Goal: Task Accomplishment & Management: Manage account settings

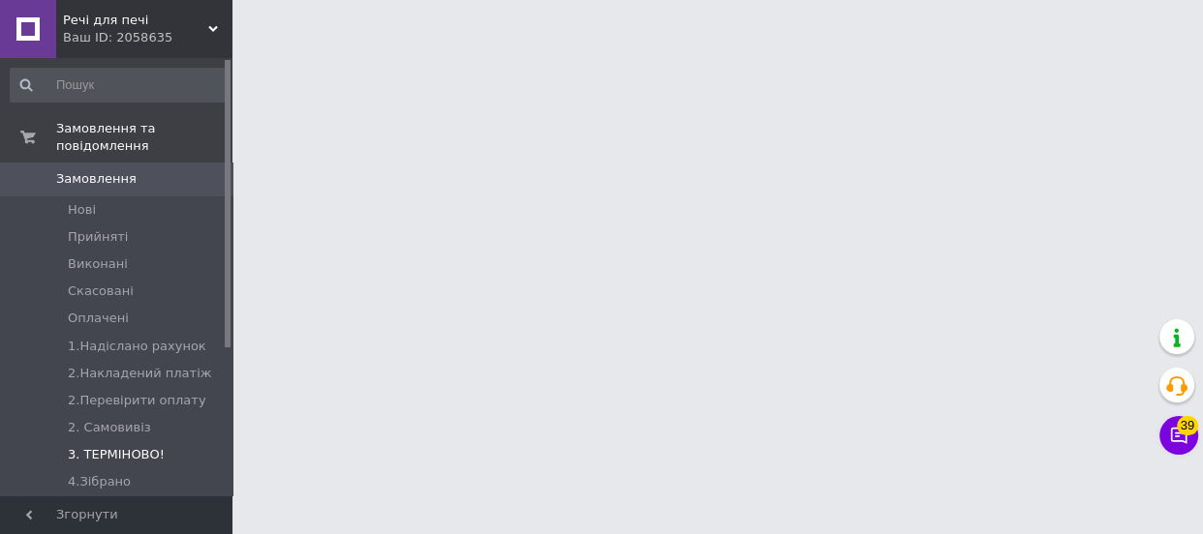
click at [114, 446] on span "3. ТЕРМІНОВО!" at bounding box center [116, 454] width 97 height 17
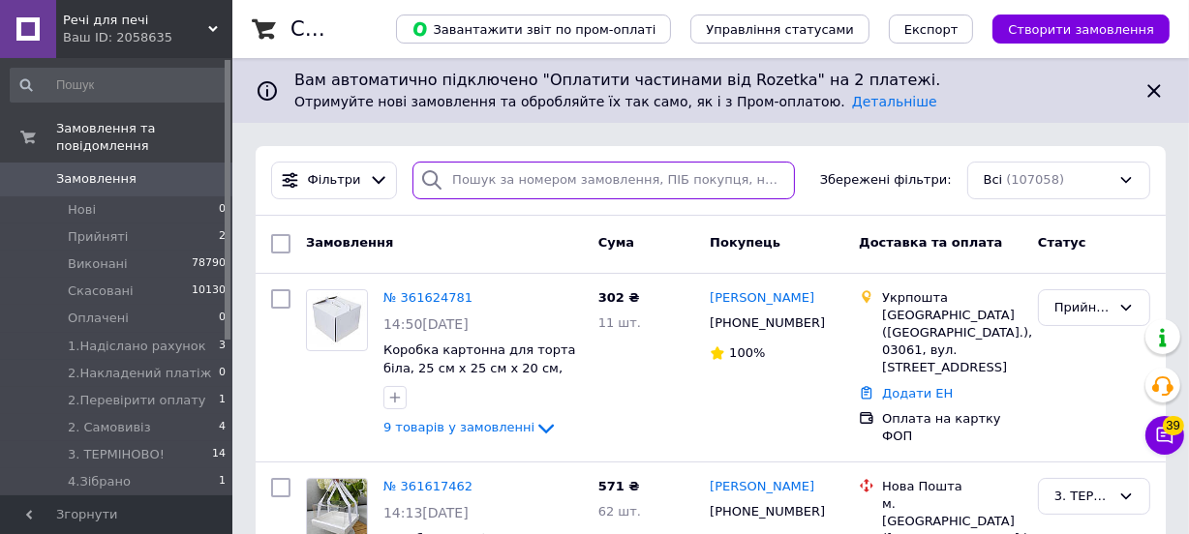
click at [491, 175] on input "search" at bounding box center [603, 181] width 382 height 38
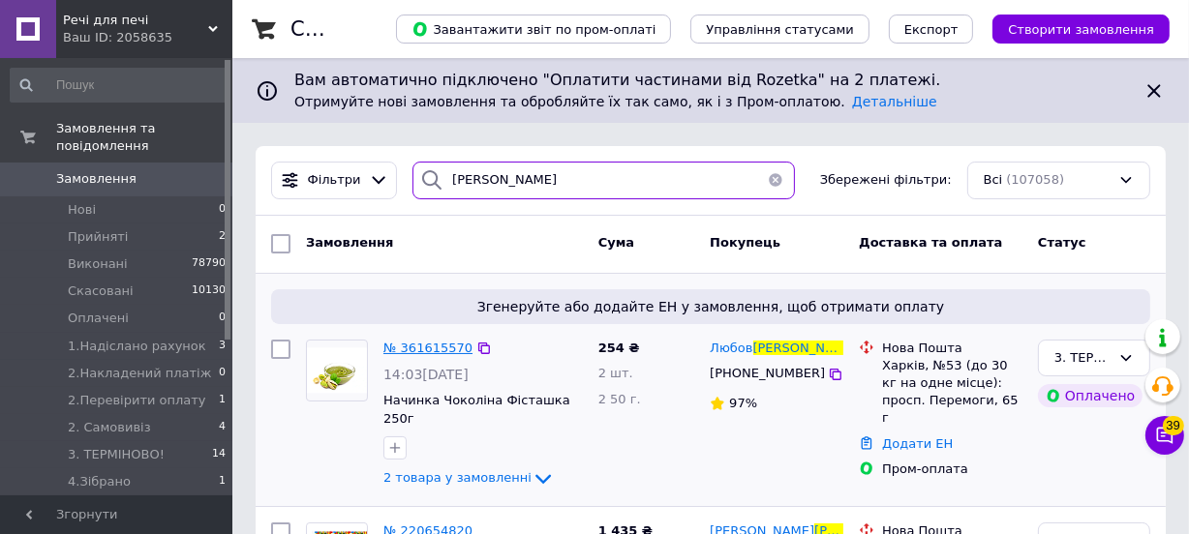
type input "[PERSON_NAME]"
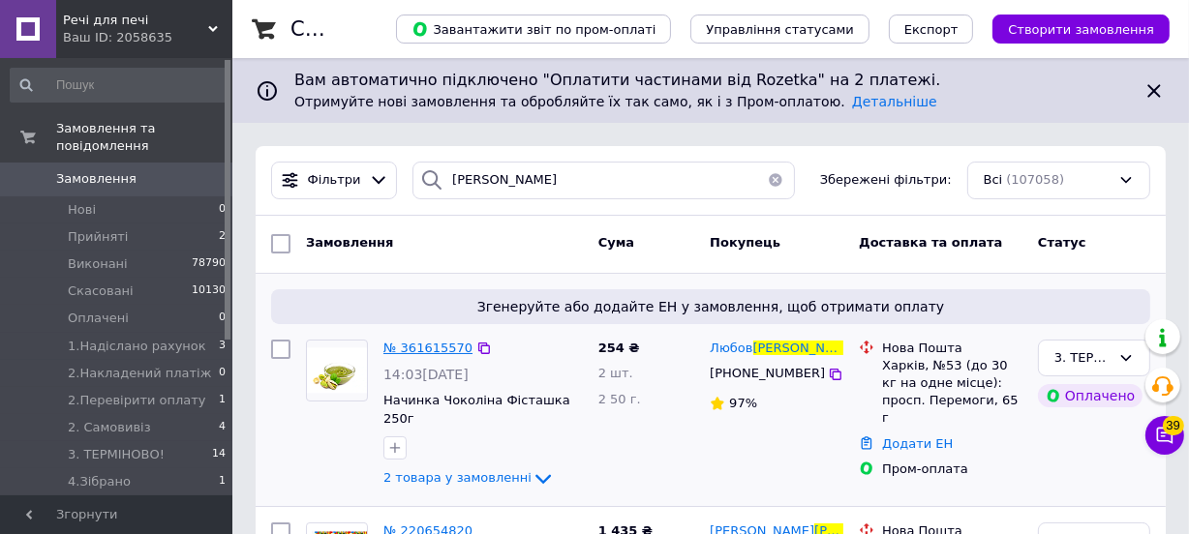
click at [415, 350] on span "№ 361615570" at bounding box center [427, 348] width 89 height 15
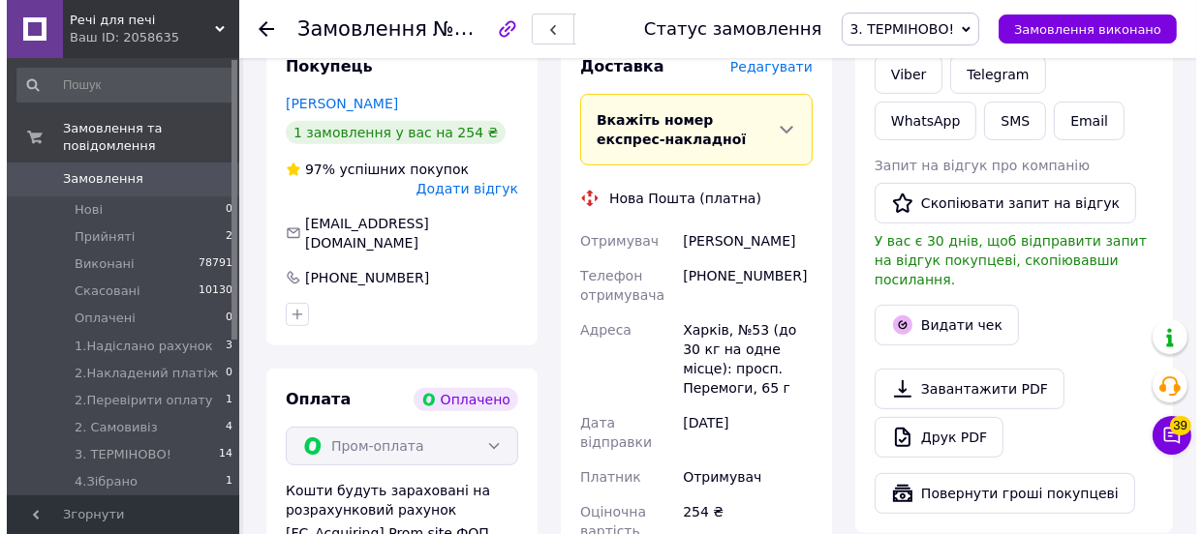
scroll to position [616, 0]
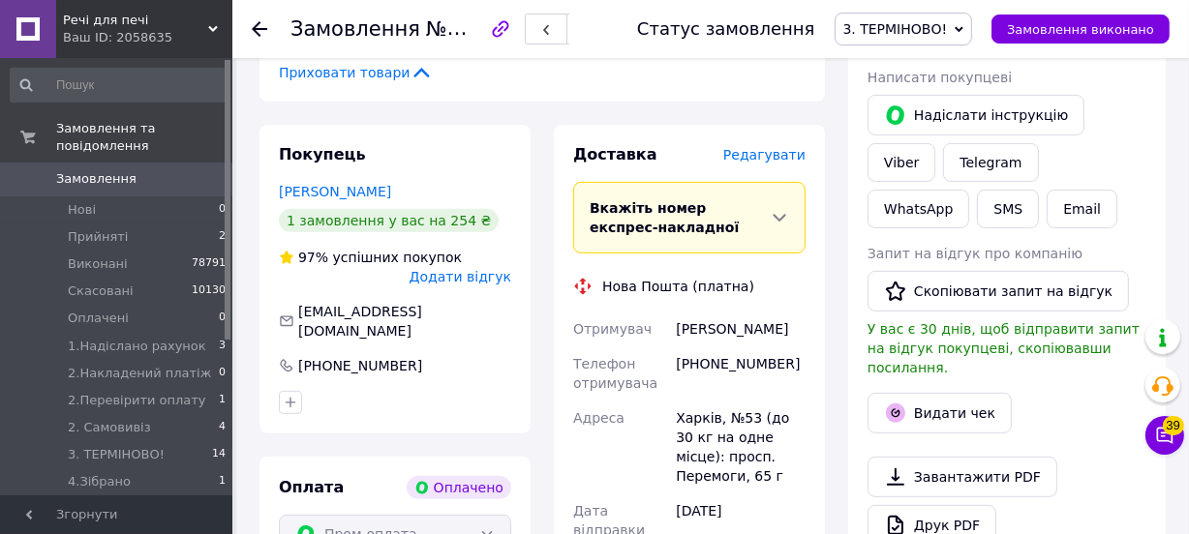
click at [776, 147] on span "Редагувати" at bounding box center [764, 154] width 82 height 15
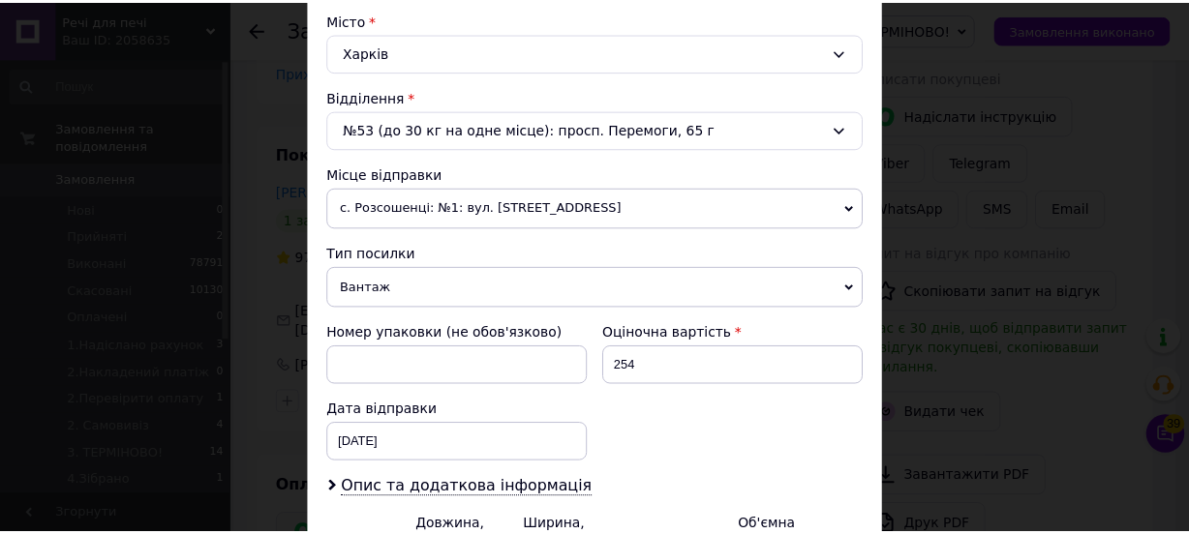
scroll to position [748, 0]
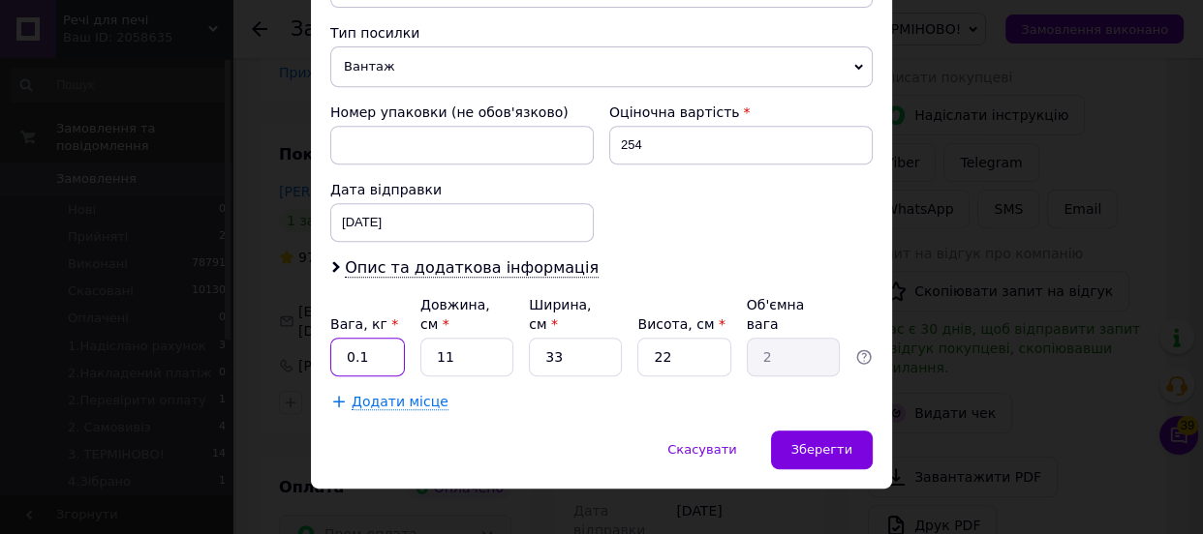
drag, startPoint x: 370, startPoint y: 331, endPoint x: 328, endPoint y: 338, distance: 42.2
click at [330, 338] on input "0.1" at bounding box center [367, 357] width 75 height 39
type input "0.720"
drag, startPoint x: 473, startPoint y: 335, endPoint x: 406, endPoint y: 323, distance: 68.8
click at [406, 327] on div "Вага, кг * 0.720 Довжина, см * 11 Ширина, см * 33 Висота, см * 22 Об'ємна вага 2" at bounding box center [601, 335] width 542 height 81
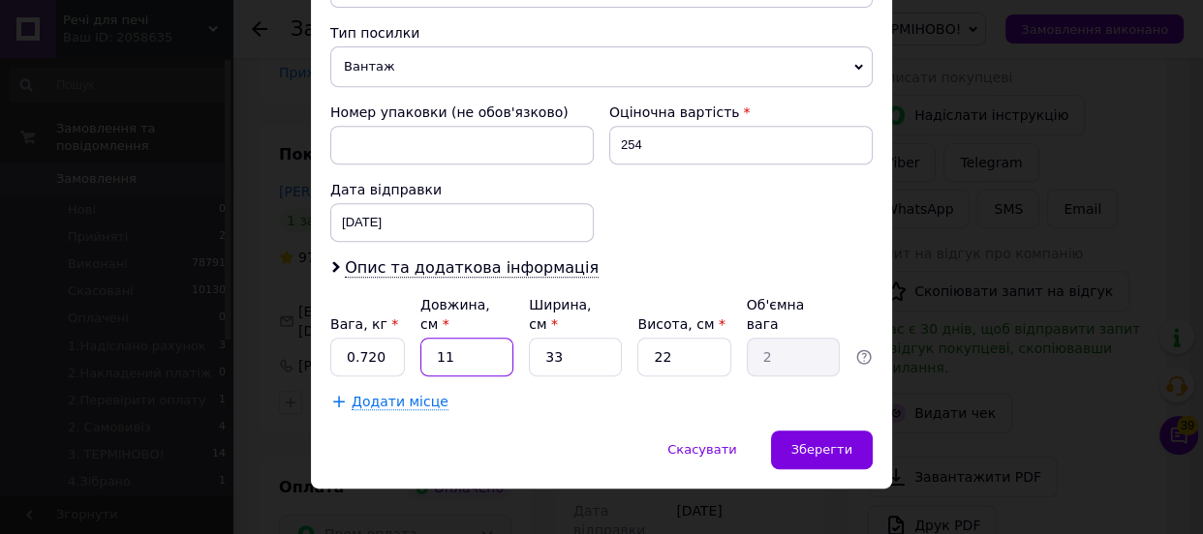
type input "2"
type input "0.36"
type input "20"
type input "3.63"
type input "20"
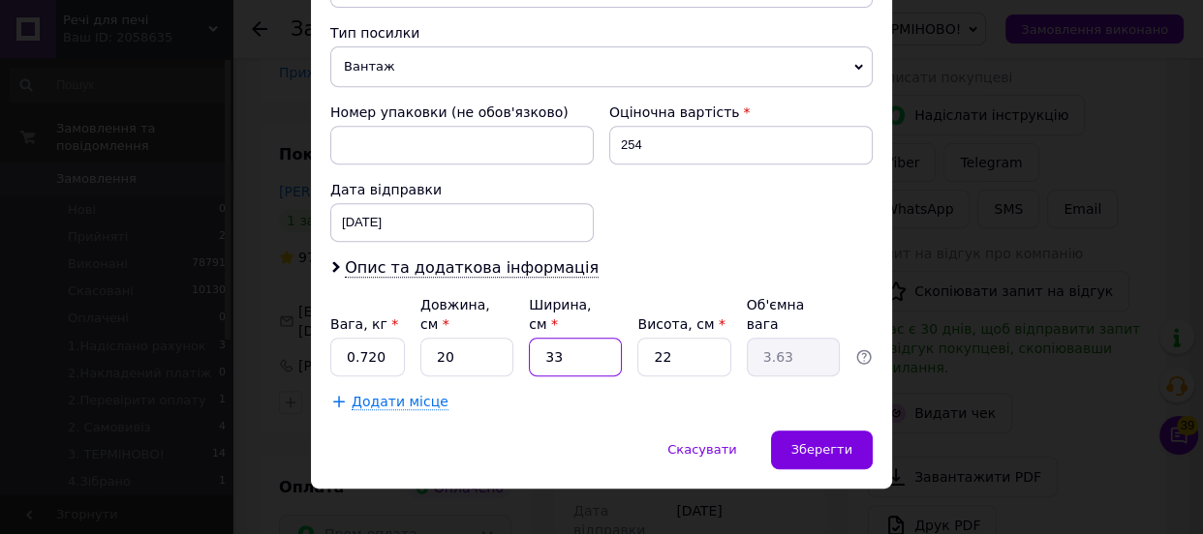
drag, startPoint x: 557, startPoint y: 331, endPoint x: 533, endPoint y: 346, distance: 28.2
click at [533, 346] on input "33" at bounding box center [575, 357] width 93 height 39
type input "1"
type input "0.11"
type input "15"
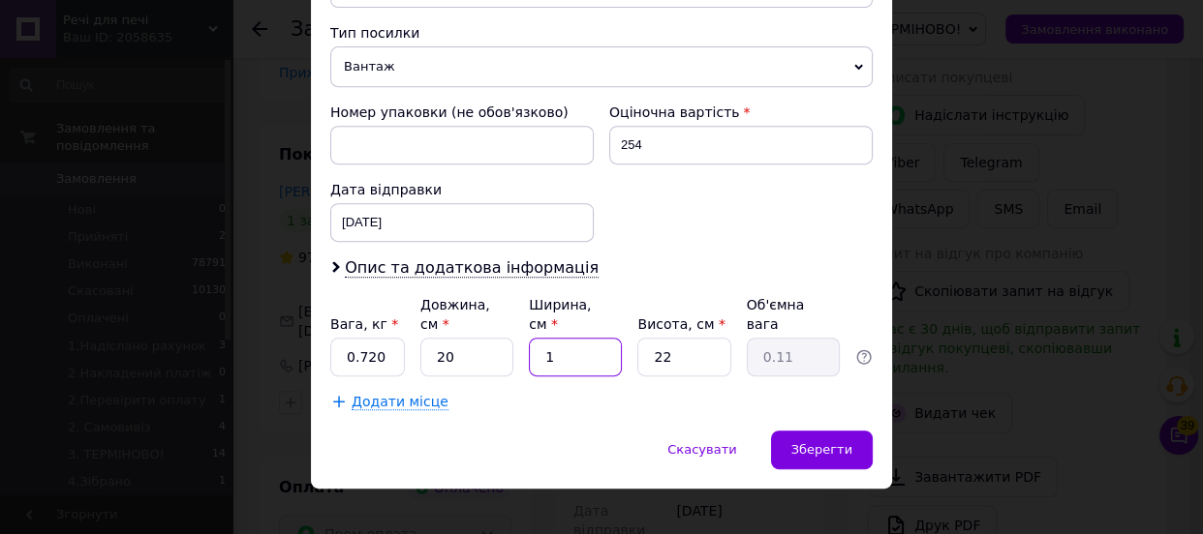
type input "1.65"
type input "15"
drag, startPoint x: 677, startPoint y: 337, endPoint x: 634, endPoint y: 334, distance: 42.7
click at [637, 338] on input "22" at bounding box center [683, 357] width 93 height 39
type input "1"
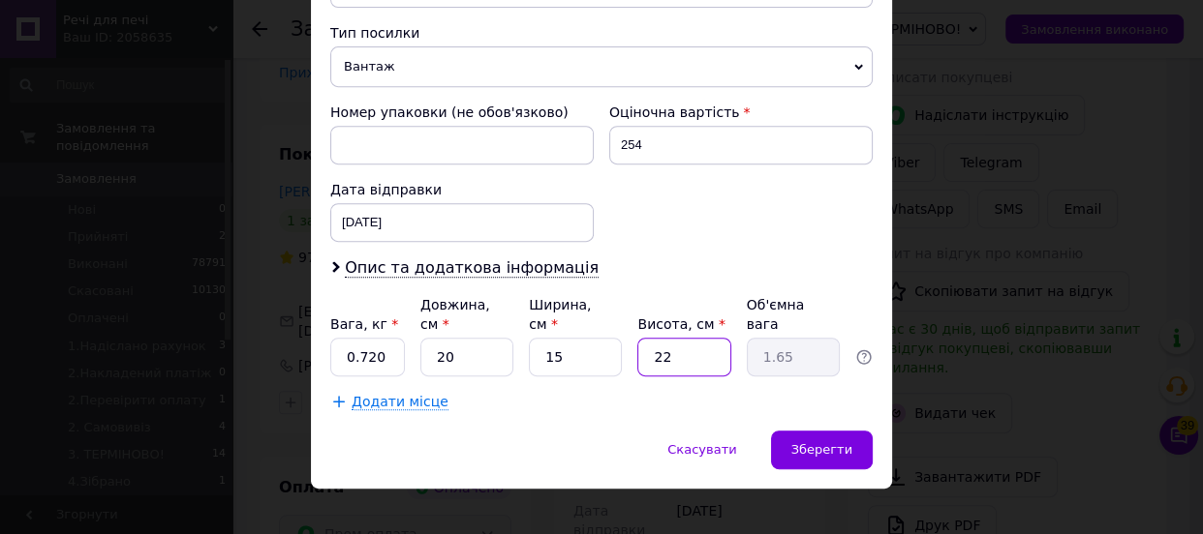
type input "0.1"
type input "10"
type input "0.75"
type input "10"
click at [838, 442] on span "Зберегти" at bounding box center [821, 449] width 61 height 15
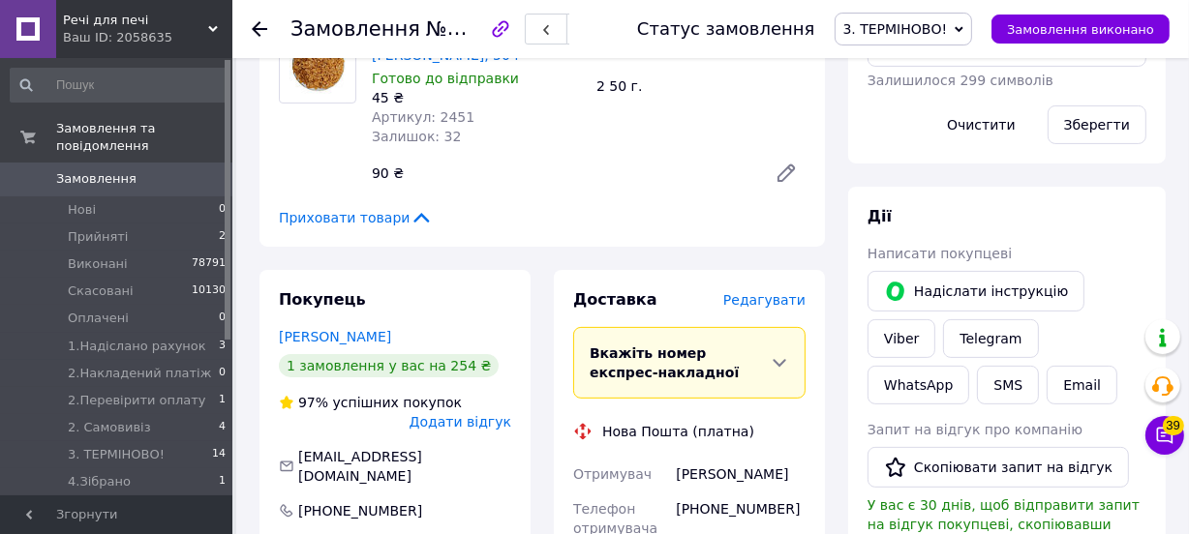
scroll to position [880, 0]
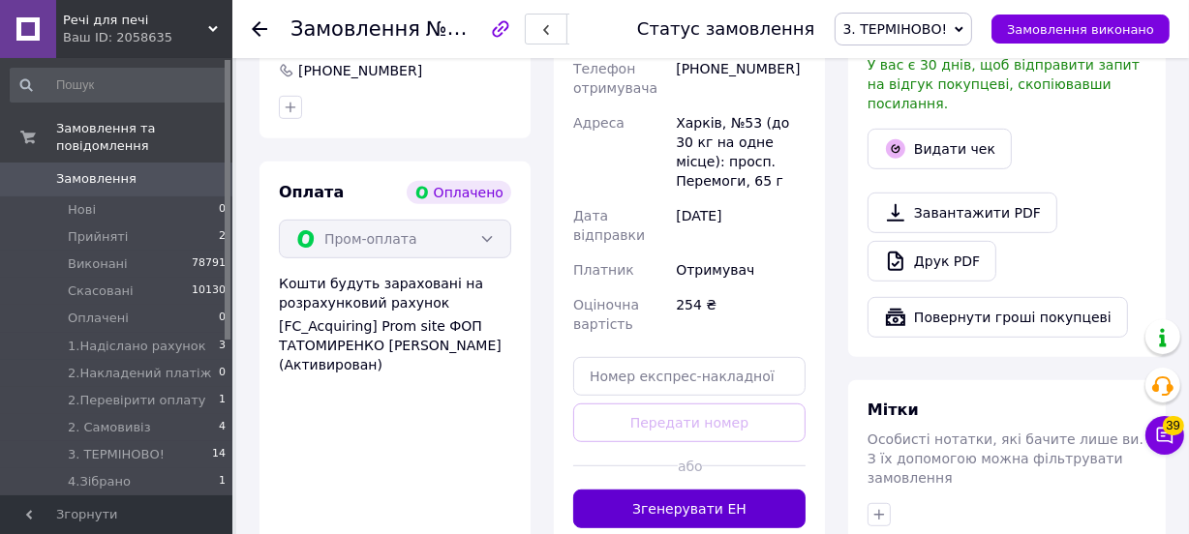
click at [672, 490] on button "Згенерувати ЕН" at bounding box center [689, 509] width 232 height 39
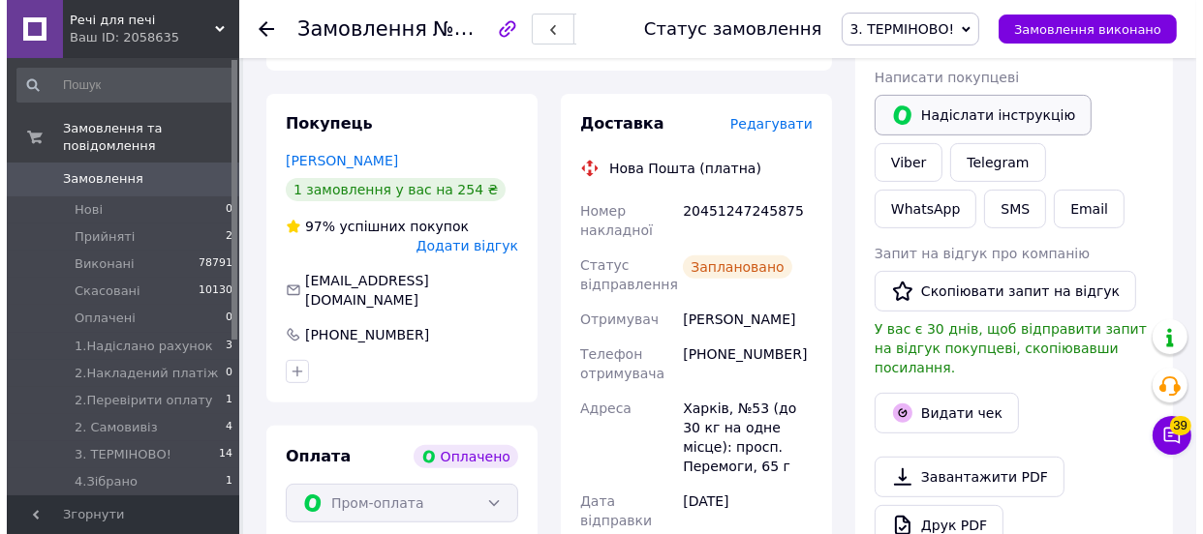
scroll to position [704, 0]
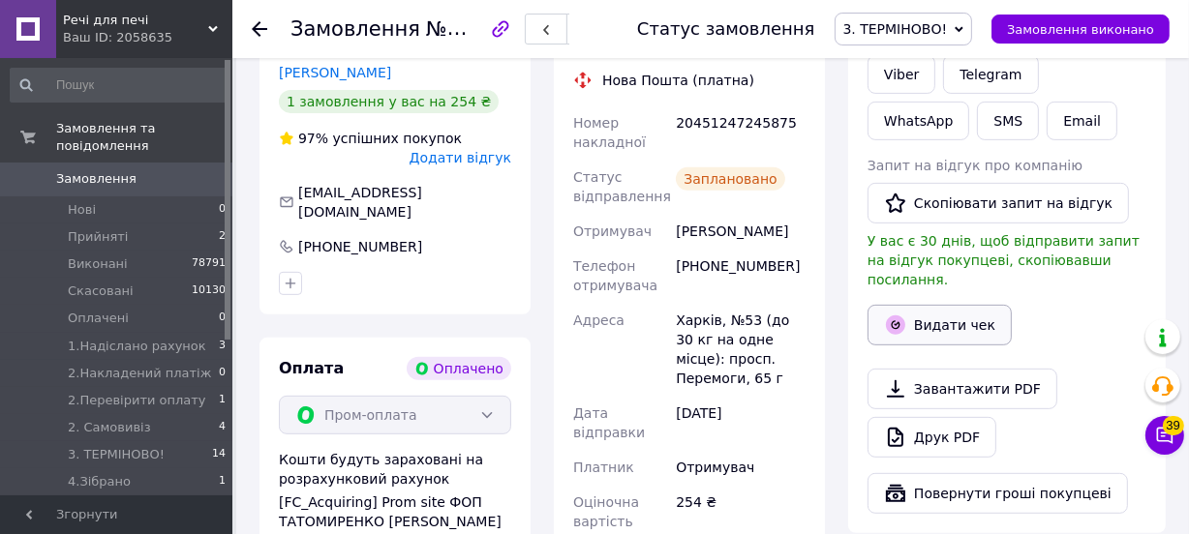
click at [941, 305] on button "Видати чек" at bounding box center [940, 325] width 144 height 41
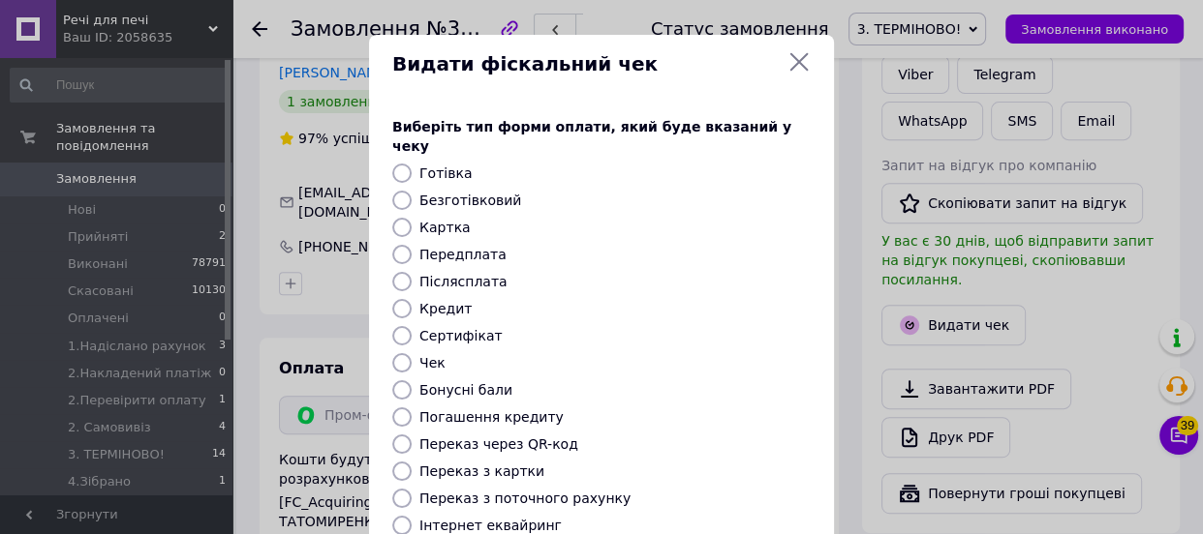
click at [400, 191] on input "Безготівковий" at bounding box center [401, 200] width 19 height 19
radio input "true"
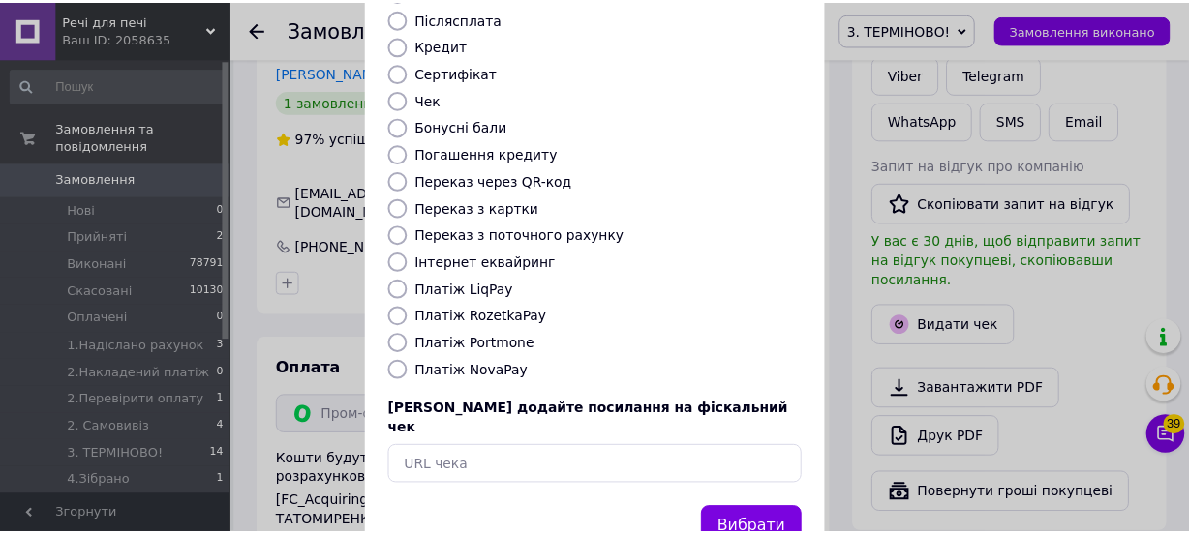
scroll to position [297, 0]
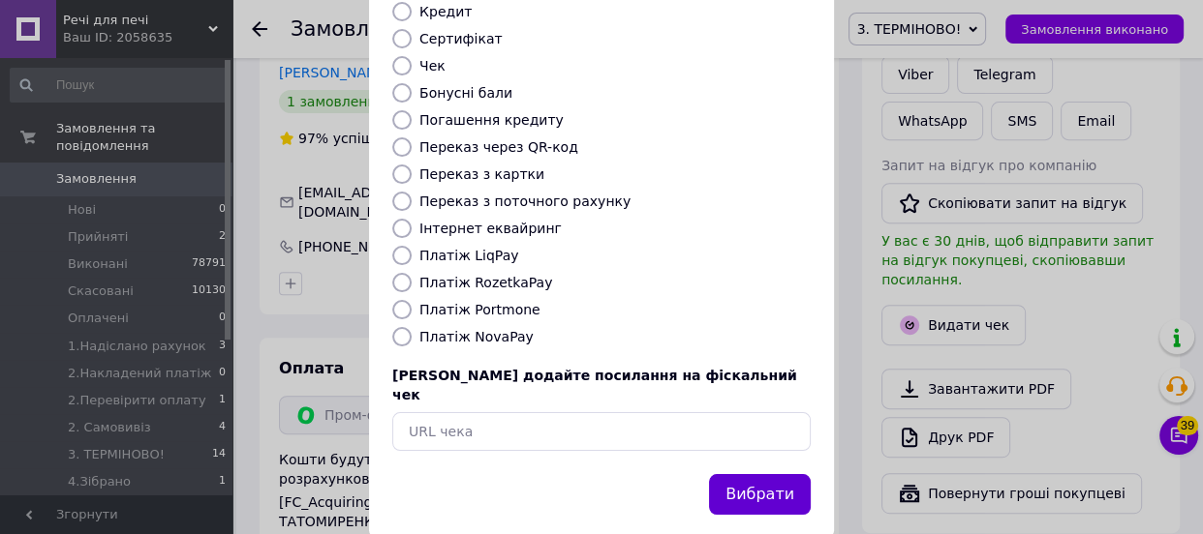
click at [769, 474] on button "Вибрати" at bounding box center [760, 495] width 102 height 42
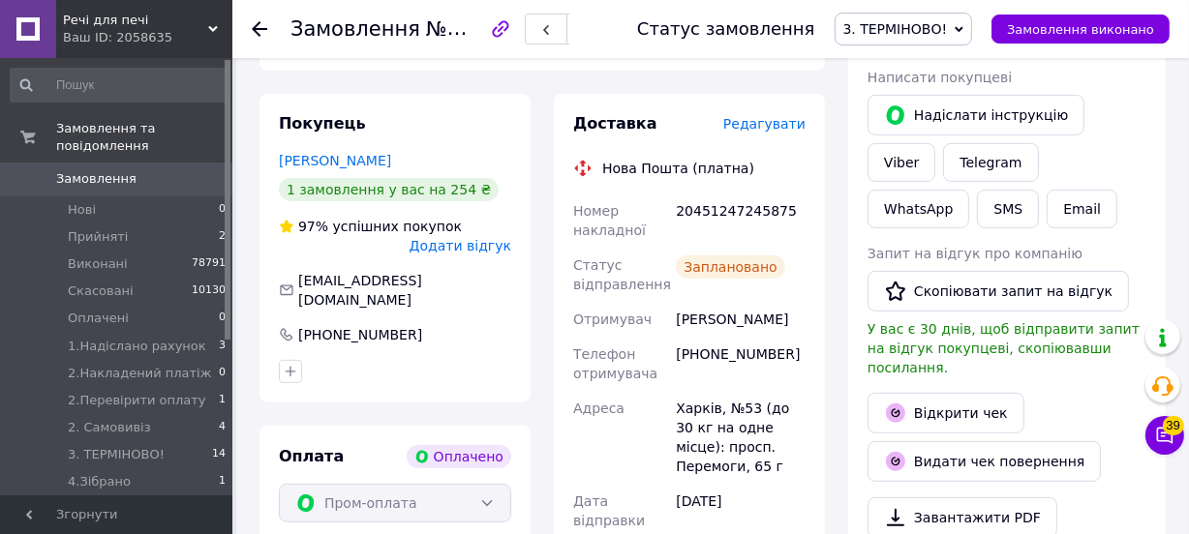
scroll to position [528, 0]
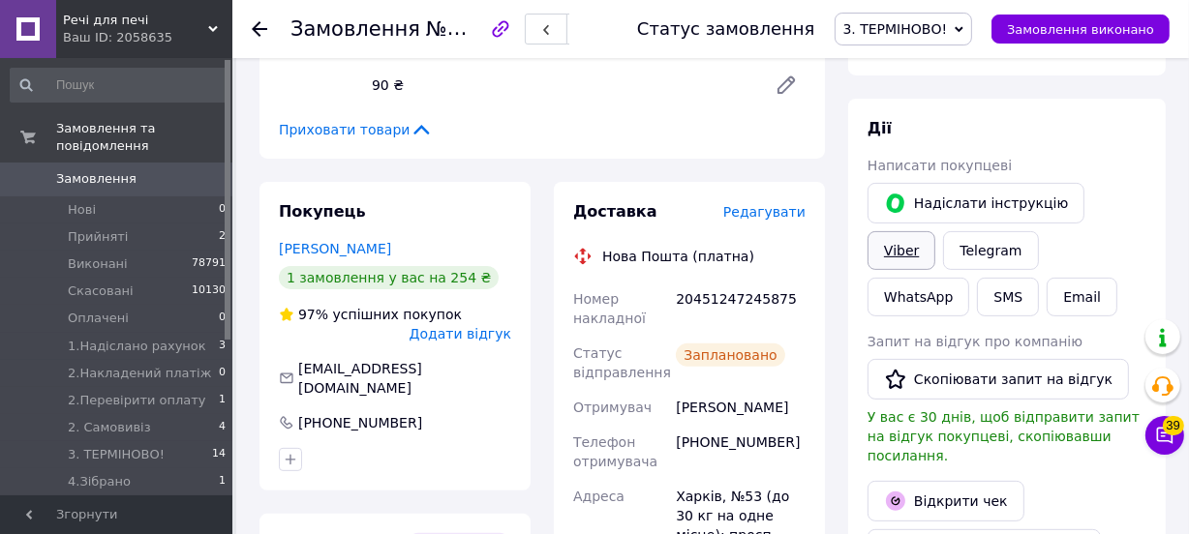
click at [935, 231] on link "Viber" at bounding box center [902, 250] width 68 height 39
drag, startPoint x: 678, startPoint y: 281, endPoint x: 778, endPoint y: 281, distance: 100.7
click at [778, 282] on div "20451247245875" at bounding box center [740, 309] width 137 height 54
copy div "20451247245875"
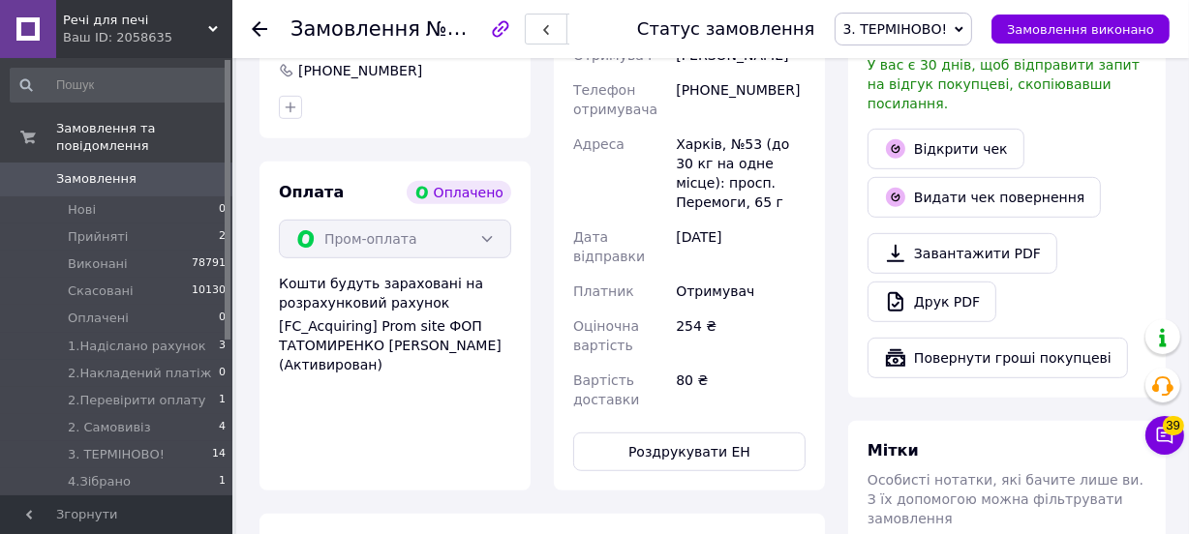
scroll to position [968, 0]
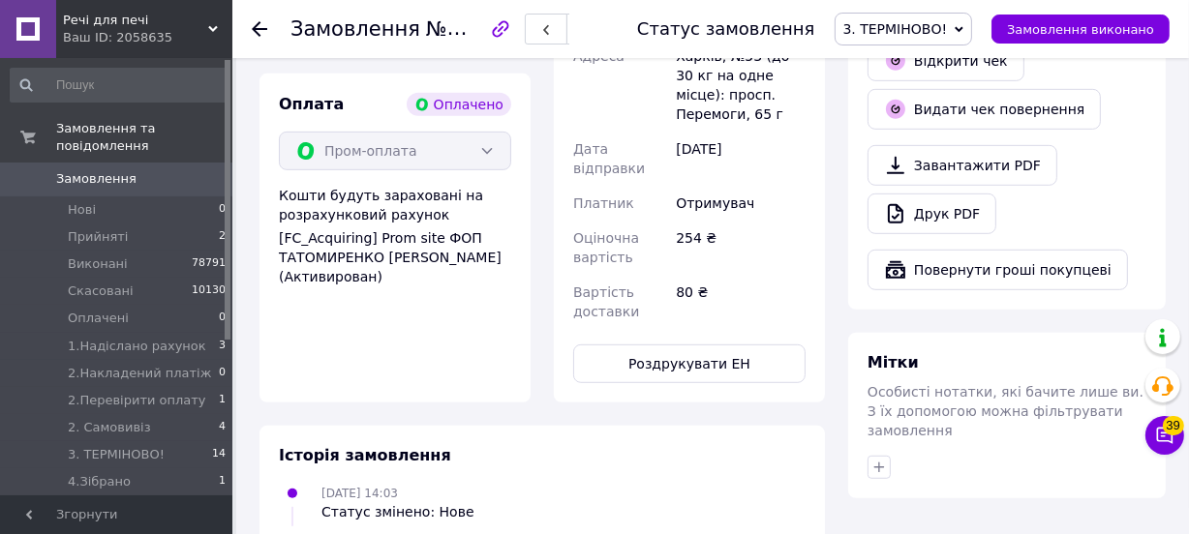
click at [963, 30] on icon at bounding box center [959, 29] width 9 height 9
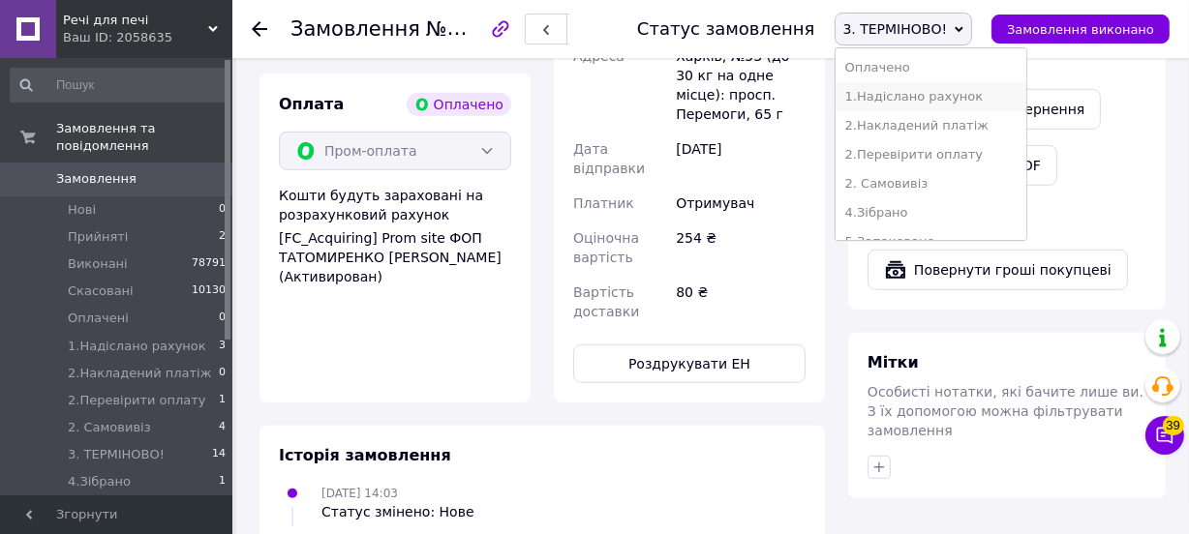
scroll to position [175, 0]
click at [926, 212] on li "7. Вівправлене наложкою" at bounding box center [931, 212] width 191 height 29
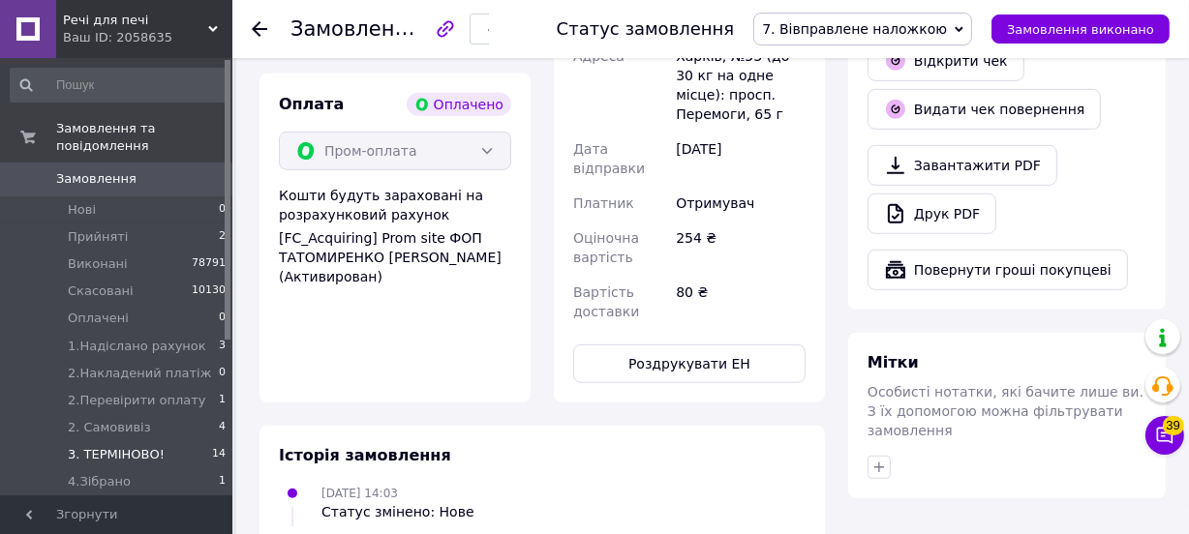
click at [96, 446] on span "3. ТЕРМІНОВО!" at bounding box center [116, 454] width 97 height 17
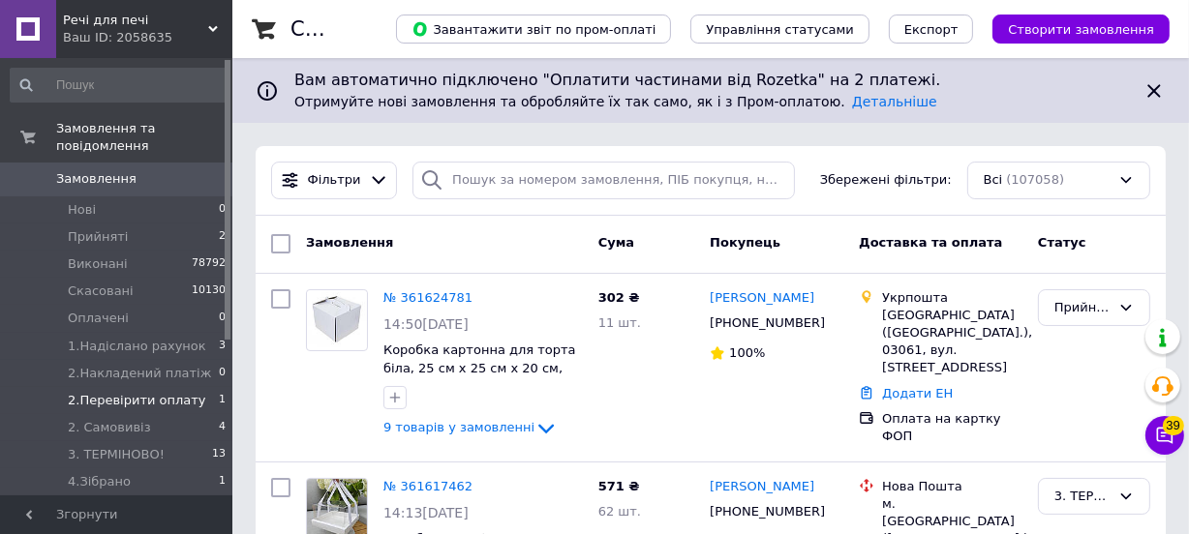
drag, startPoint x: 118, startPoint y: 435, endPoint x: 197, endPoint y: 389, distance: 90.7
click at [117, 446] on span "3. ТЕРМІНОВО!" at bounding box center [116, 454] width 97 height 17
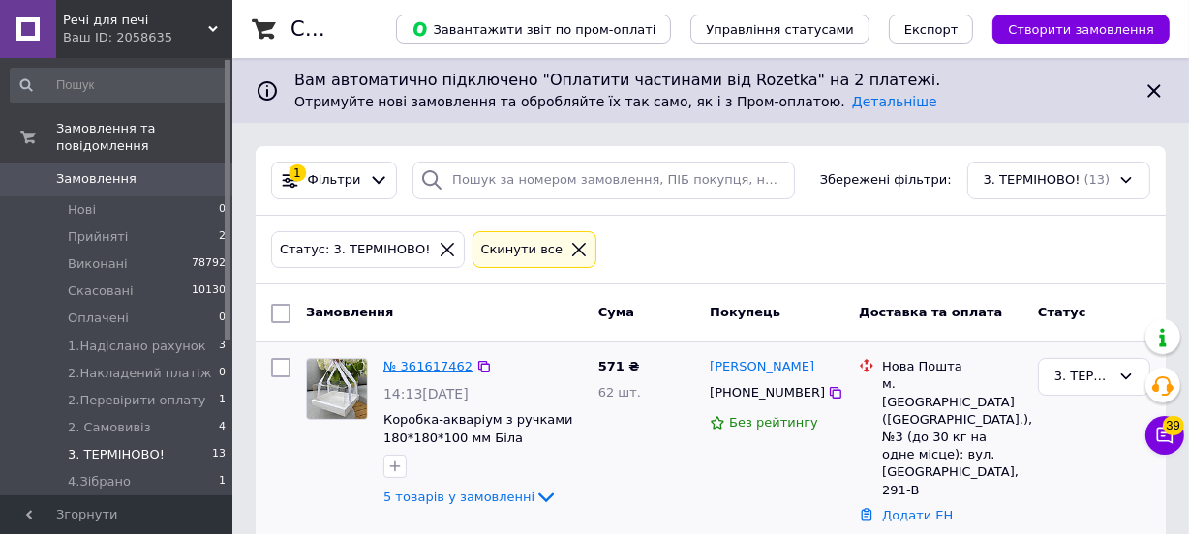
click at [432, 362] on link "№ 361617462" at bounding box center [427, 366] width 89 height 15
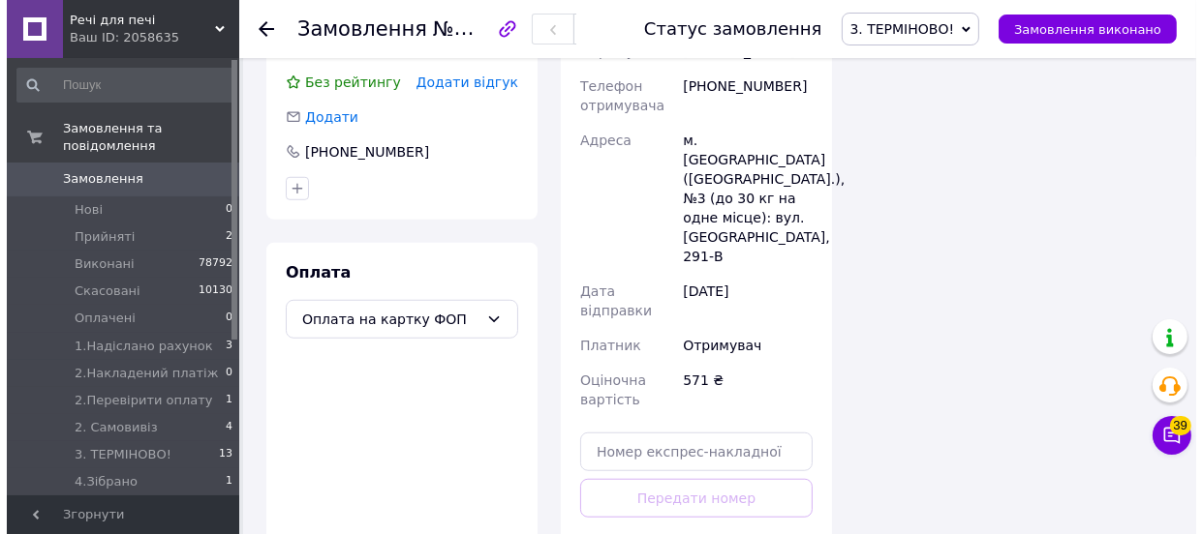
scroll to position [968, 0]
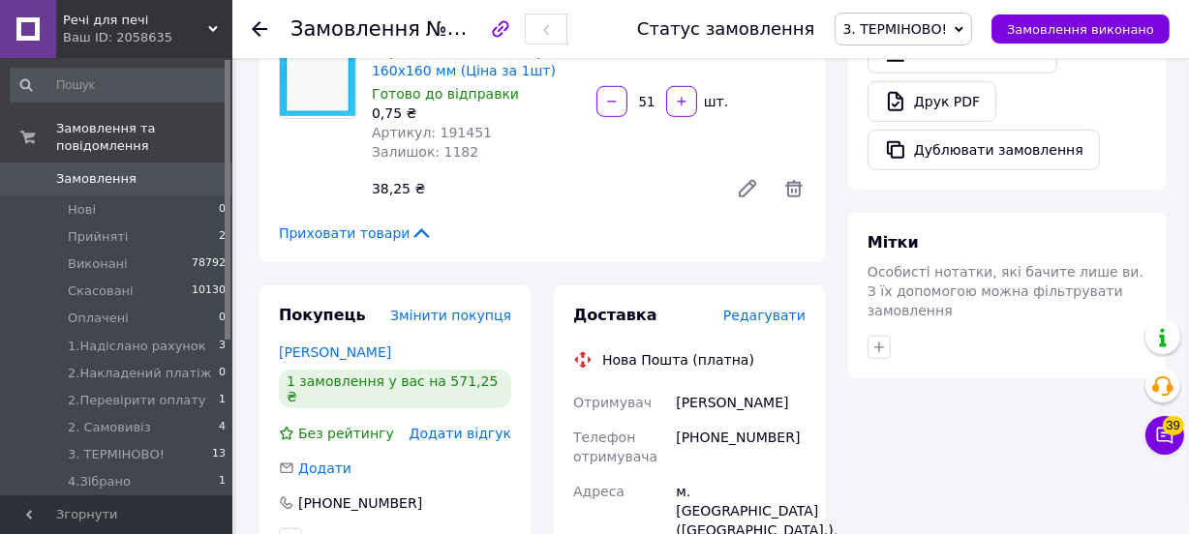
click at [752, 308] on span "Редагувати" at bounding box center [764, 315] width 82 height 15
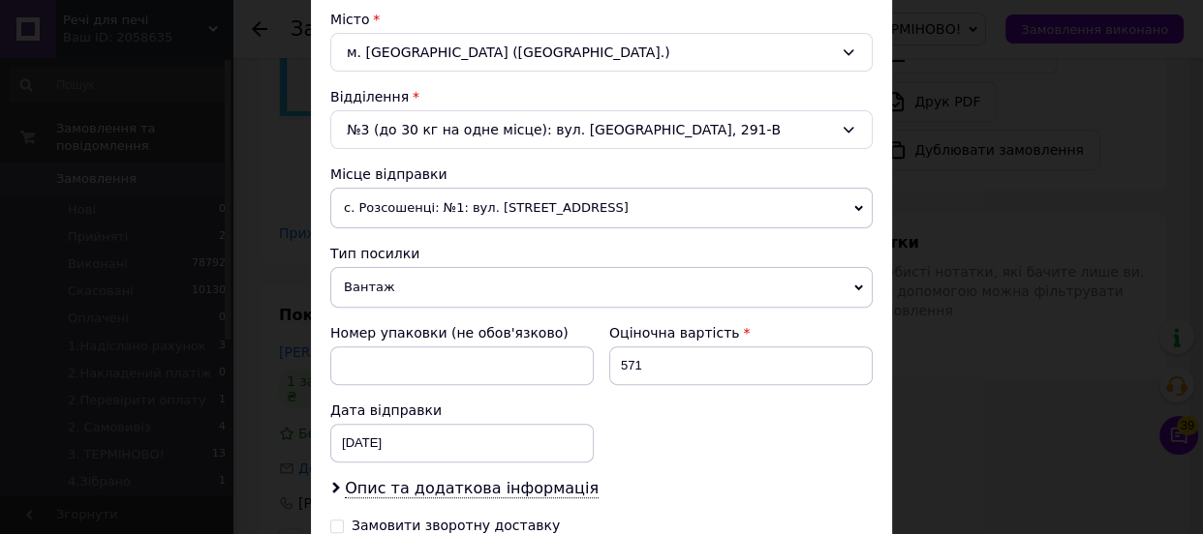
scroll to position [783, 0]
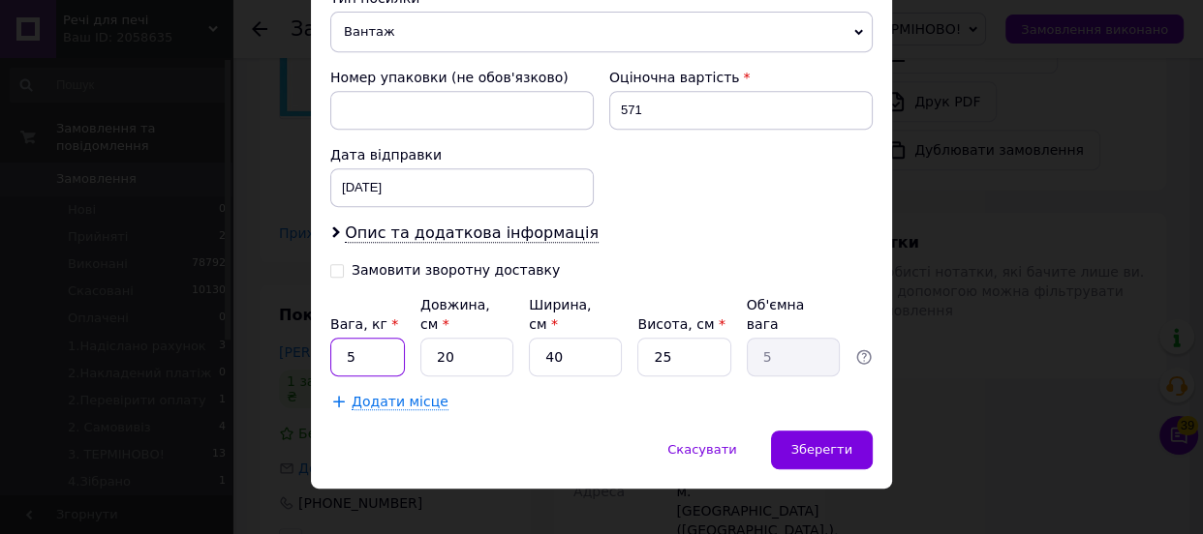
drag, startPoint x: 353, startPoint y: 337, endPoint x: 326, endPoint y: 341, distance: 27.4
click at [332, 344] on input "5" at bounding box center [367, 357] width 75 height 39
type input "0.940"
drag, startPoint x: 457, startPoint y: 335, endPoint x: 423, endPoint y: 336, distance: 33.9
click at [423, 338] on input "20" at bounding box center [466, 357] width 93 height 39
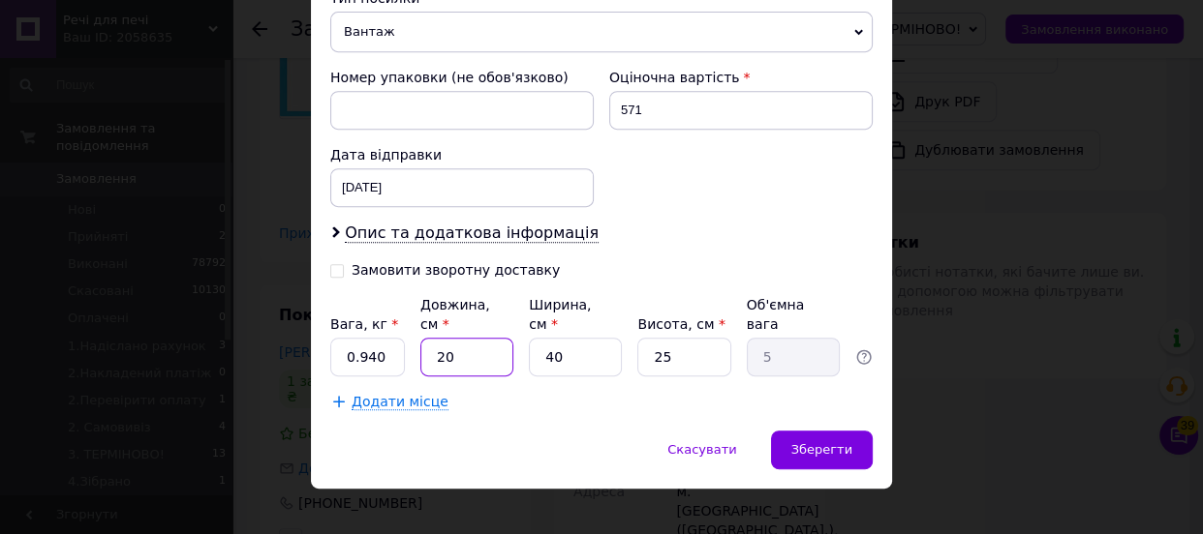
type input "3"
type input "0.75"
type input "36"
type input "9"
type input "36"
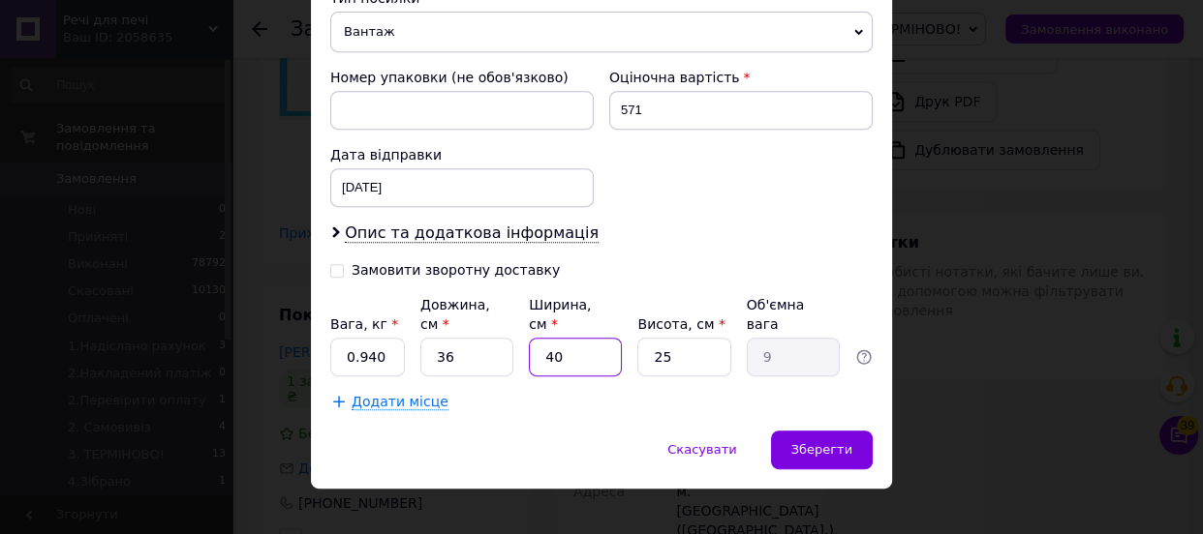
drag, startPoint x: 564, startPoint y: 328, endPoint x: 540, endPoint y: 330, distance: 23.3
click at [540, 338] on input "40" at bounding box center [575, 357] width 93 height 39
type input "3"
type input "0.68"
type input "30"
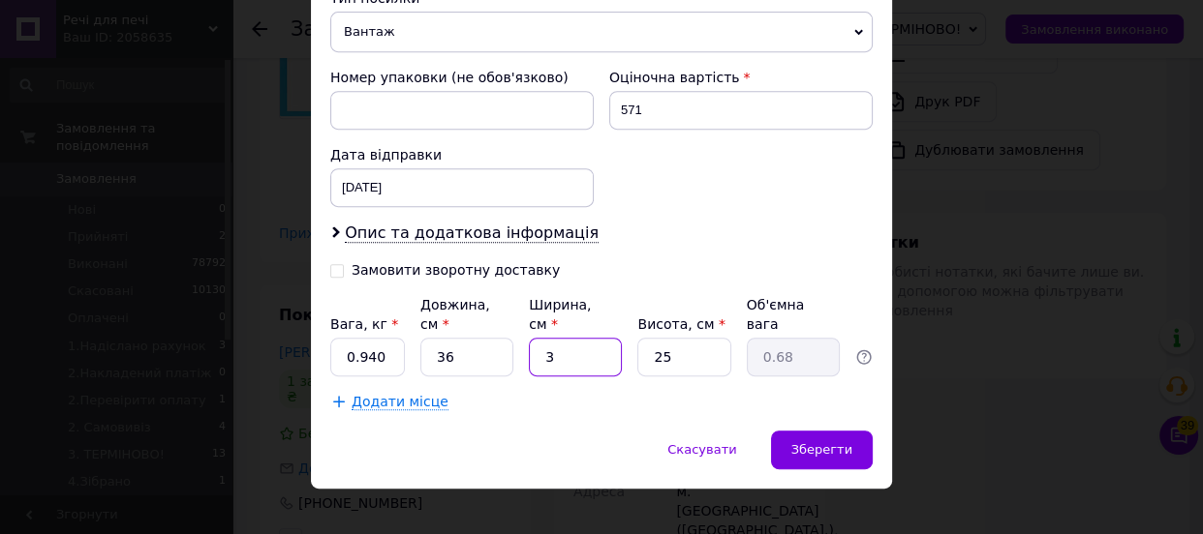
type input "6.75"
type input "30"
drag, startPoint x: 675, startPoint y: 332, endPoint x: 639, endPoint y: 338, distance: 36.3
click at [639, 338] on input "25" at bounding box center [683, 357] width 93 height 39
type input "9"
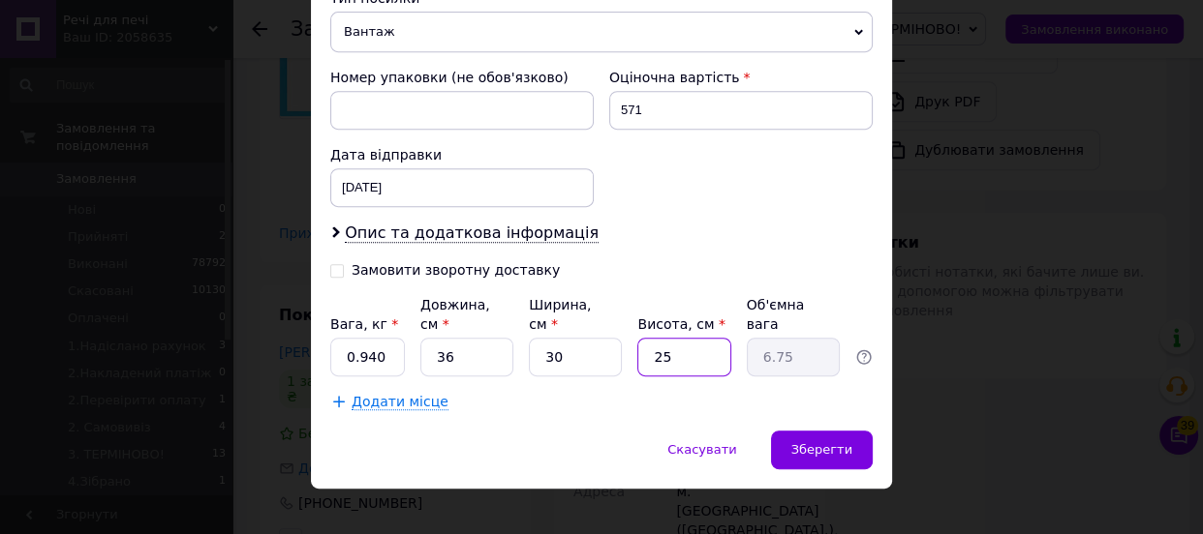
type input "2.43"
type input "9"
click at [821, 442] on span "Зберегти" at bounding box center [821, 449] width 61 height 15
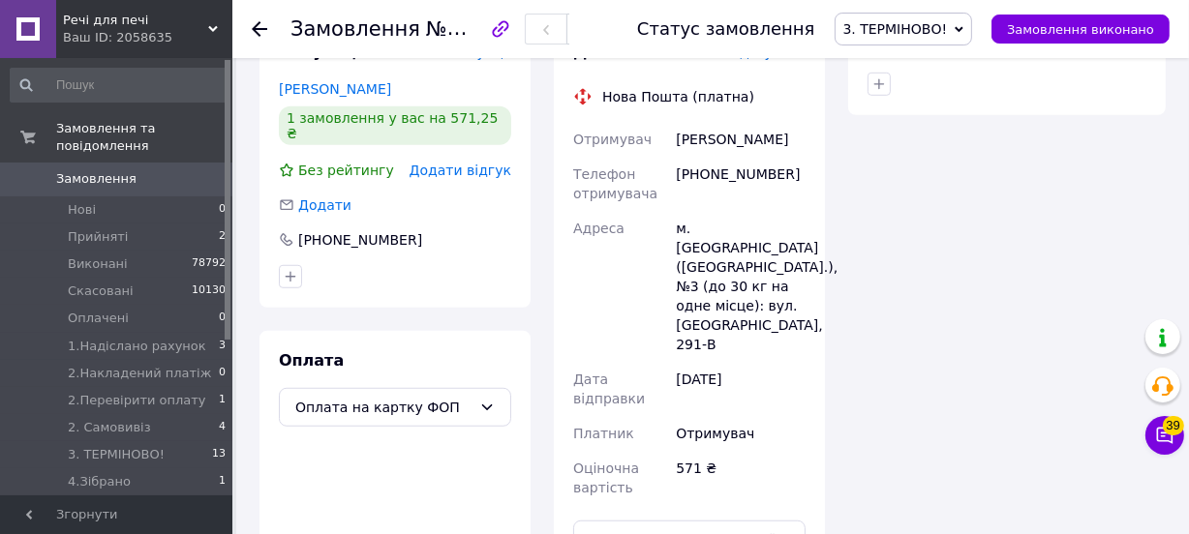
scroll to position [1320, 0]
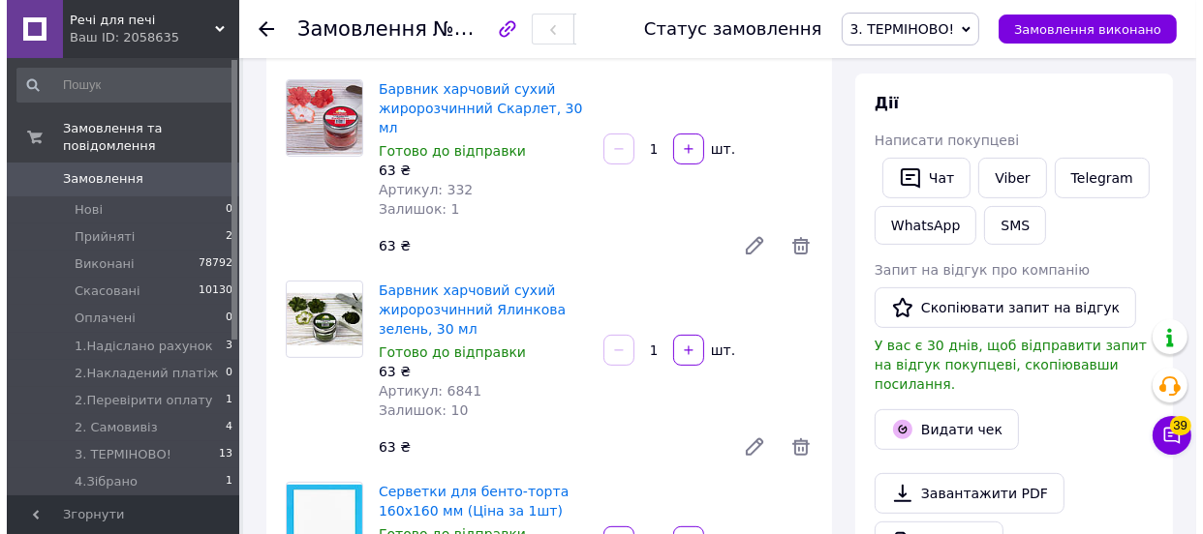
scroll to position [792, 0]
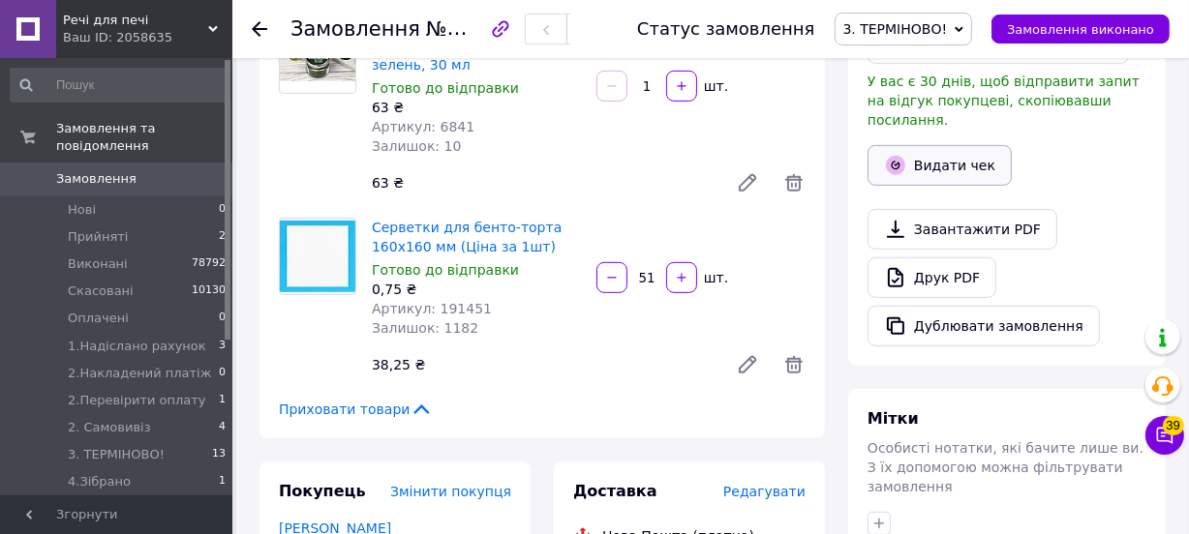
click at [946, 147] on button "Видати чек" at bounding box center [940, 165] width 144 height 41
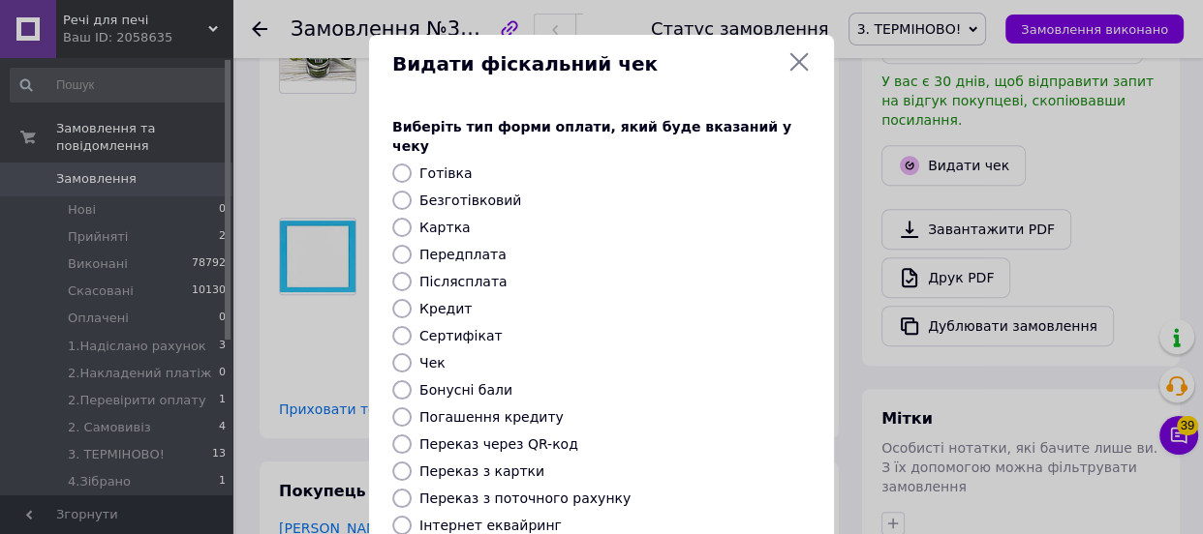
click at [397, 191] on input "Безготівковий" at bounding box center [401, 200] width 19 height 19
radio input "true"
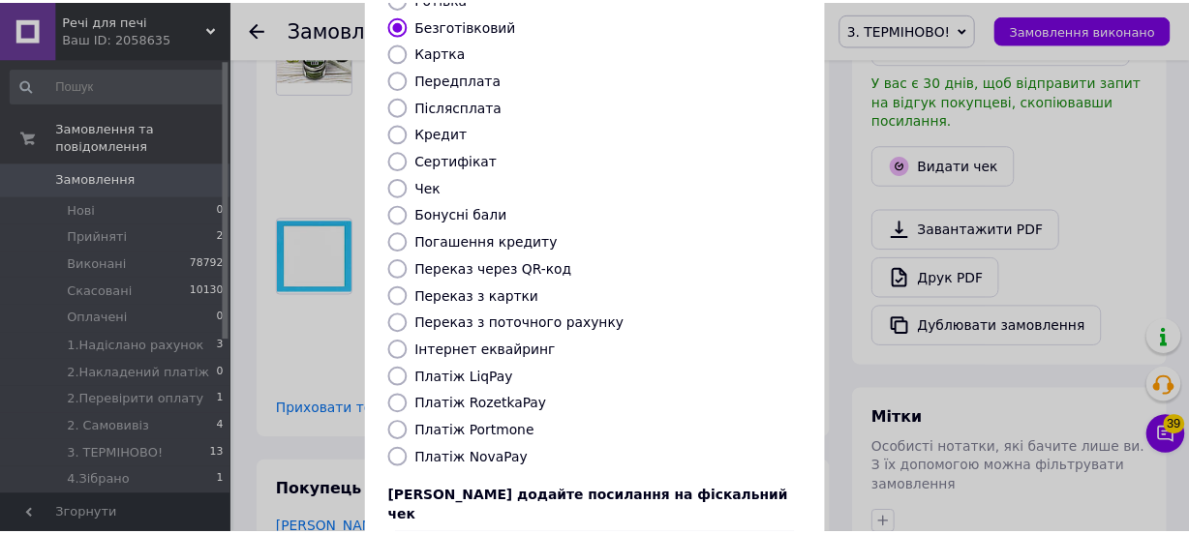
scroll to position [297, 0]
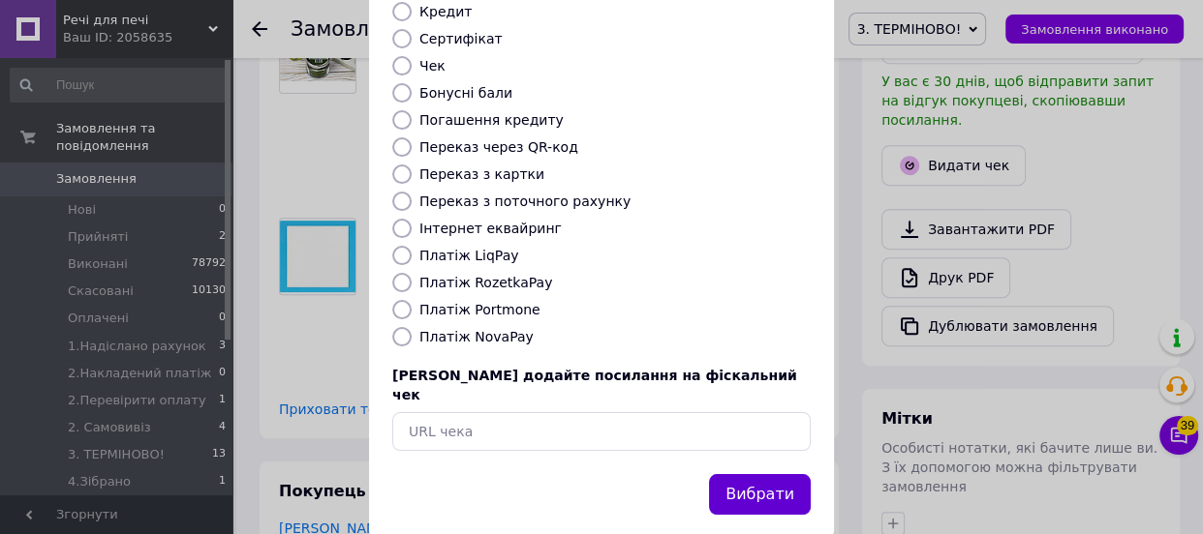
click at [755, 474] on button "Вибрати" at bounding box center [760, 495] width 102 height 42
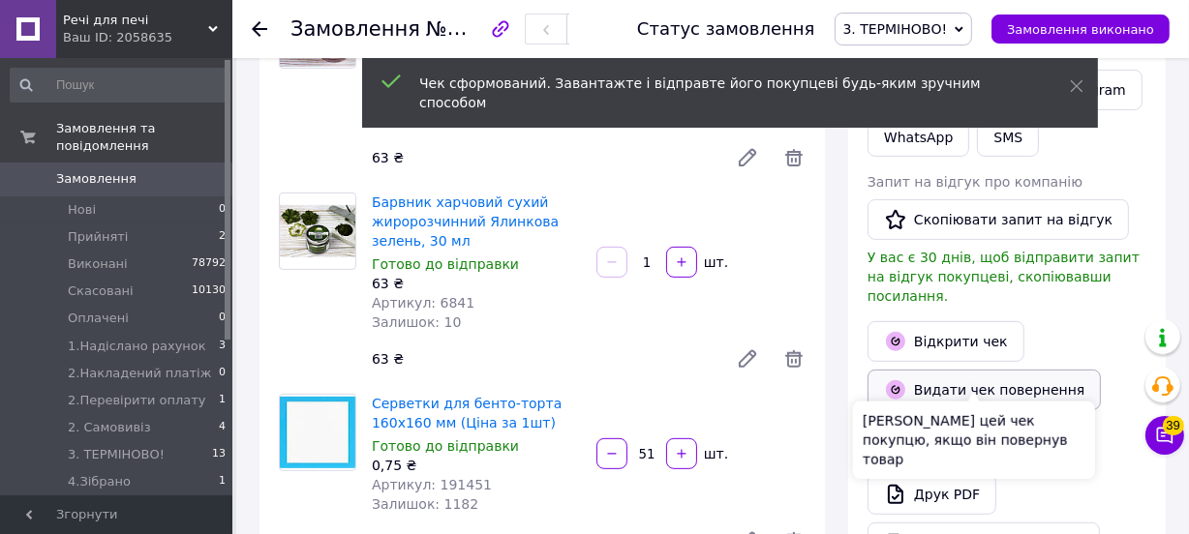
scroll to position [528, 0]
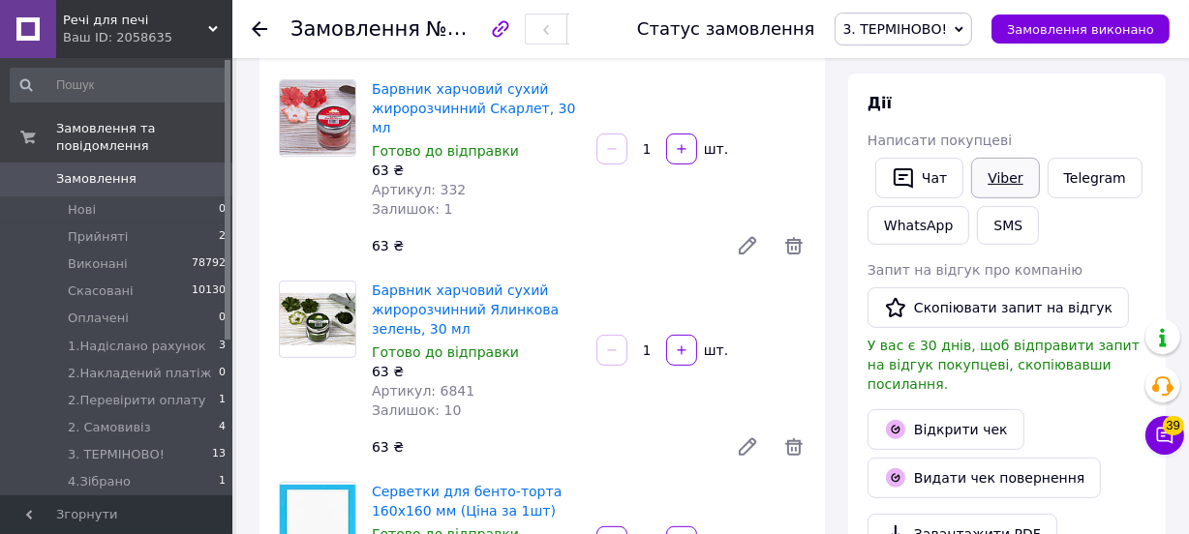
click at [992, 174] on link "Viber" at bounding box center [1005, 178] width 68 height 41
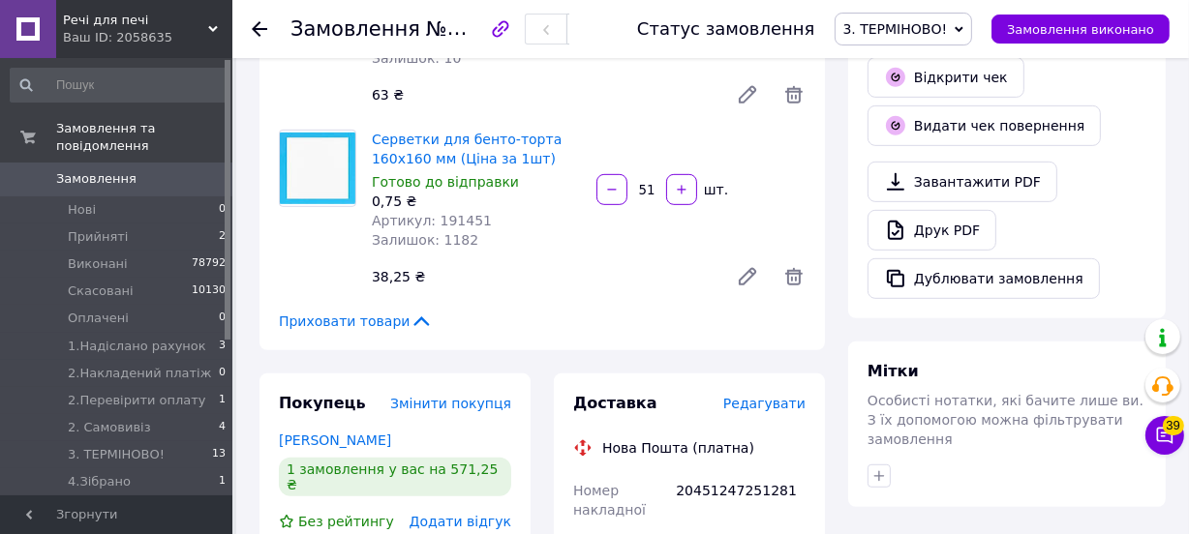
scroll to position [1143, 0]
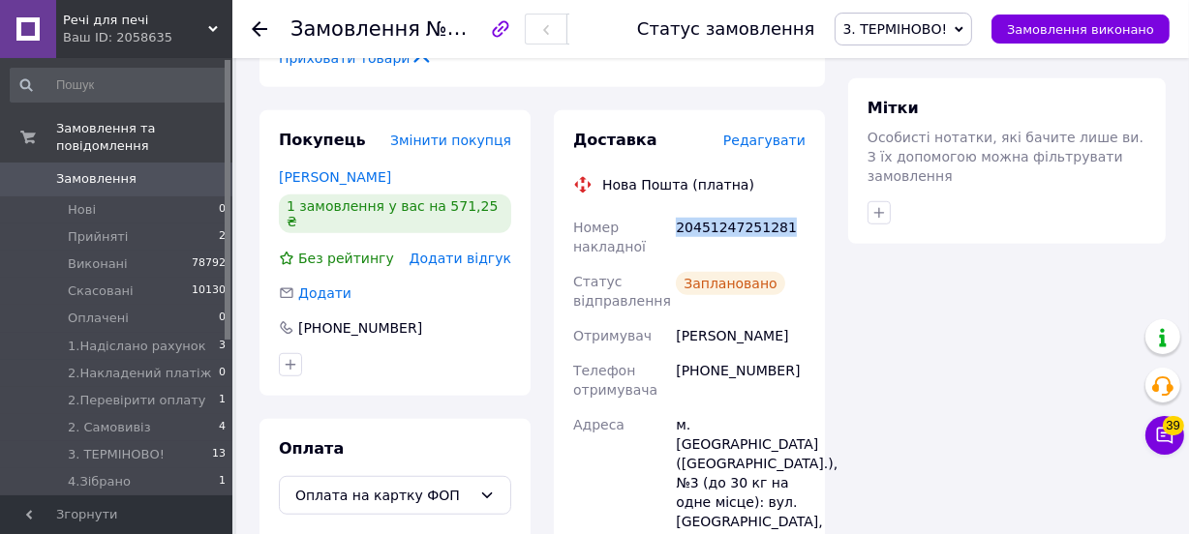
drag, startPoint x: 677, startPoint y: 205, endPoint x: 787, endPoint y: 220, distance: 111.3
click at [787, 220] on div "20451247251281" at bounding box center [740, 237] width 137 height 54
copy div "20451247251281"
click at [973, 23] on span "3. ТЕРМІНОВО!" at bounding box center [904, 29] width 138 height 33
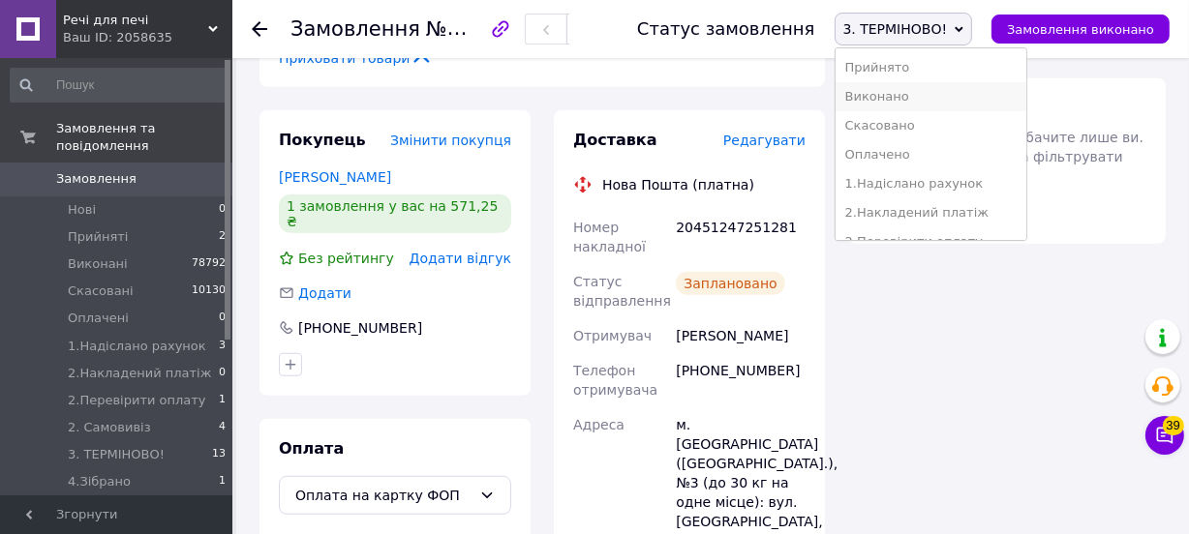
click at [901, 102] on li "Виконано" at bounding box center [931, 96] width 191 height 29
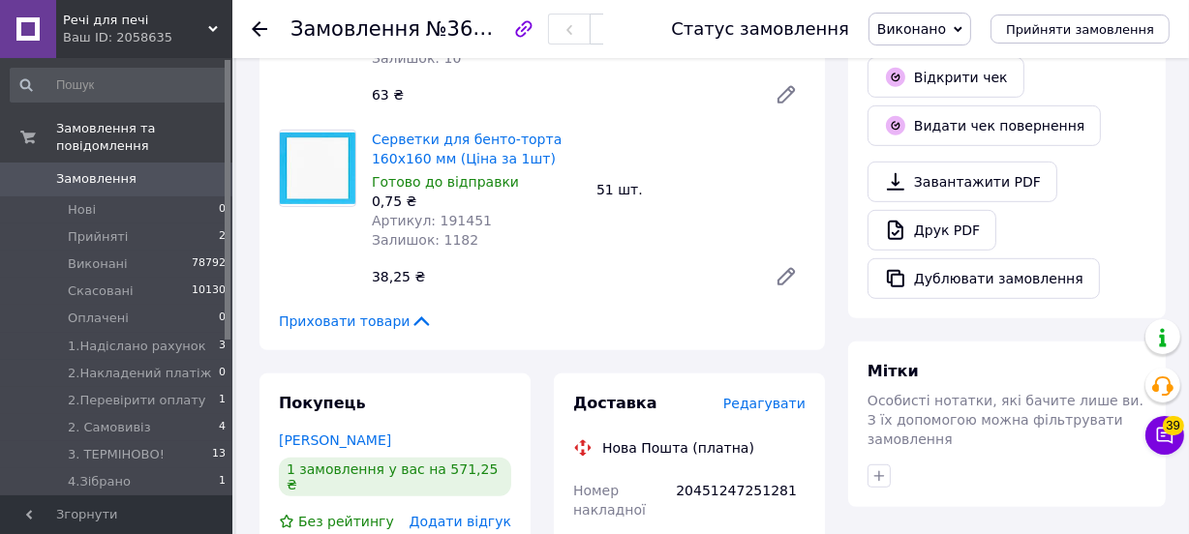
scroll to position [616, 0]
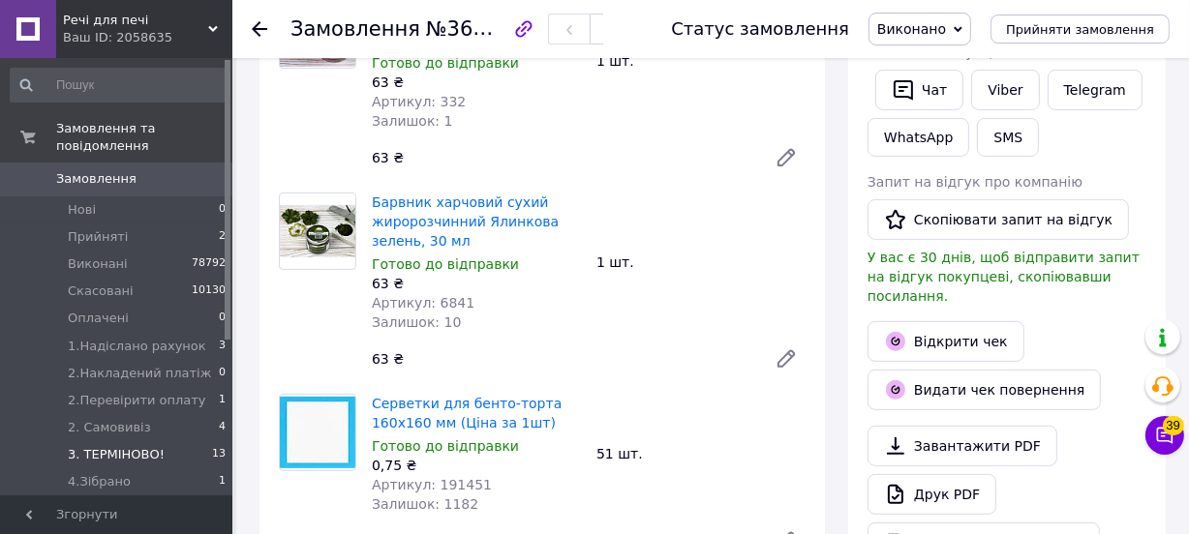
click at [136, 446] on span "3. ТЕРМІНОВО!" at bounding box center [116, 454] width 97 height 17
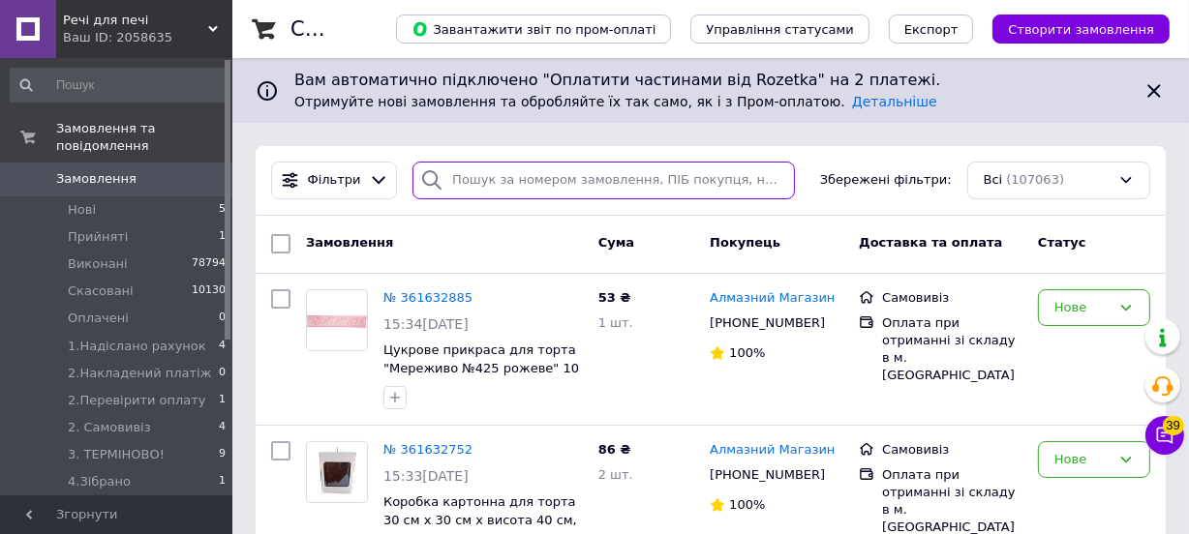
click at [458, 188] on input "search" at bounding box center [603, 181] width 382 height 38
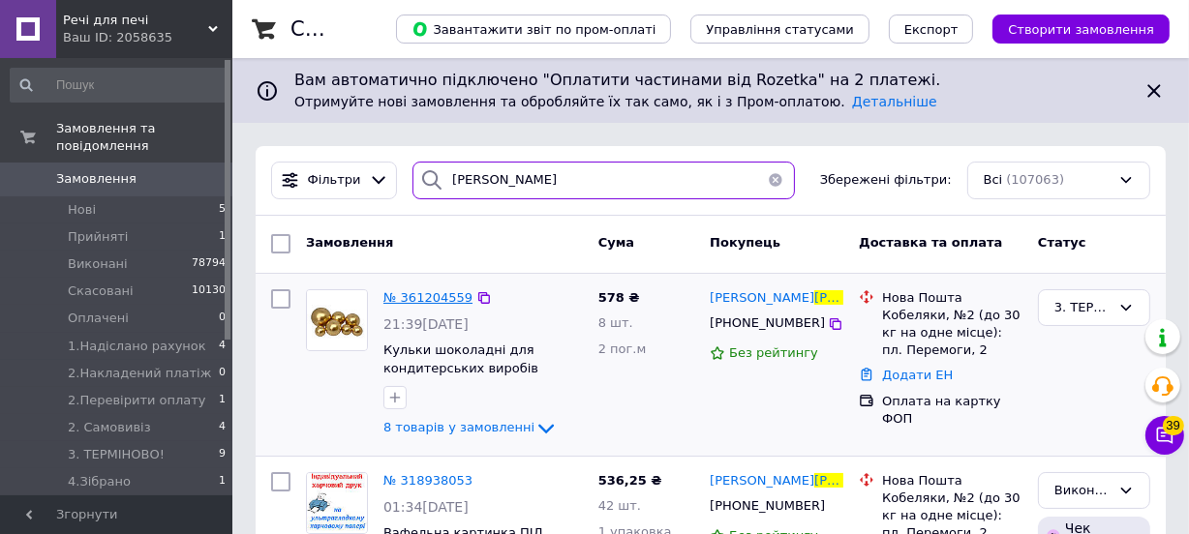
type input "[PERSON_NAME]"
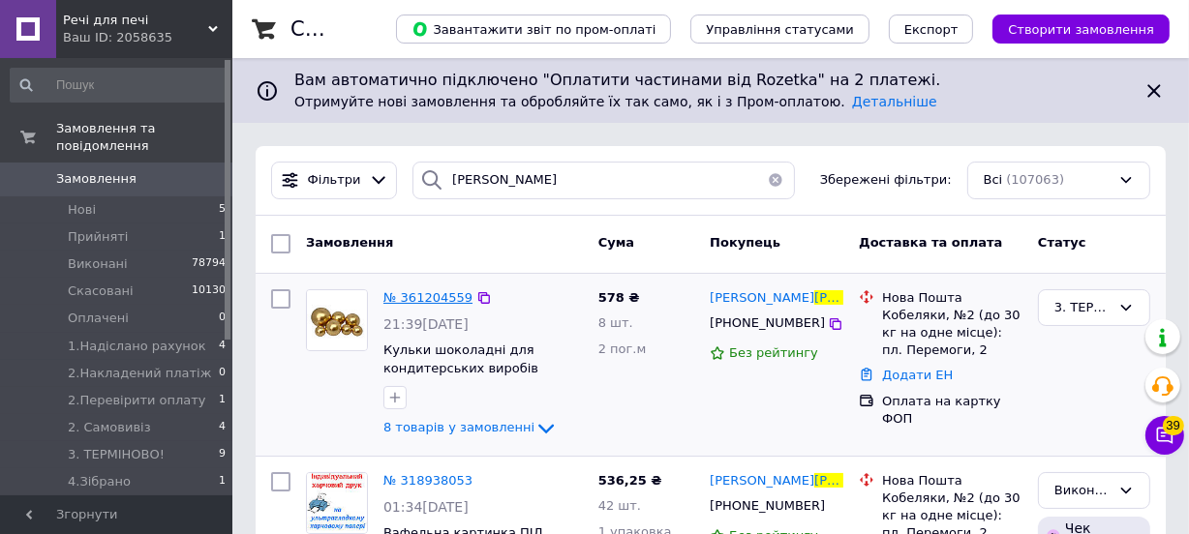
click at [421, 298] on span "№ 361204559" at bounding box center [427, 297] width 89 height 15
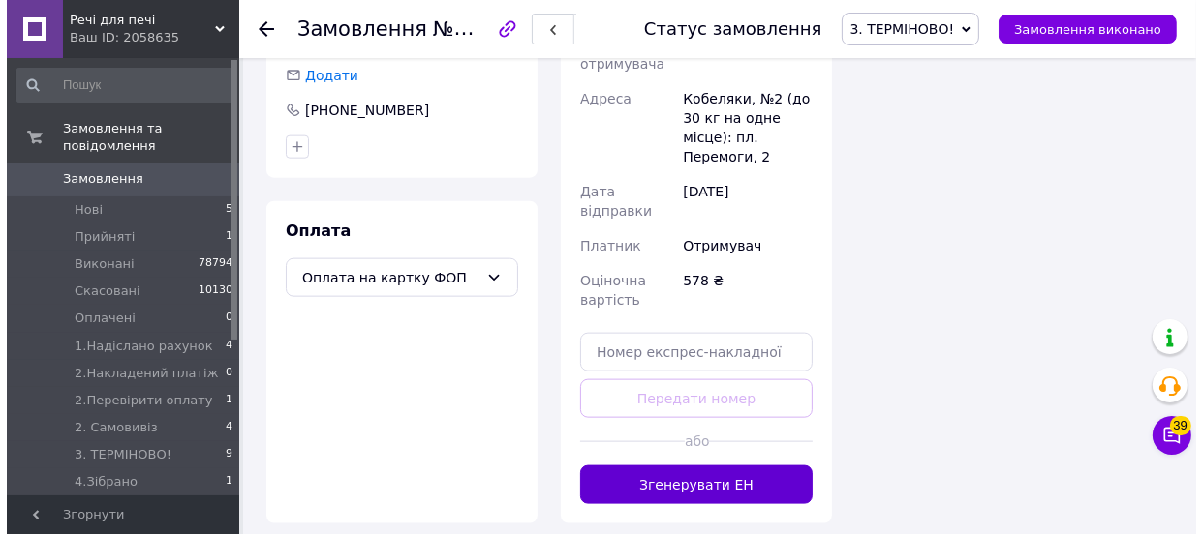
scroll to position [1672, 0]
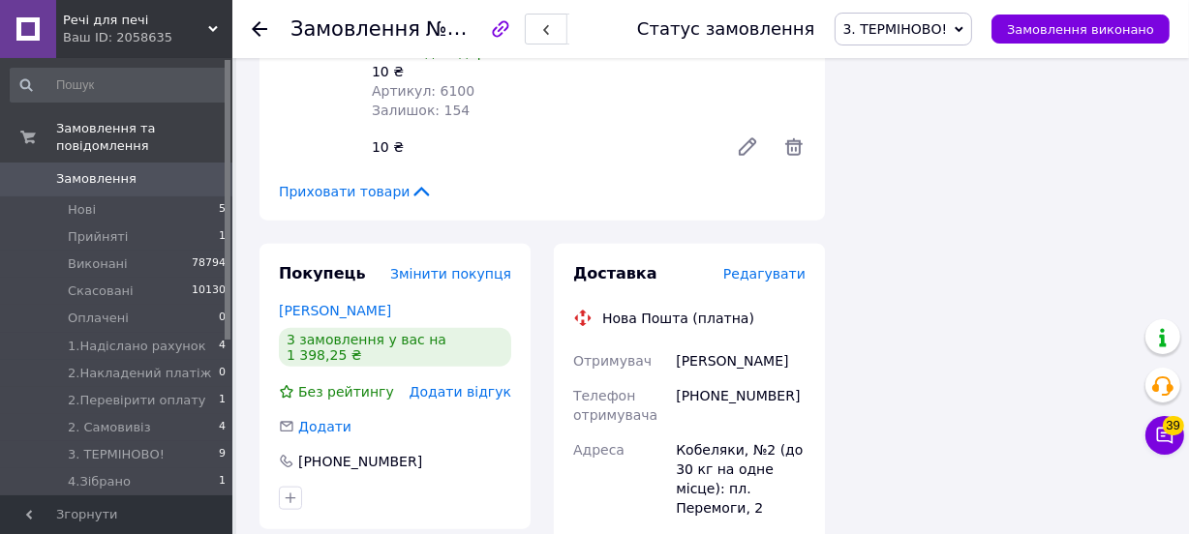
click at [750, 266] on span "Редагувати" at bounding box center [764, 273] width 82 height 15
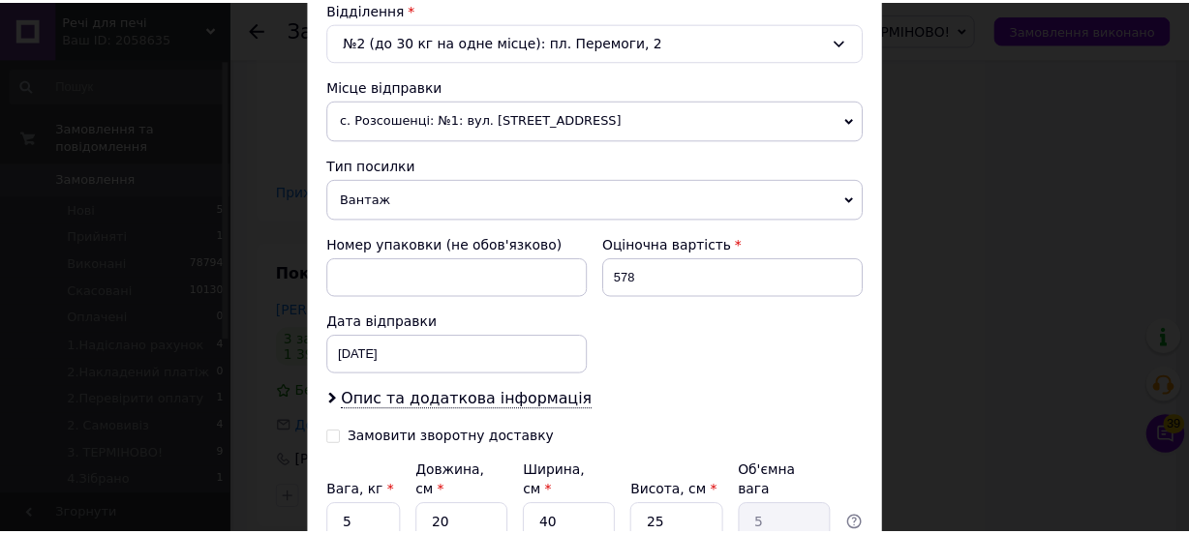
scroll to position [783, 0]
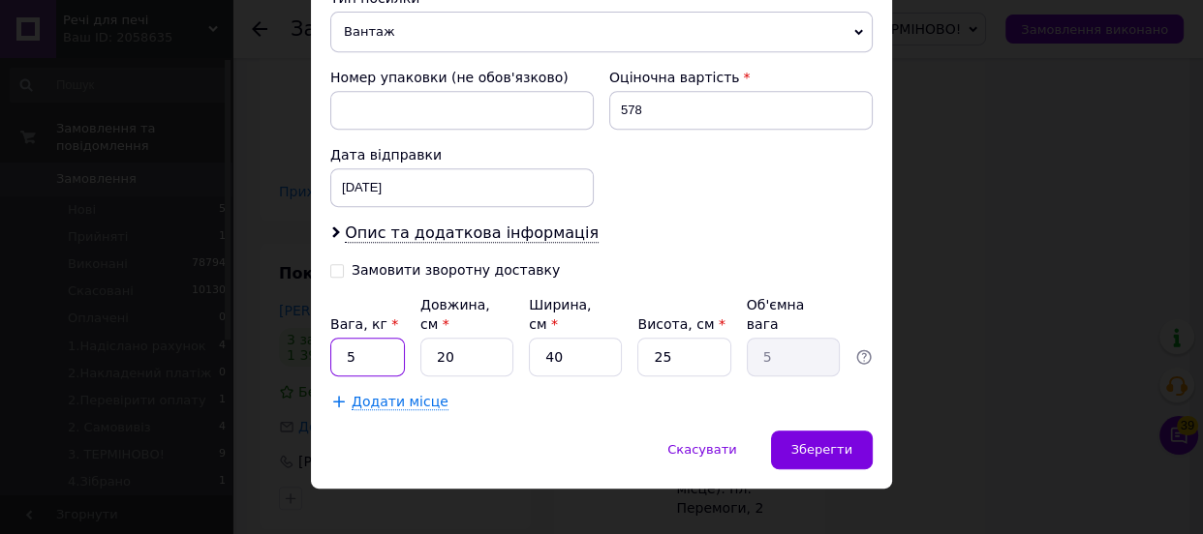
drag, startPoint x: 351, startPoint y: 335, endPoint x: 342, endPoint y: 341, distance: 11.3
click at [342, 341] on input "5" at bounding box center [367, 357] width 75 height 39
type input "0.500"
drag, startPoint x: 432, startPoint y: 329, endPoint x: 477, endPoint y: 304, distance: 52.0
click at [477, 304] on div "Вага, кг * 0.500 Довжина, см * 20 Ширина, см * 40 Висота, см * 25 Об'ємна вага 5" at bounding box center [601, 335] width 542 height 81
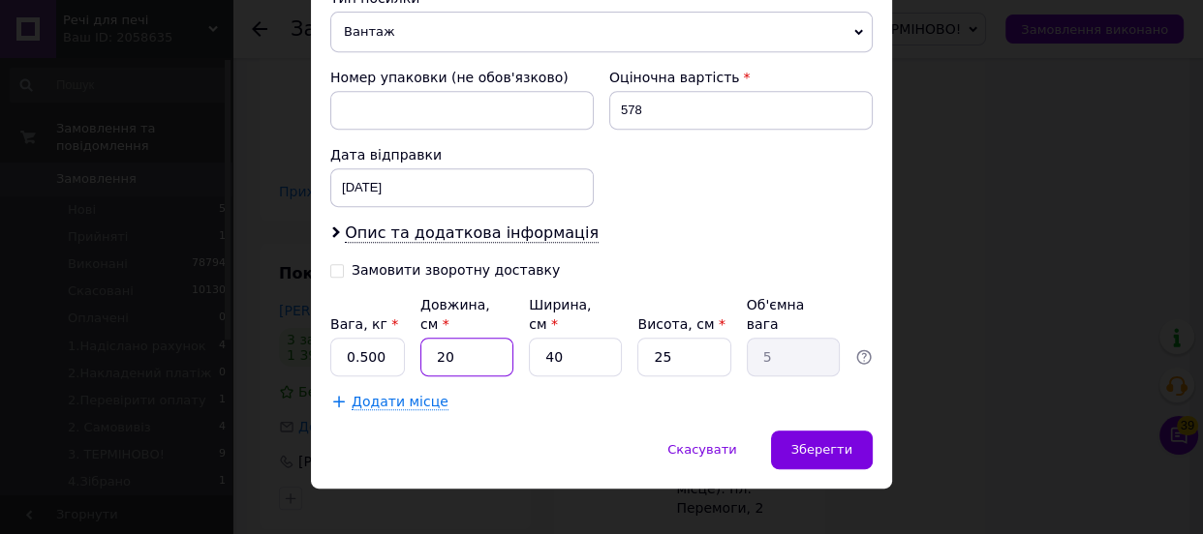
type input "2"
type input "0.5"
type input "25"
type input "6.25"
type input "25"
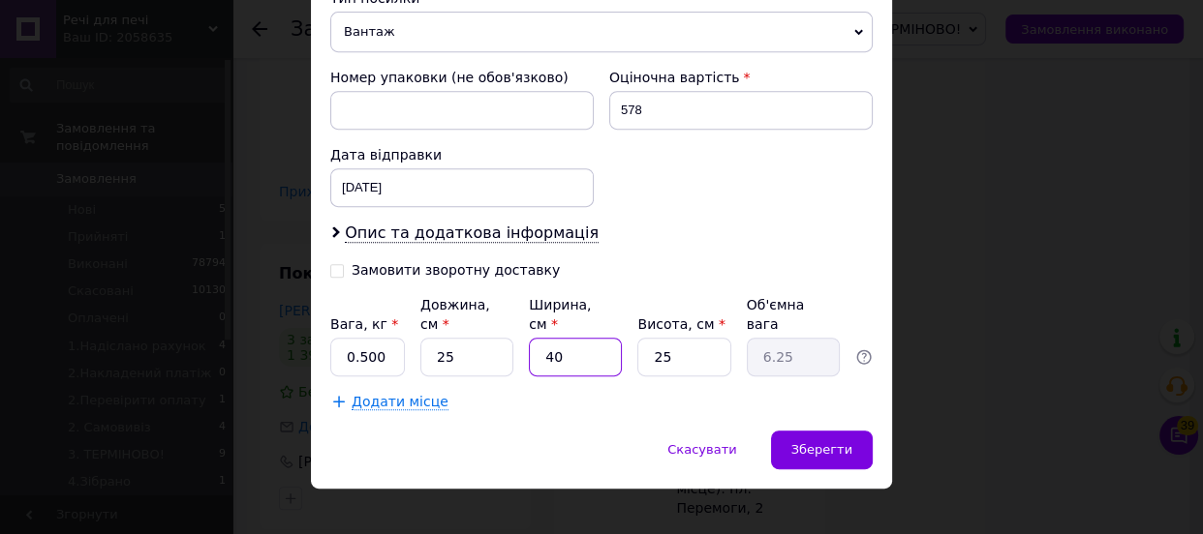
drag, startPoint x: 541, startPoint y: 336, endPoint x: 588, endPoint y: 332, distance: 46.6
click at [588, 338] on input "40" at bounding box center [575, 357] width 93 height 39
type input "2"
type input "0.31"
type input "25"
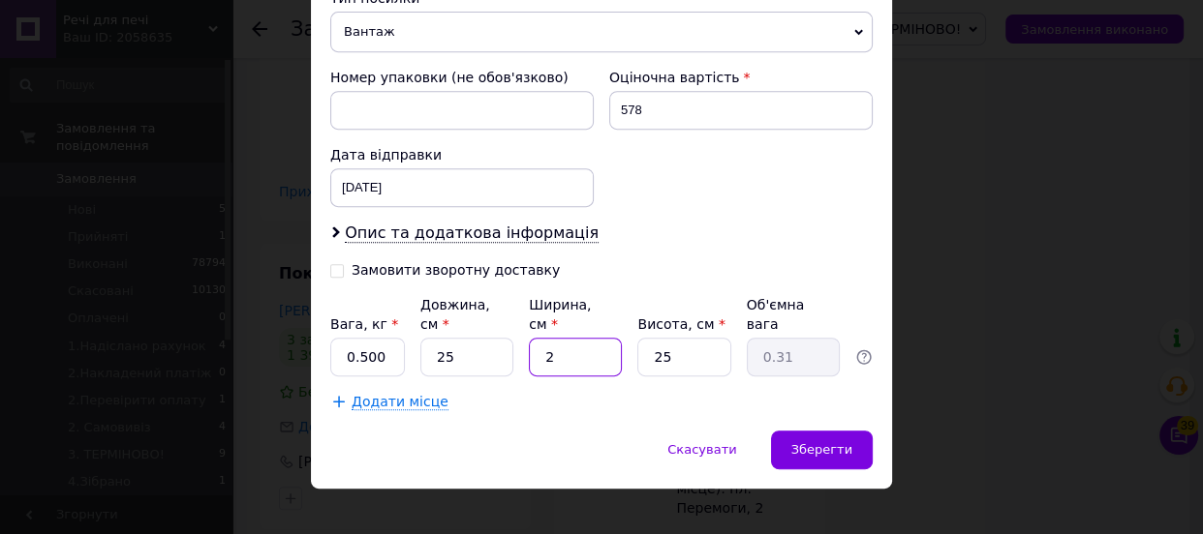
type input "3.91"
type input "25"
drag, startPoint x: 649, startPoint y: 338, endPoint x: 683, endPoint y: 340, distance: 33.9
click at [683, 340] on input "25" at bounding box center [683, 357] width 93 height 39
type input "1"
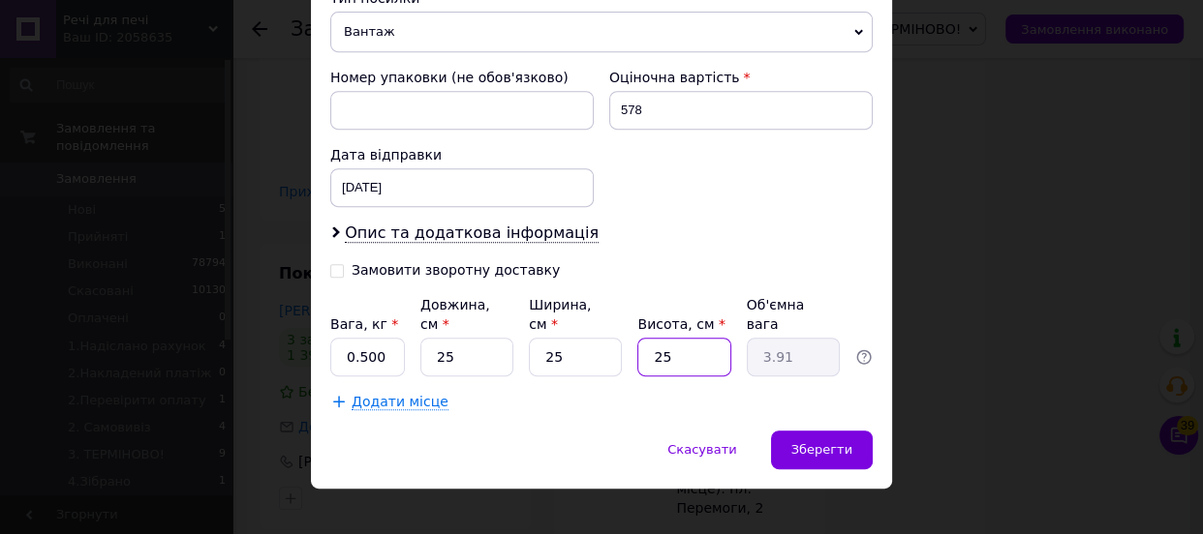
type input "0.16"
type input "10"
type input "1.56"
type input "10"
click at [836, 442] on span "Зберегти" at bounding box center [821, 449] width 61 height 15
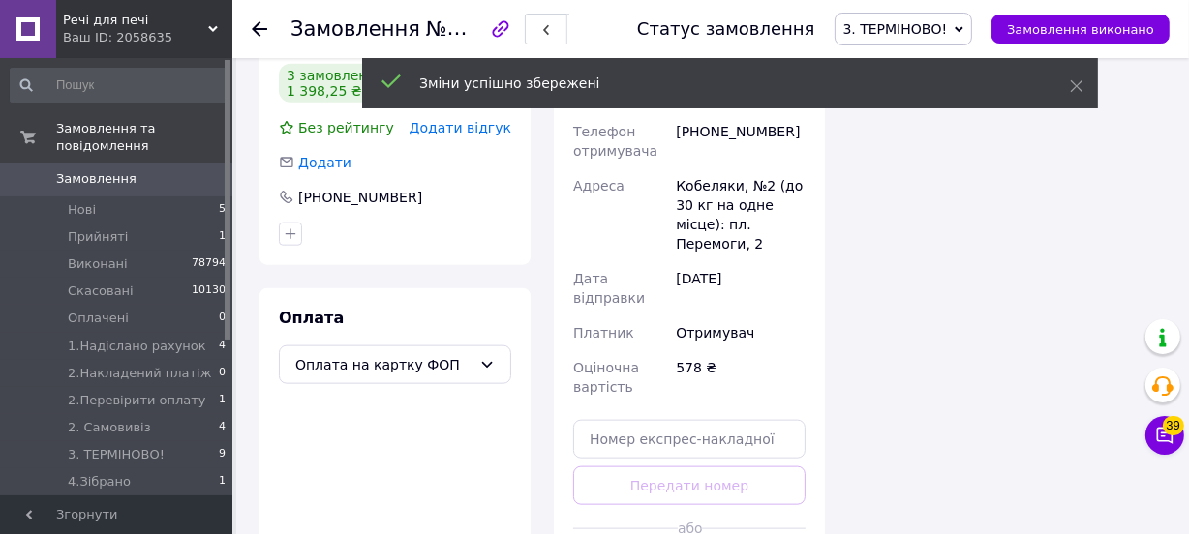
scroll to position [2024, 0]
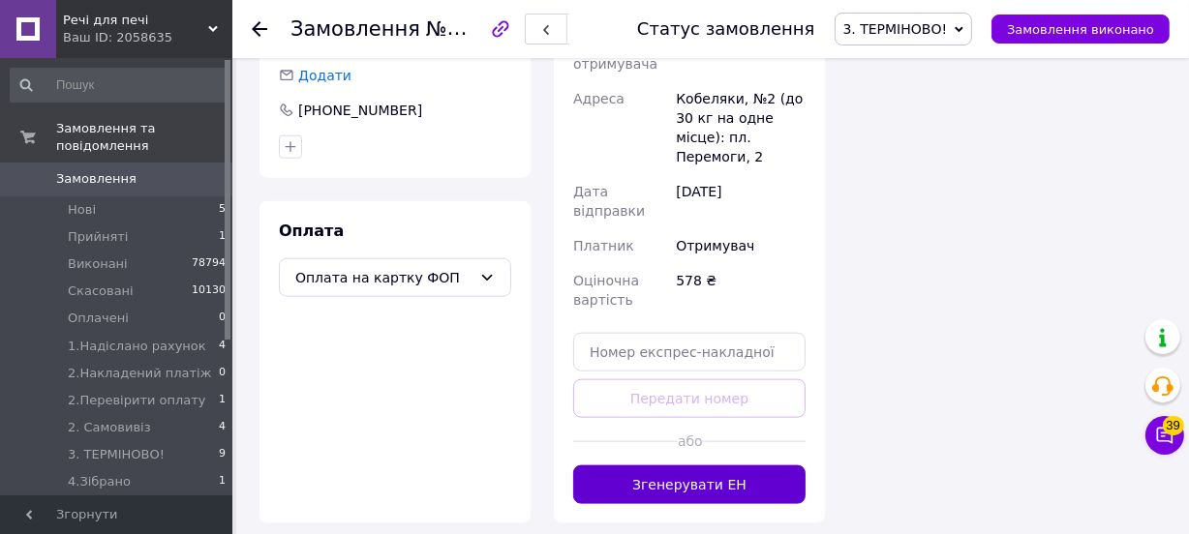
click at [751, 466] on button "Згенерувати ЕН" at bounding box center [689, 485] width 232 height 39
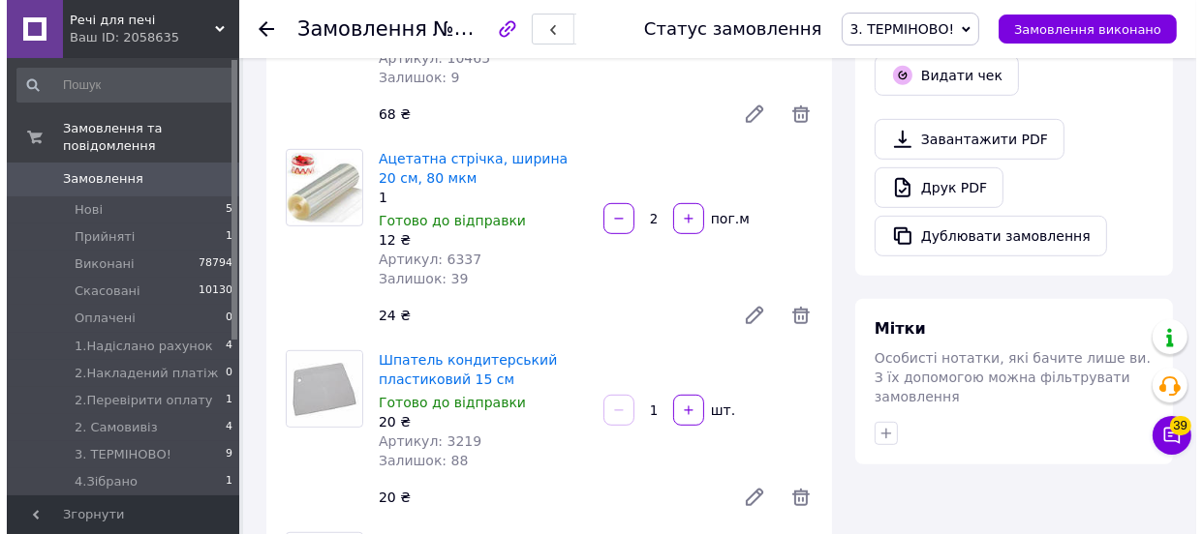
scroll to position [704, 0]
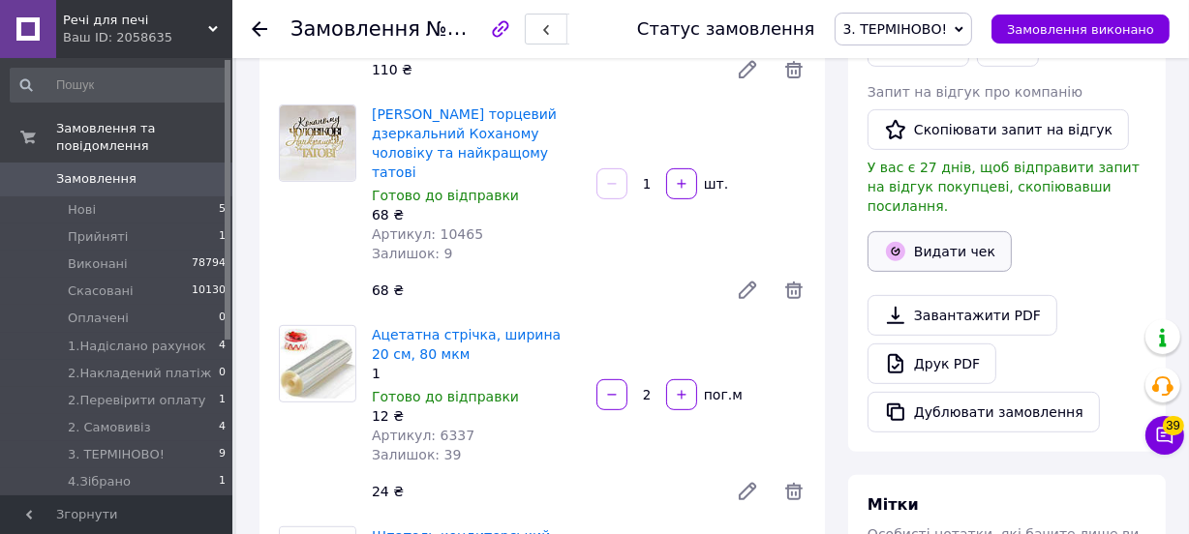
click at [934, 231] on button "Видати чек" at bounding box center [940, 251] width 144 height 41
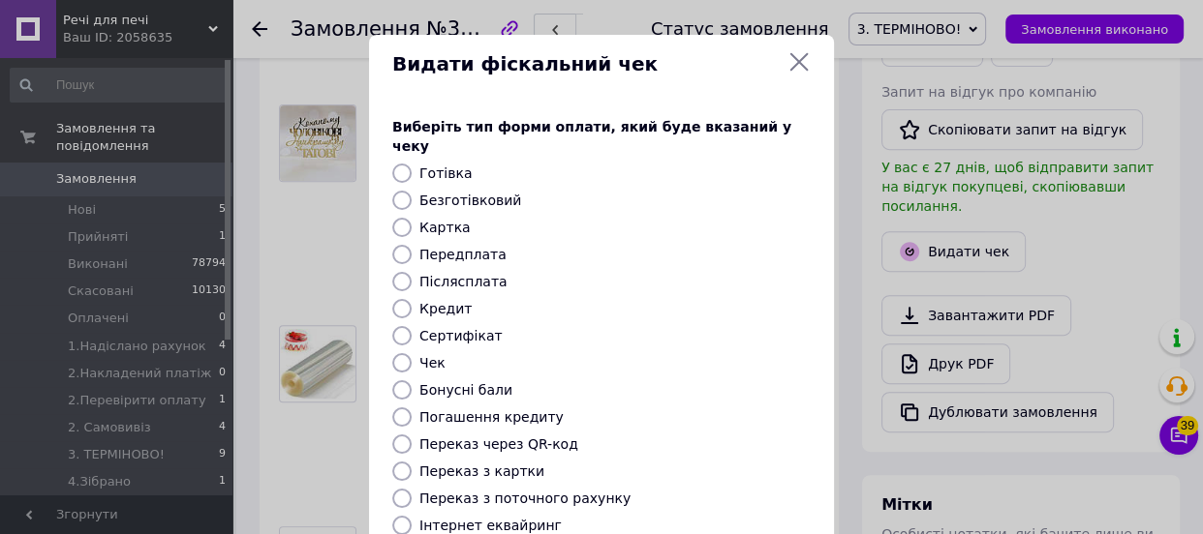
click at [397, 191] on input "Безготівковий" at bounding box center [401, 200] width 19 height 19
radio input "true"
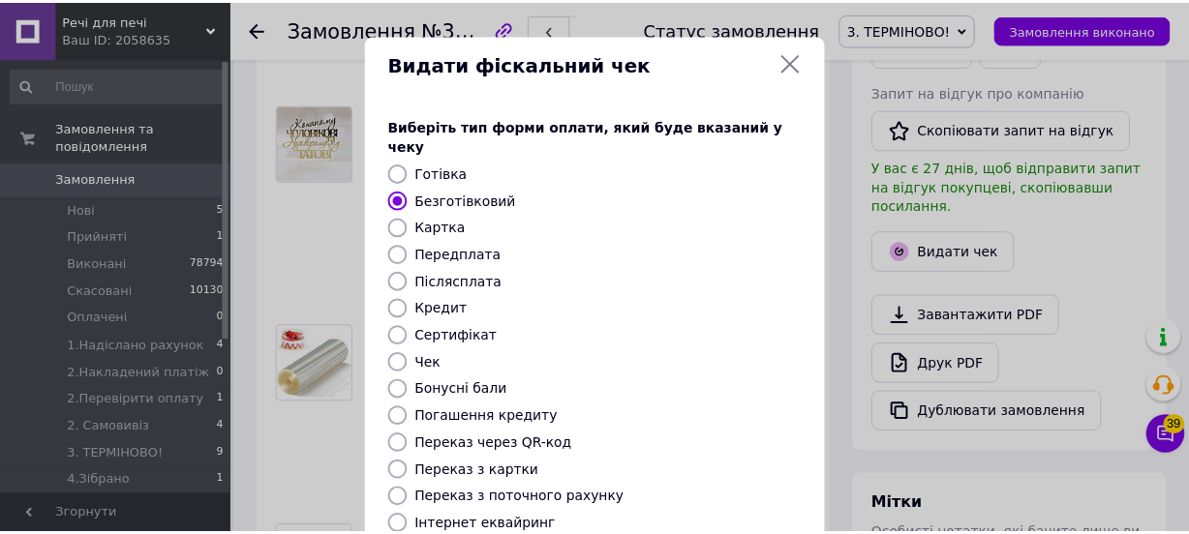
scroll to position [297, 0]
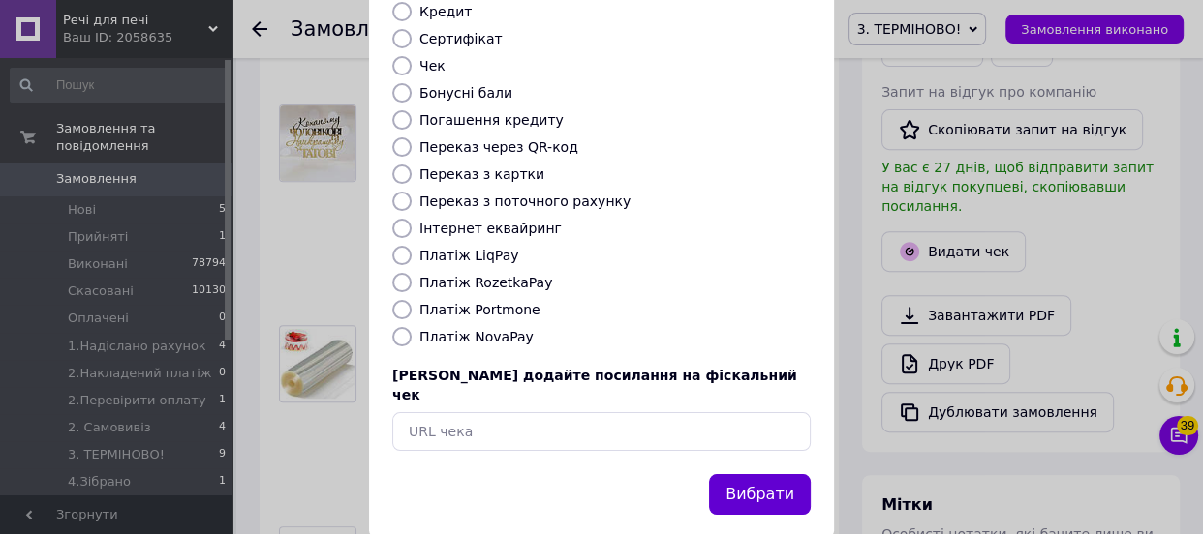
click at [774, 474] on button "Вибрати" at bounding box center [760, 495] width 102 height 42
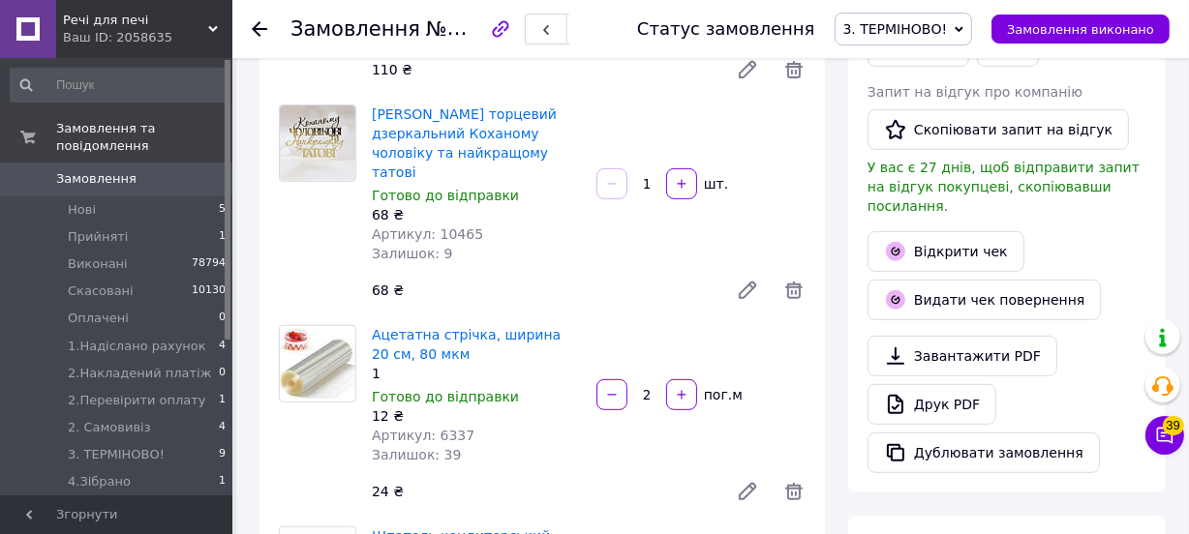
scroll to position [440, 0]
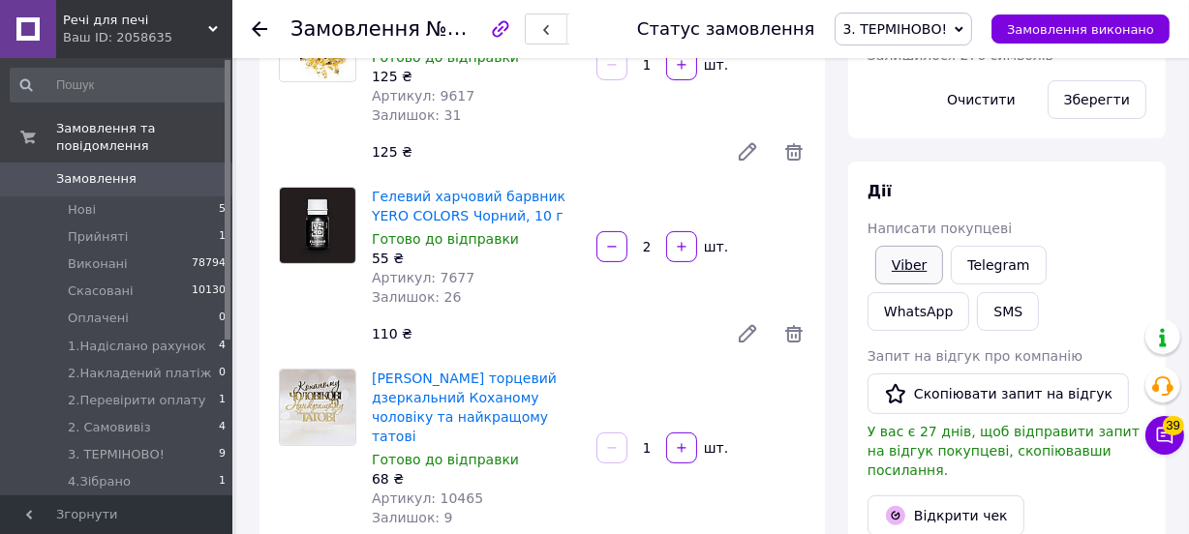
click at [912, 262] on link "Viber" at bounding box center [909, 265] width 68 height 39
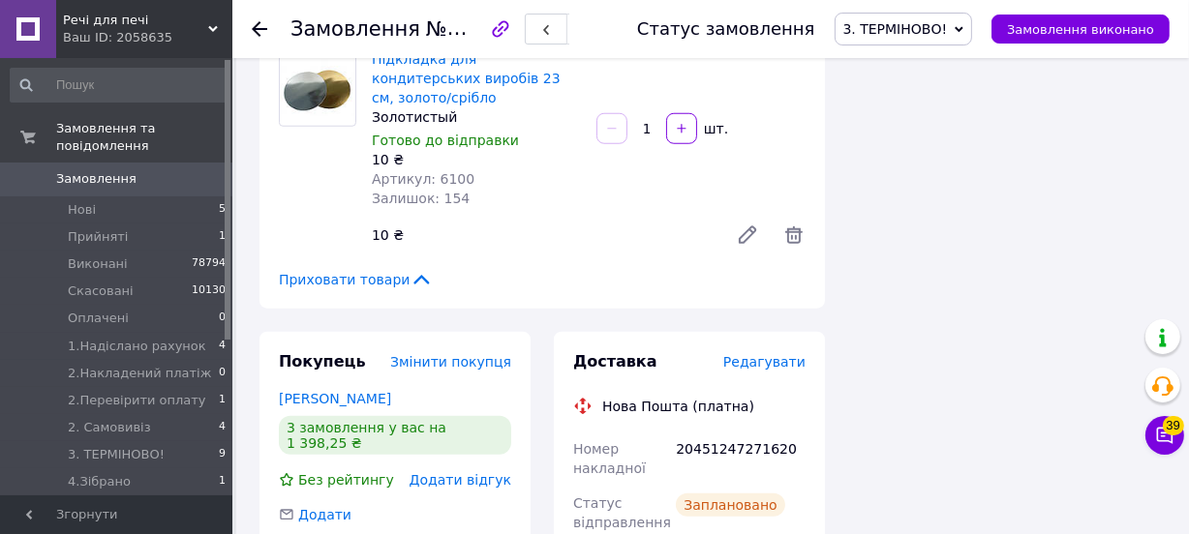
scroll to position [1672, 0]
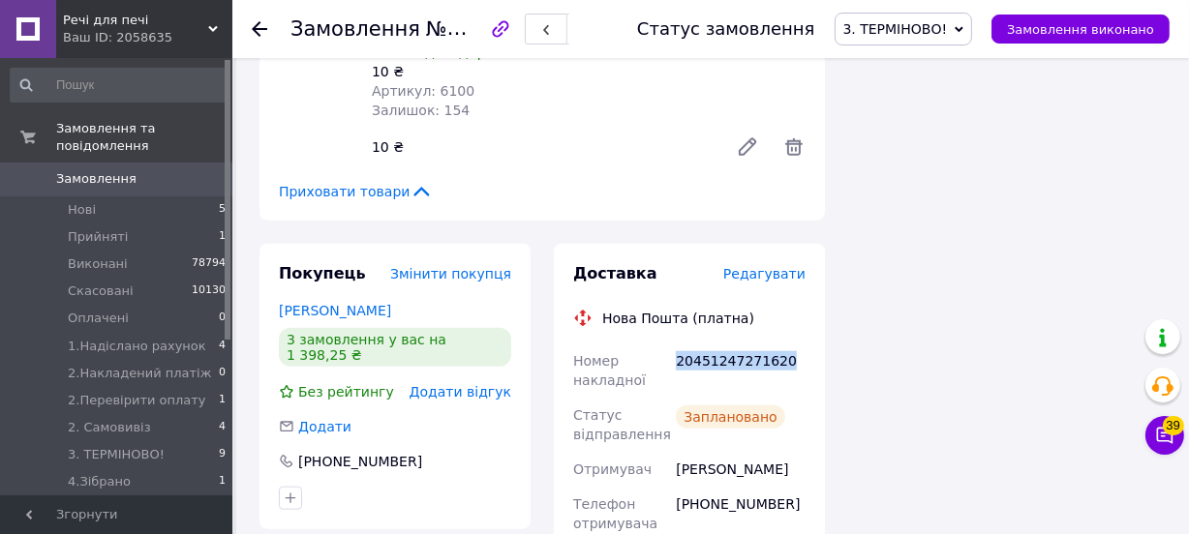
drag, startPoint x: 676, startPoint y: 298, endPoint x: 785, endPoint y: 294, distance: 109.5
click at [785, 344] on div "20451247271620" at bounding box center [740, 371] width 137 height 54
copy div "20451247271620"
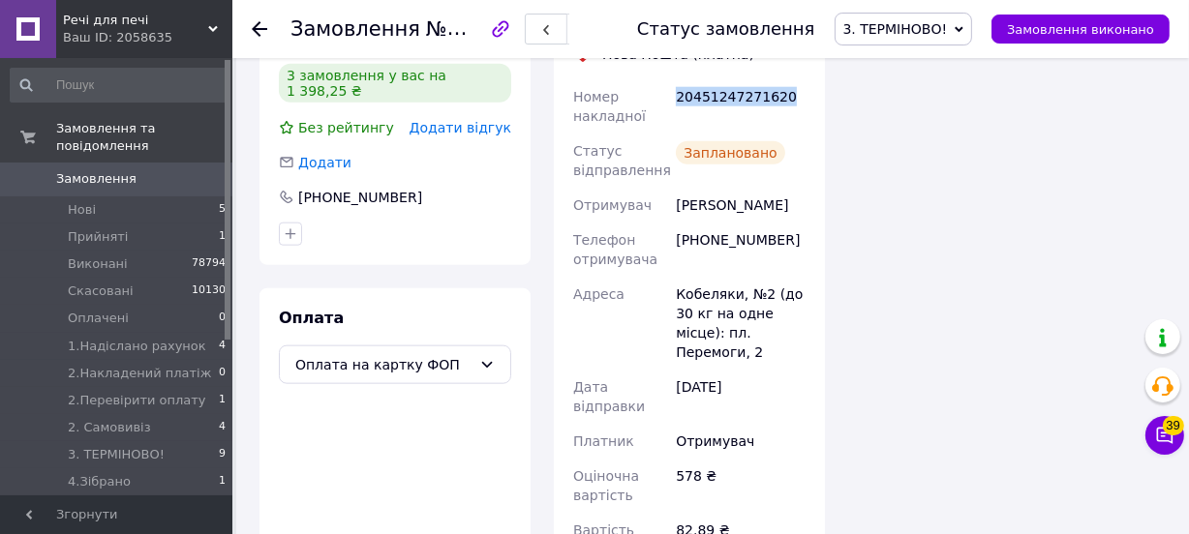
scroll to position [2024, 0]
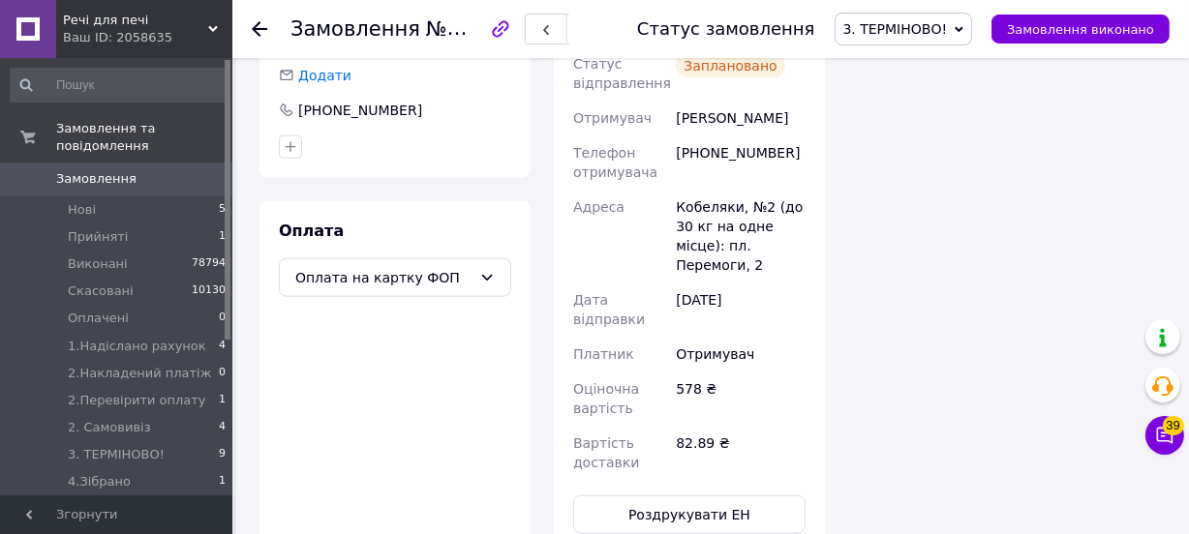
click at [926, 33] on span "3. ТЕРМІНОВО!" at bounding box center [895, 28] width 105 height 15
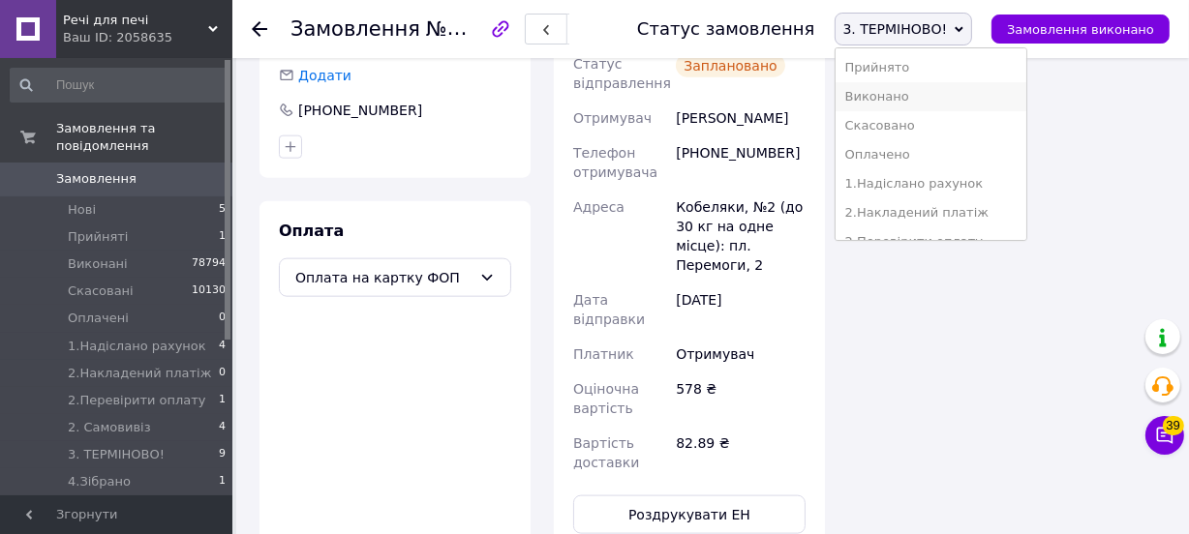
click at [916, 100] on li "Виконано" at bounding box center [931, 96] width 191 height 29
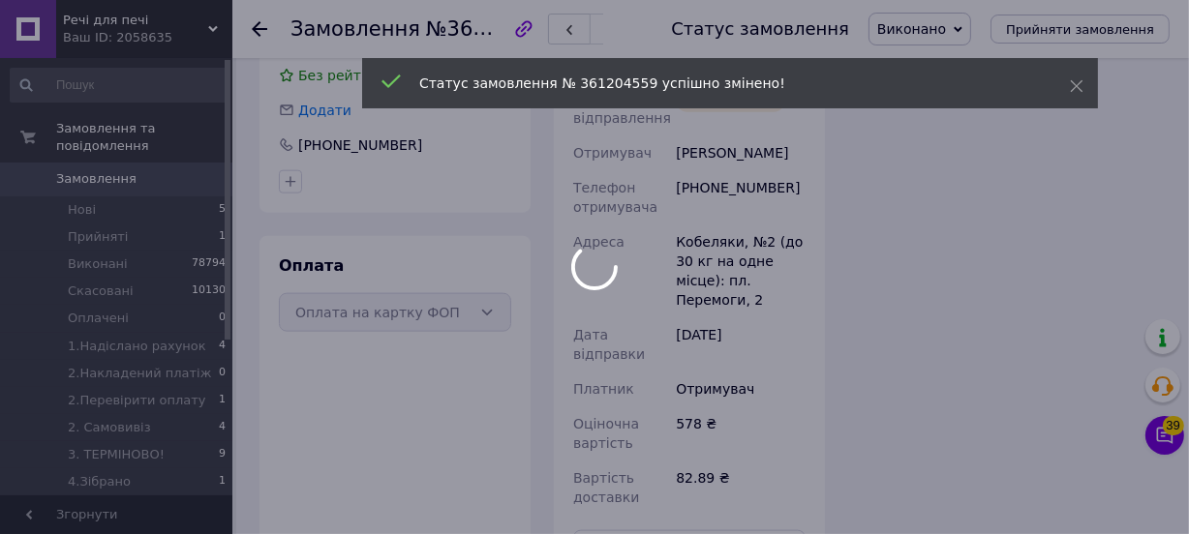
scroll to position [674, 0]
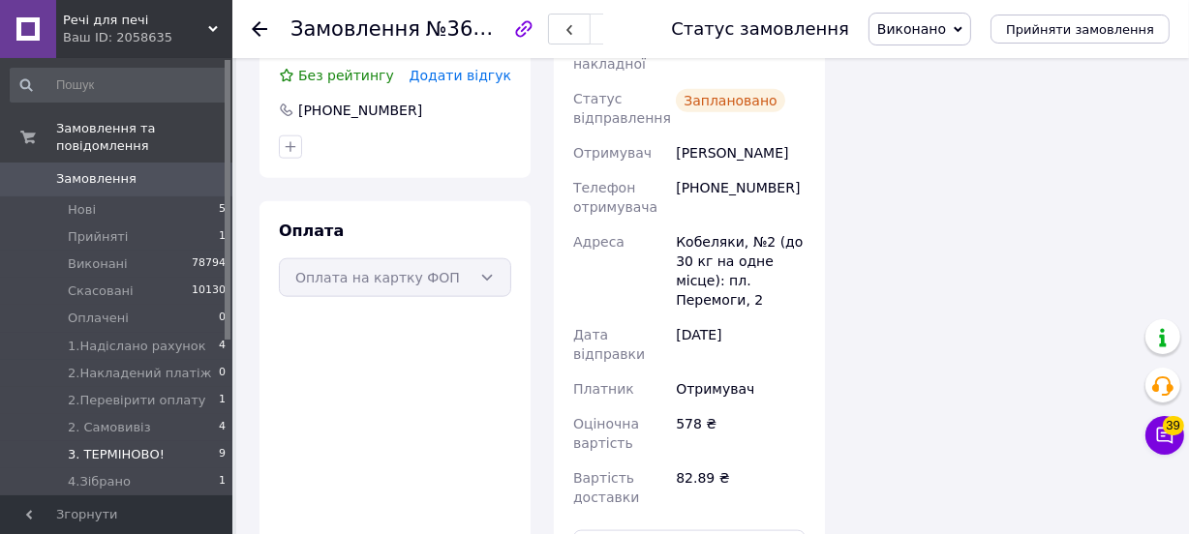
click at [95, 446] on span "3. ТЕРМІНОВО!" at bounding box center [116, 454] width 97 height 17
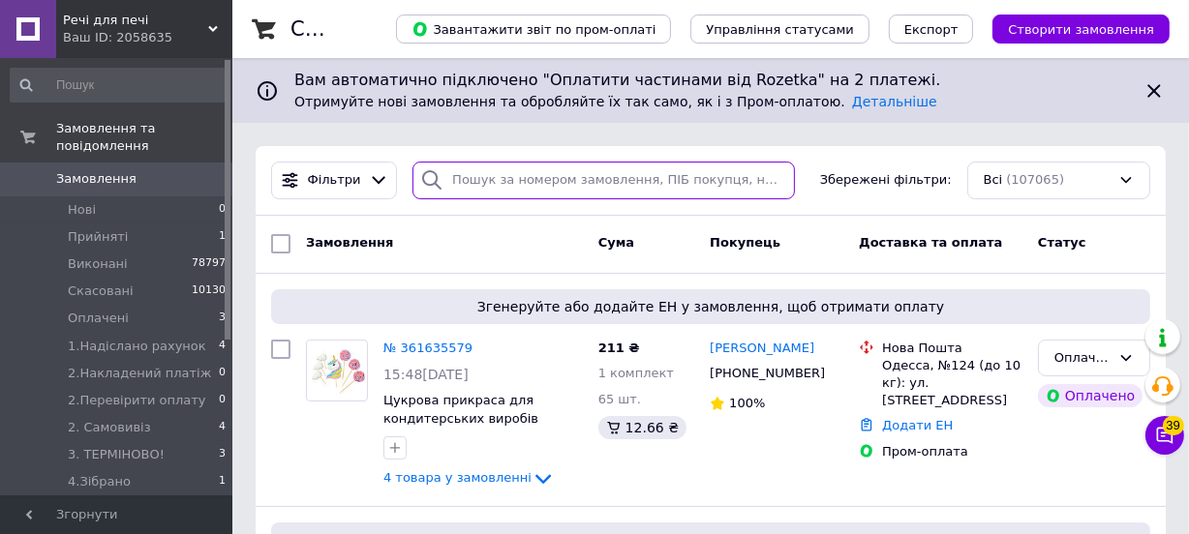
click at [444, 178] on input "search" at bounding box center [603, 181] width 382 height 38
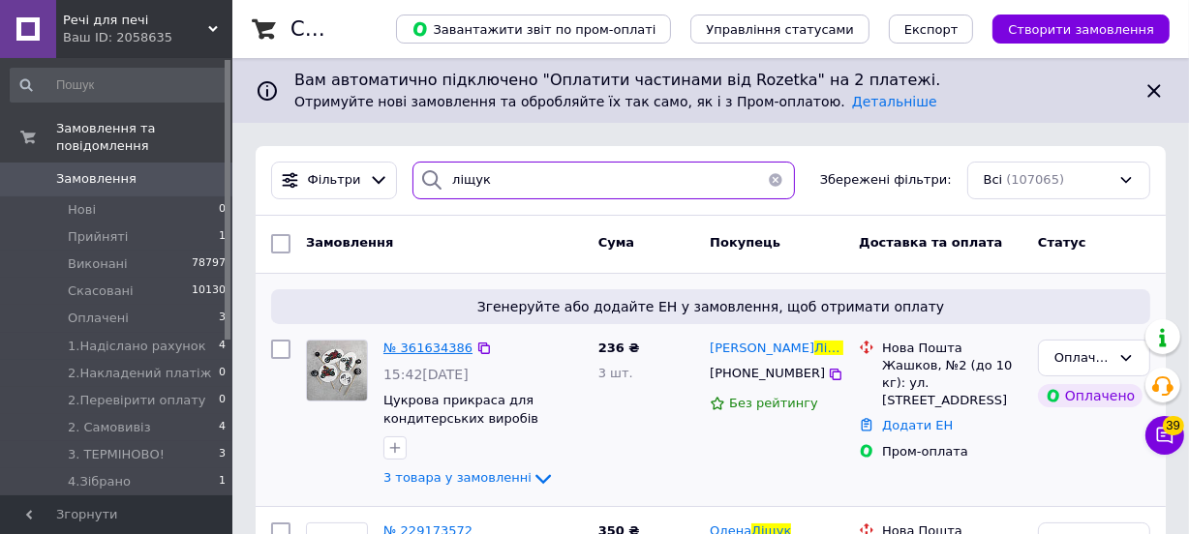
type input "ліщук"
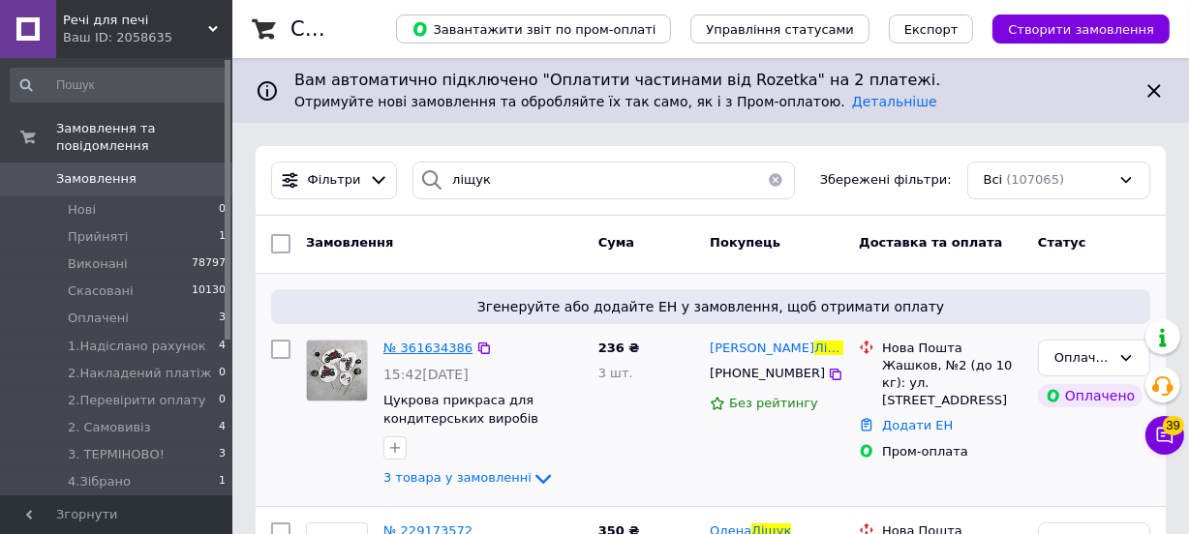
click at [419, 341] on span "№ 361634386" at bounding box center [427, 348] width 89 height 15
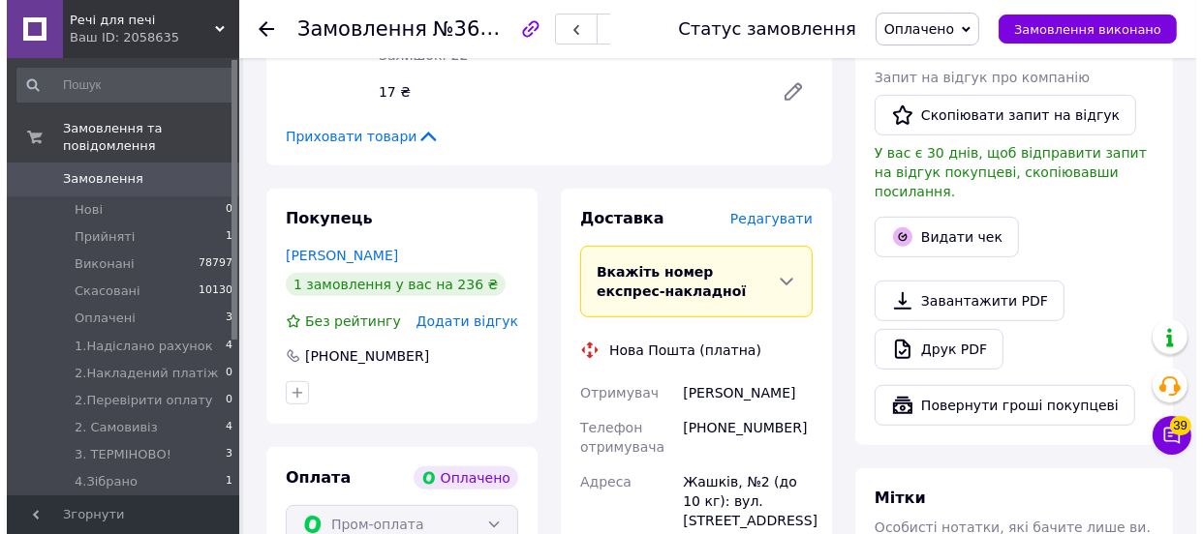
scroll to position [704, 0]
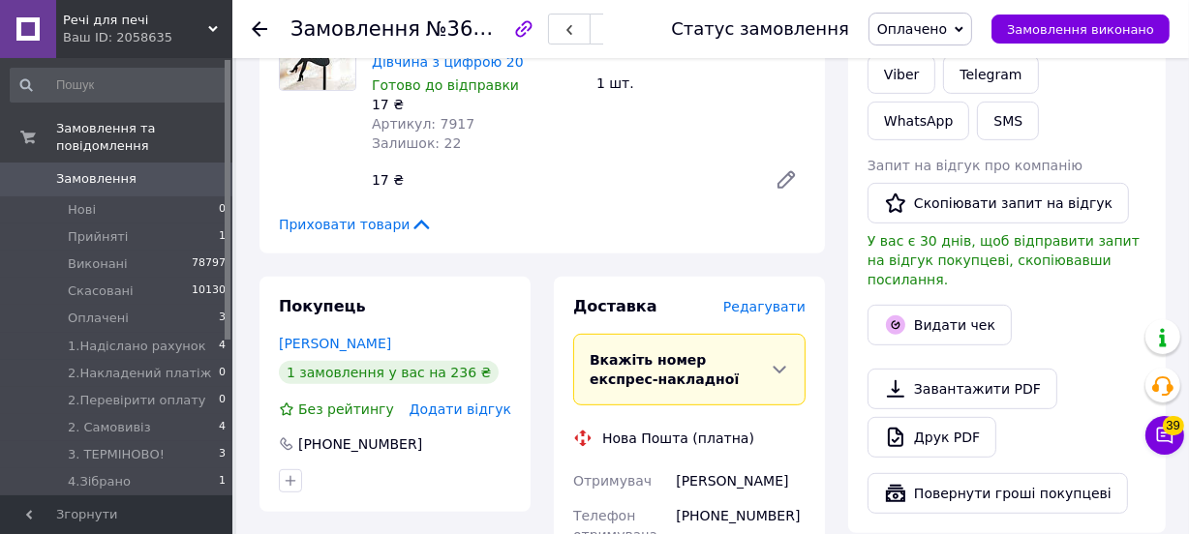
click at [777, 299] on span "Редагувати" at bounding box center [764, 306] width 82 height 15
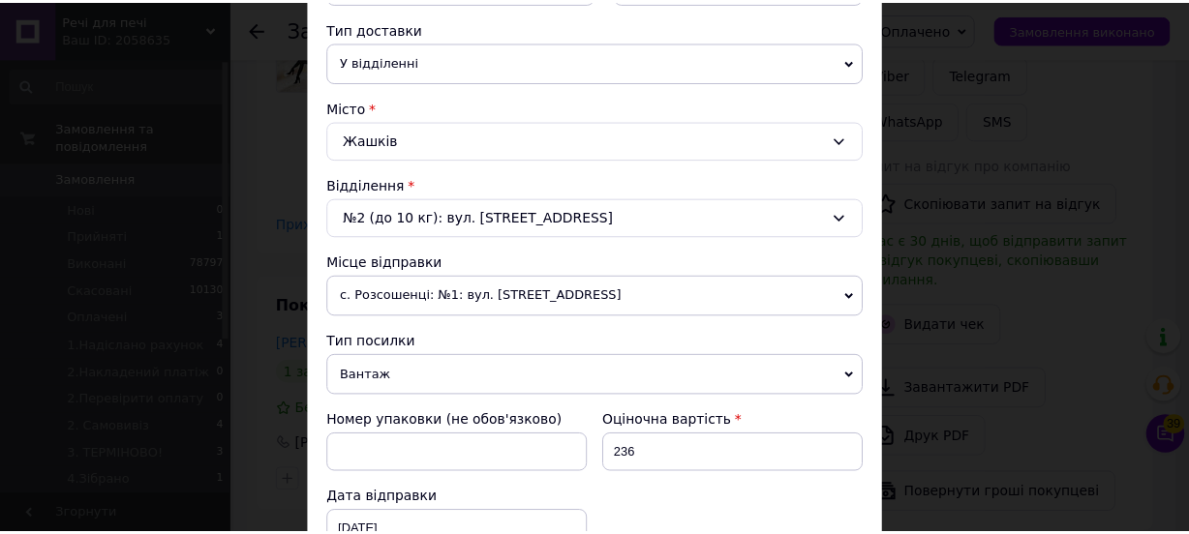
scroll to position [748, 0]
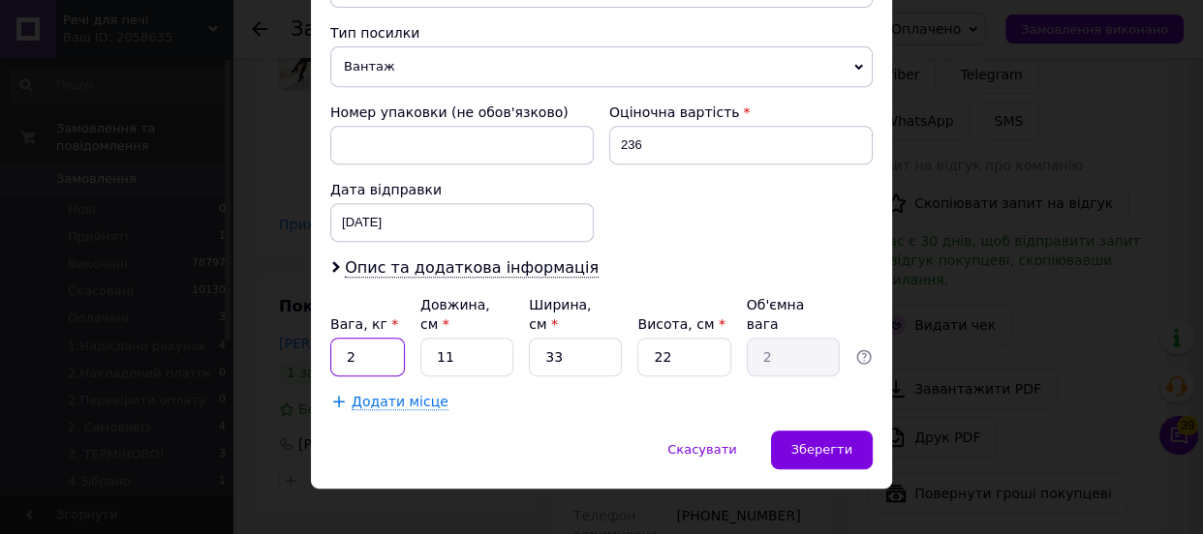
drag, startPoint x: 355, startPoint y: 337, endPoint x: 320, endPoint y: 330, distance: 35.5
type input "0.340"
drag, startPoint x: 452, startPoint y: 340, endPoint x: 424, endPoint y: 337, distance: 28.2
click at [424, 338] on input "11" at bounding box center [466, 357] width 93 height 39
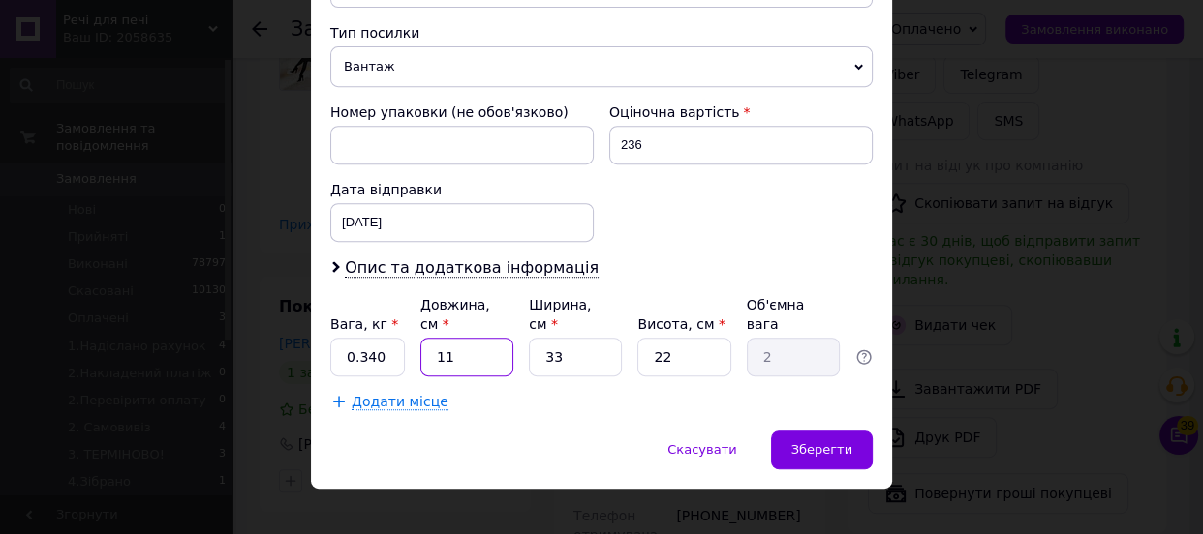
type input "5"
type input "0.91"
type input "2"
type input "0.36"
type input "25"
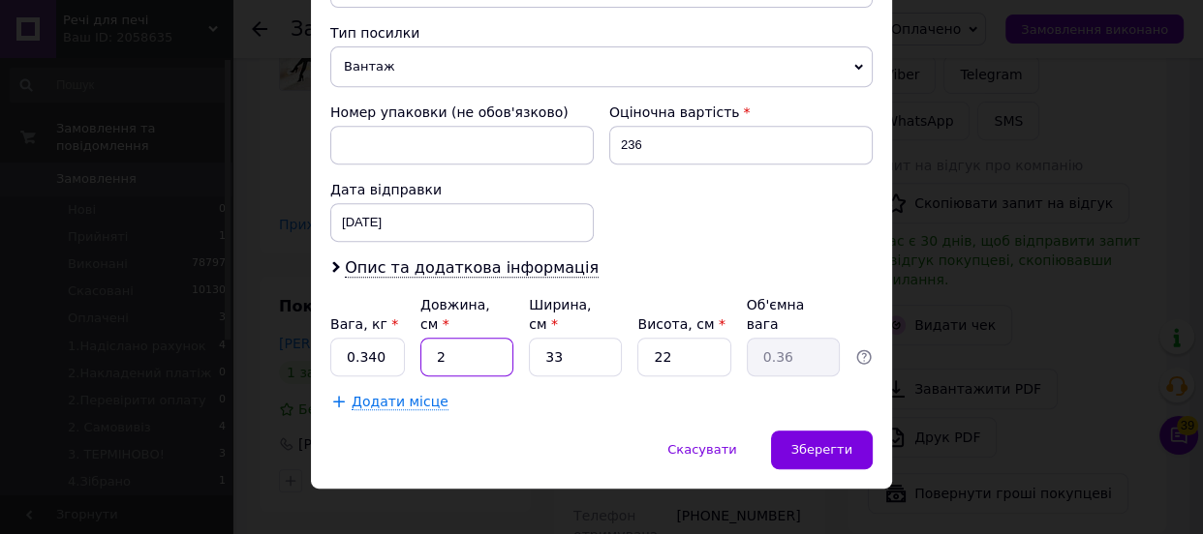
type input "4.54"
type input "25"
drag, startPoint x: 561, startPoint y: 336, endPoint x: 520, endPoint y: 347, distance: 42.0
click at [520, 347] on div "Вага, кг * 0.340 Довжина, см * 25 Ширина, см * 33 Висота, см * 22 Об'ємна вага …" at bounding box center [601, 335] width 542 height 81
type input "5"
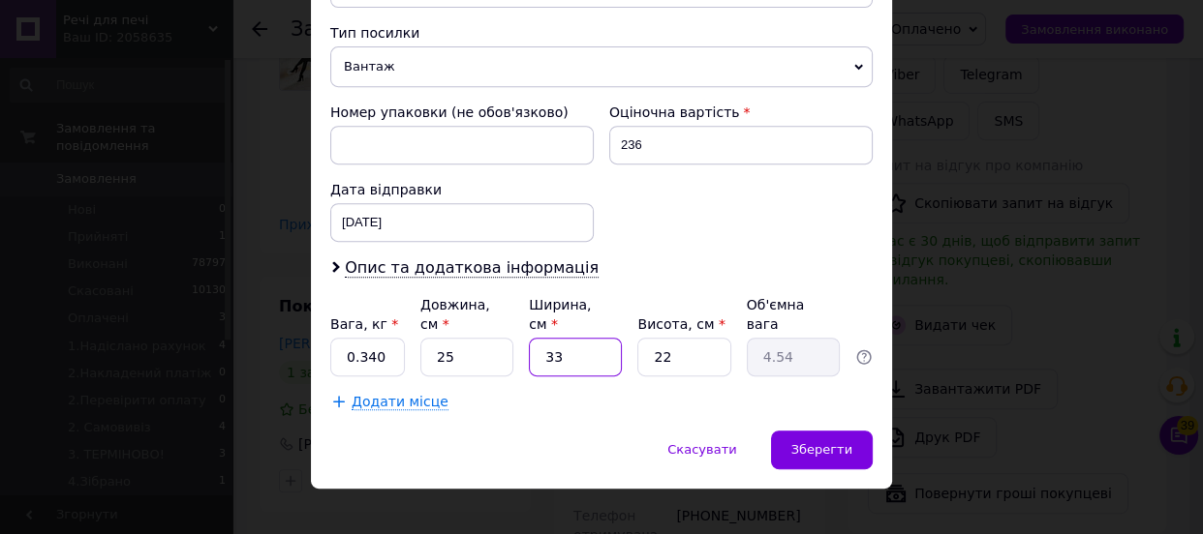
type input "0.69"
type input "2"
type input "0.28"
type input "25"
type input "3.44"
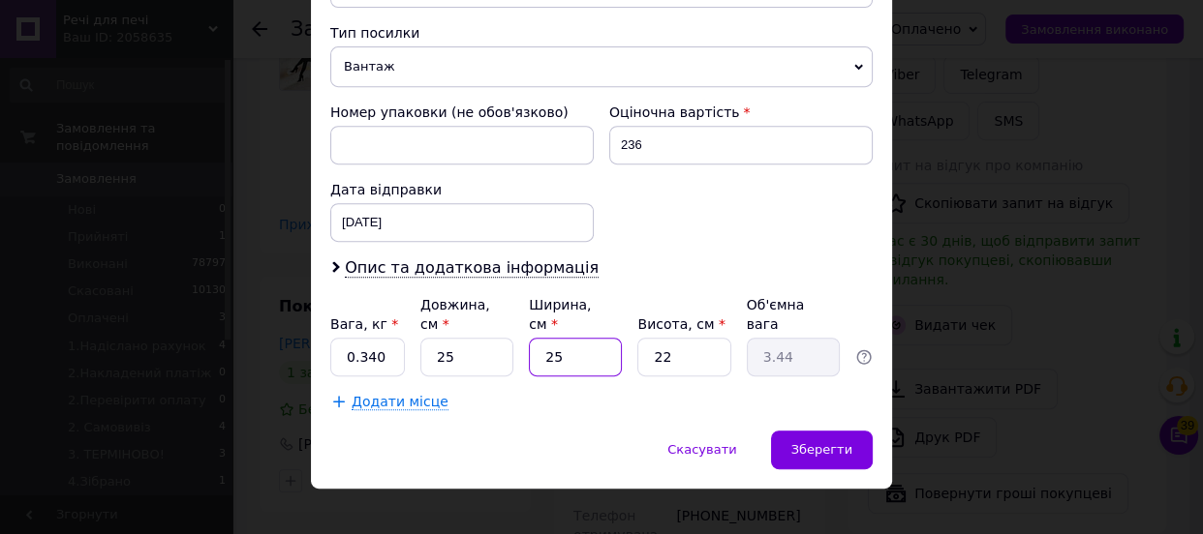
type input "25"
drag, startPoint x: 679, startPoint y: 327, endPoint x: 621, endPoint y: 339, distance: 59.2
click at [621, 339] on div "Вага, кг * 0.340 Довжина, см * 25 Ширина, см * 25 Висота, см * 22 Об'ємна вага …" at bounding box center [601, 335] width 542 height 81
type input "1"
type input "0.16"
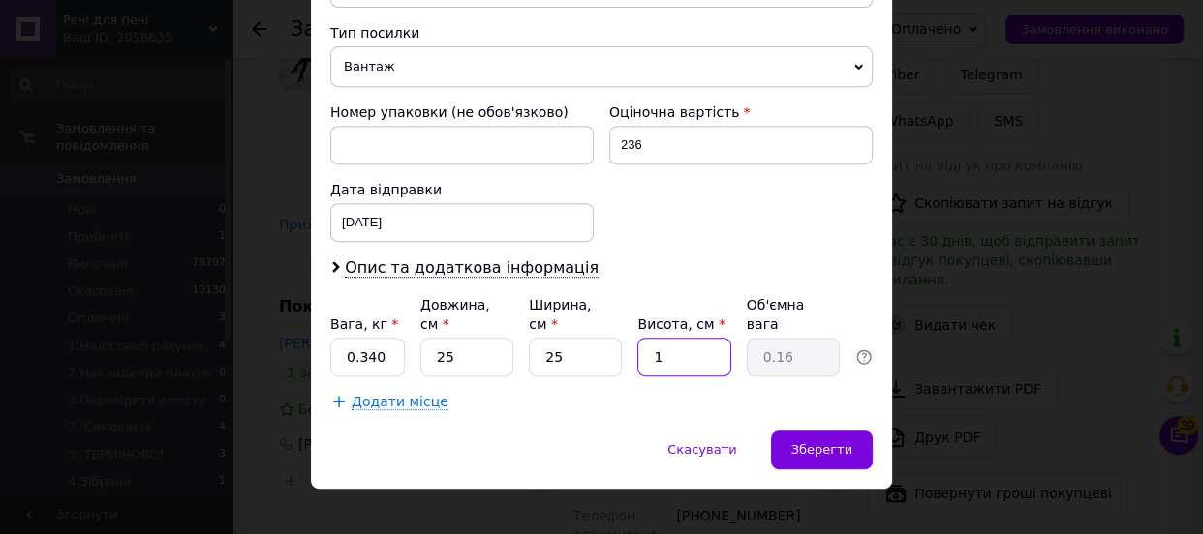
type input "10"
type input "1.56"
type input "10"
click at [826, 442] on span "Зберегти" at bounding box center [821, 449] width 61 height 15
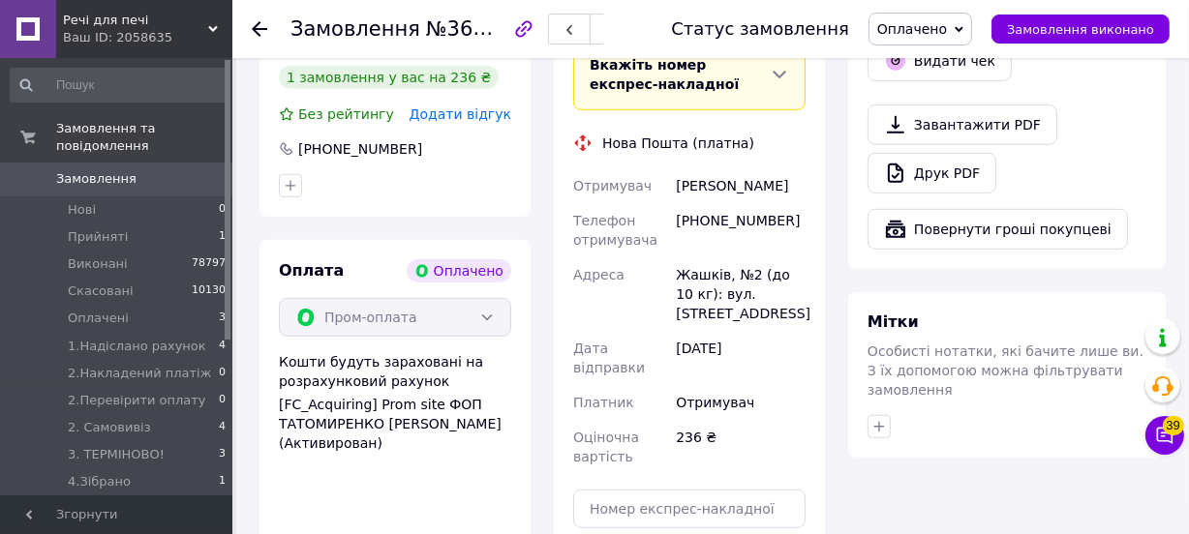
scroll to position [1055, 0]
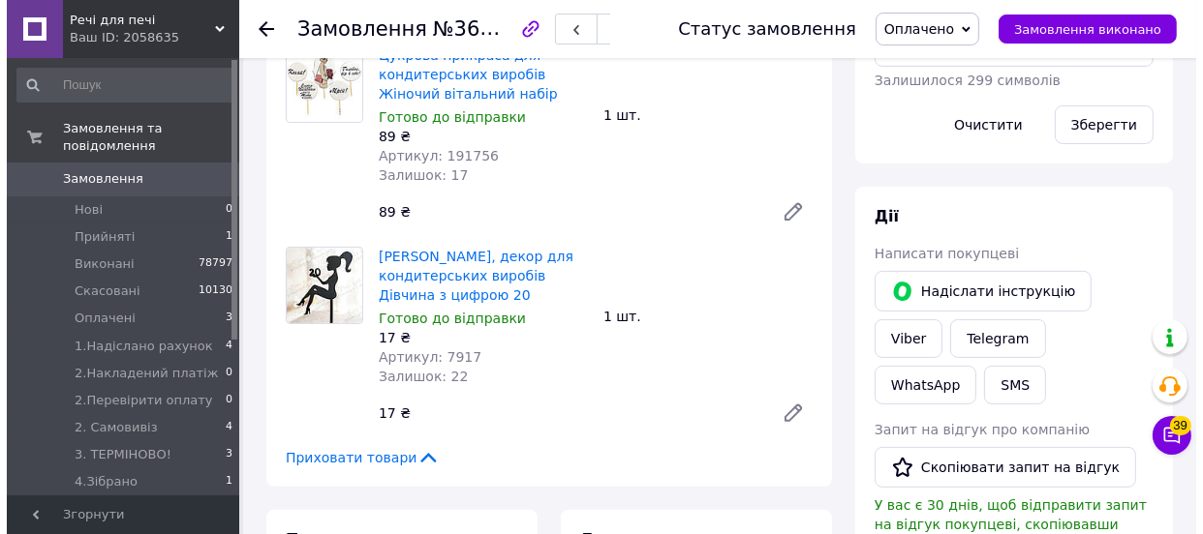
scroll to position [616, 0]
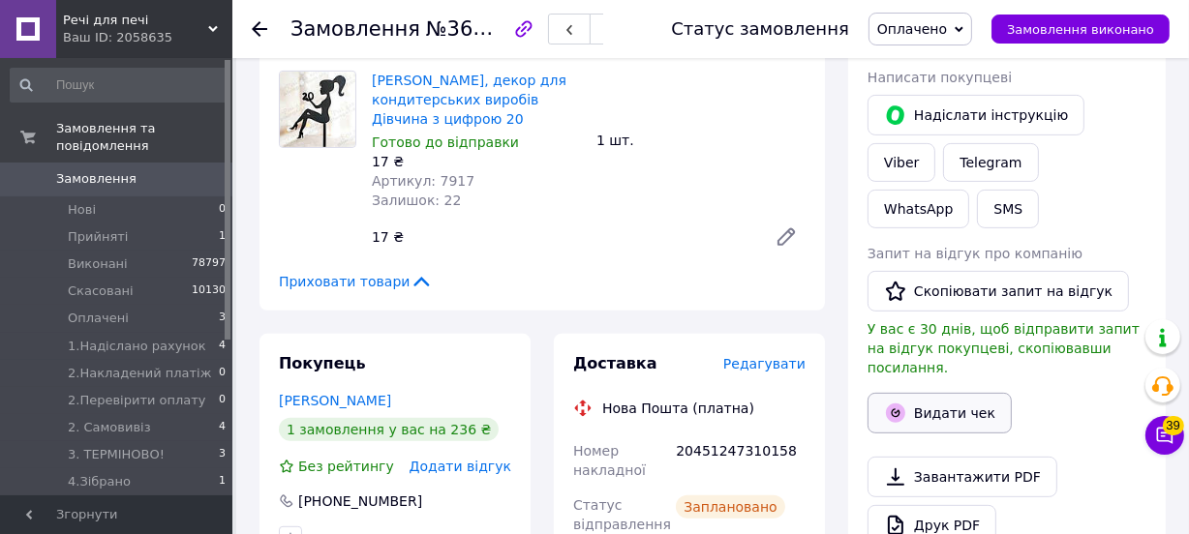
click at [958, 393] on button "Видати чек" at bounding box center [940, 413] width 144 height 41
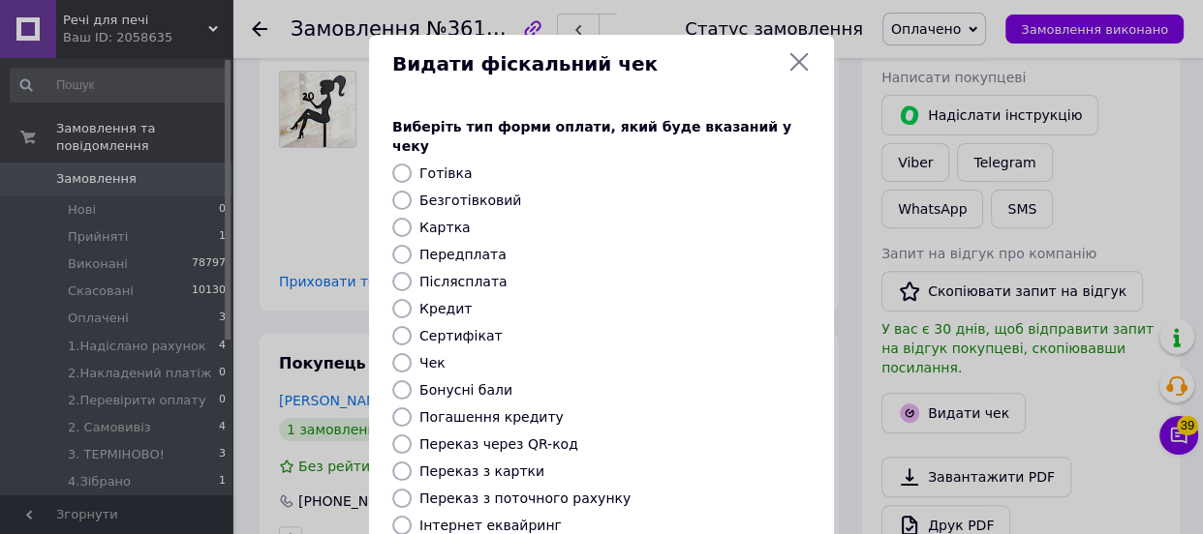
click at [400, 191] on input "Безготівковий" at bounding box center [401, 200] width 19 height 19
radio input "true"
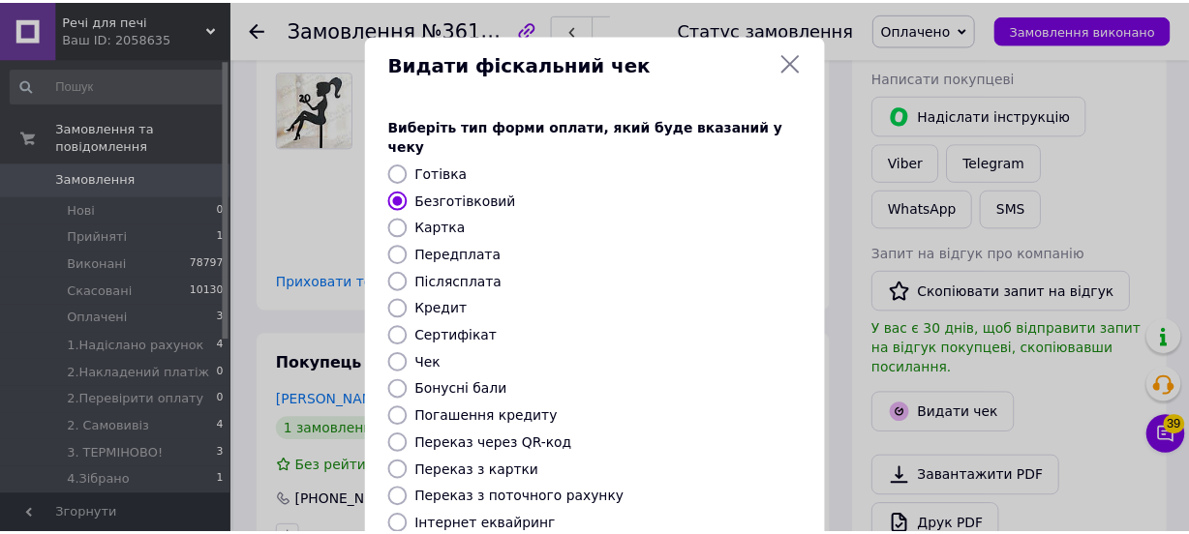
scroll to position [297, 0]
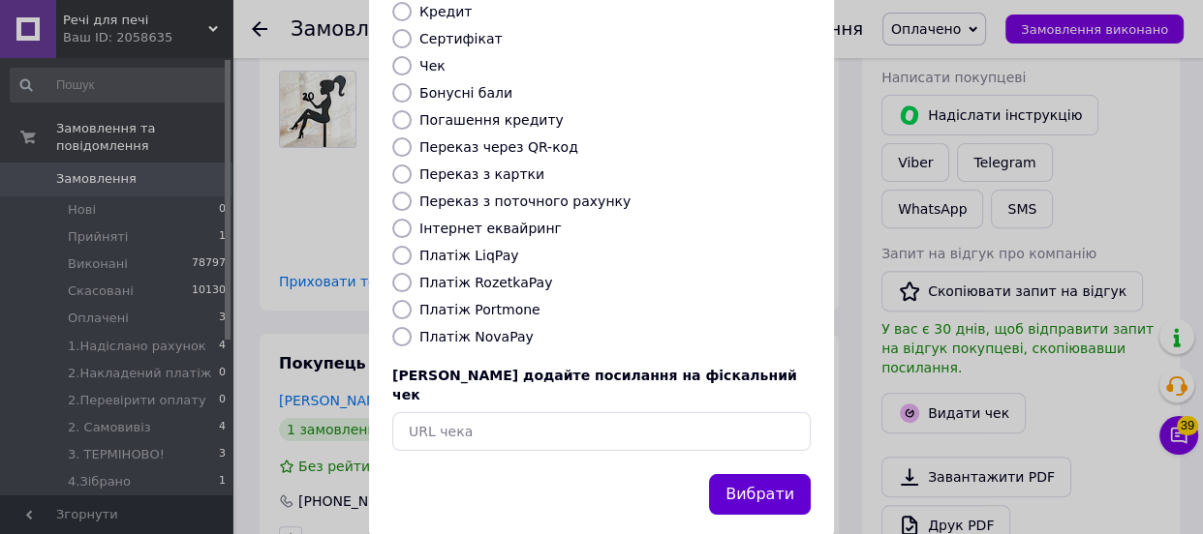
click at [771, 474] on button "Вибрати" at bounding box center [760, 495] width 102 height 42
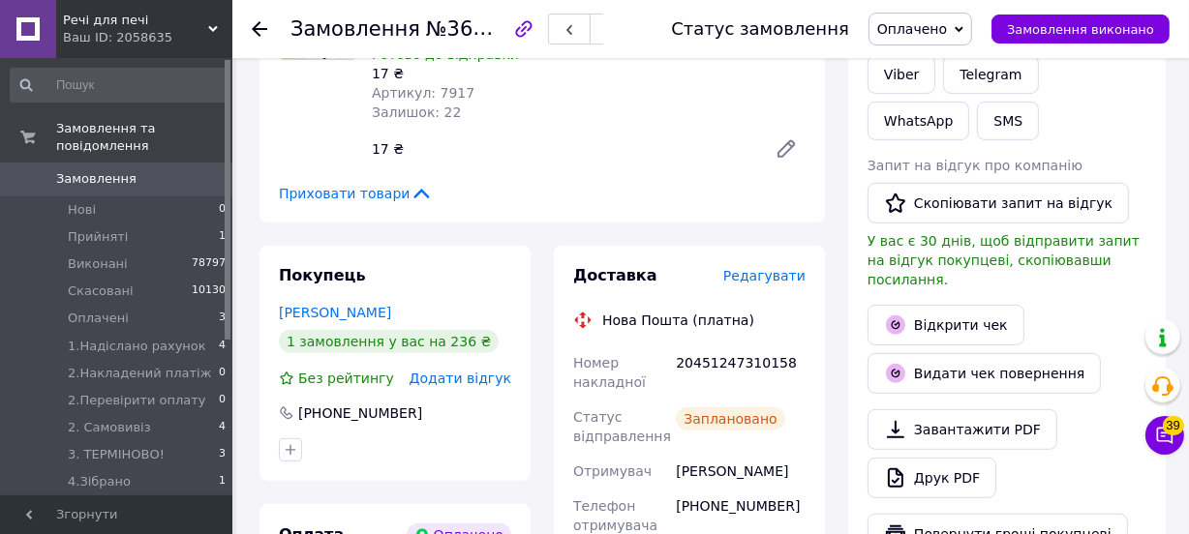
scroll to position [616, 0]
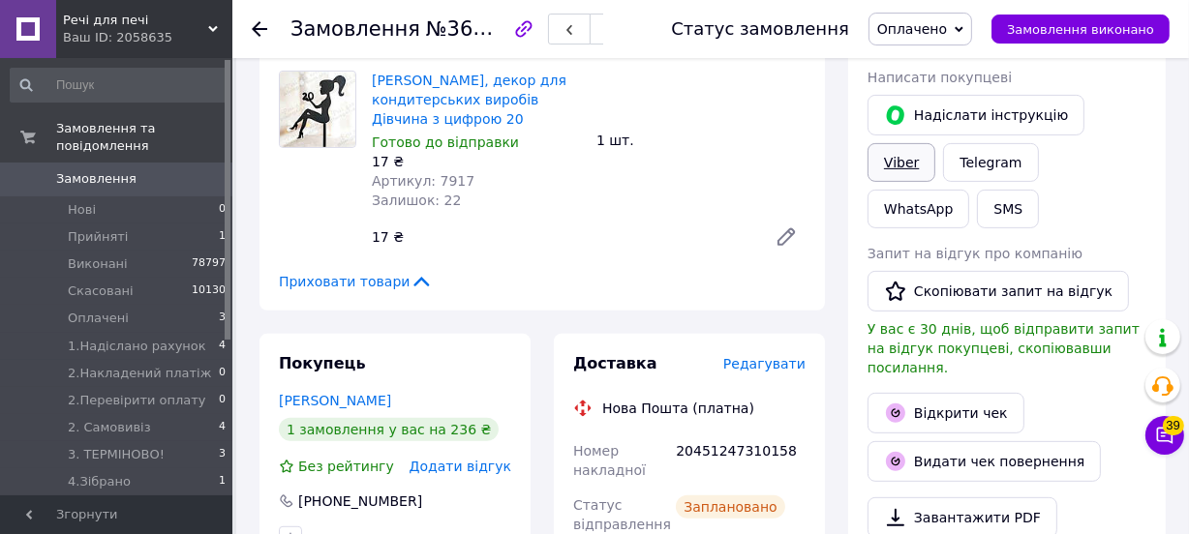
click at [935, 143] on link "Viber" at bounding box center [902, 162] width 68 height 39
click at [963, 30] on icon at bounding box center [959, 29] width 9 height 9
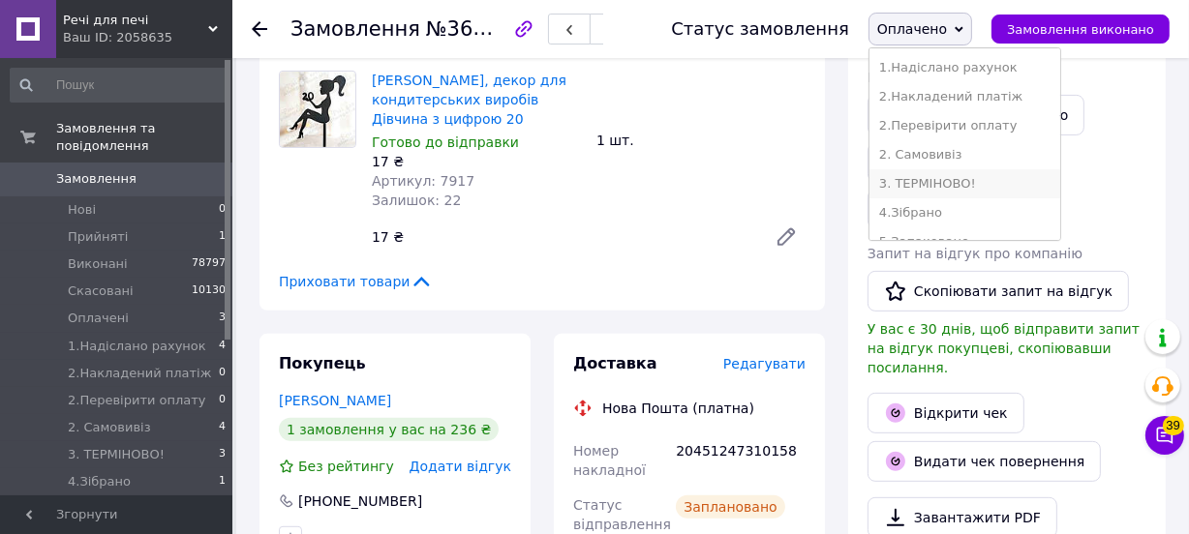
scroll to position [175, 0]
click at [958, 210] on li "7. Вівправлене наложкою" at bounding box center [964, 212] width 191 height 29
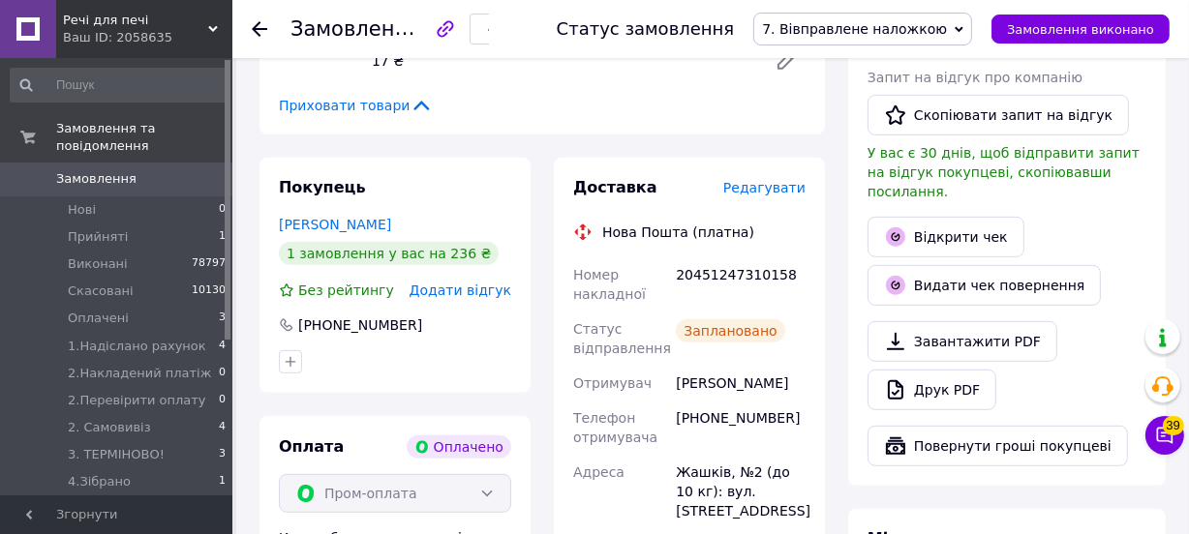
scroll to position [968, 0]
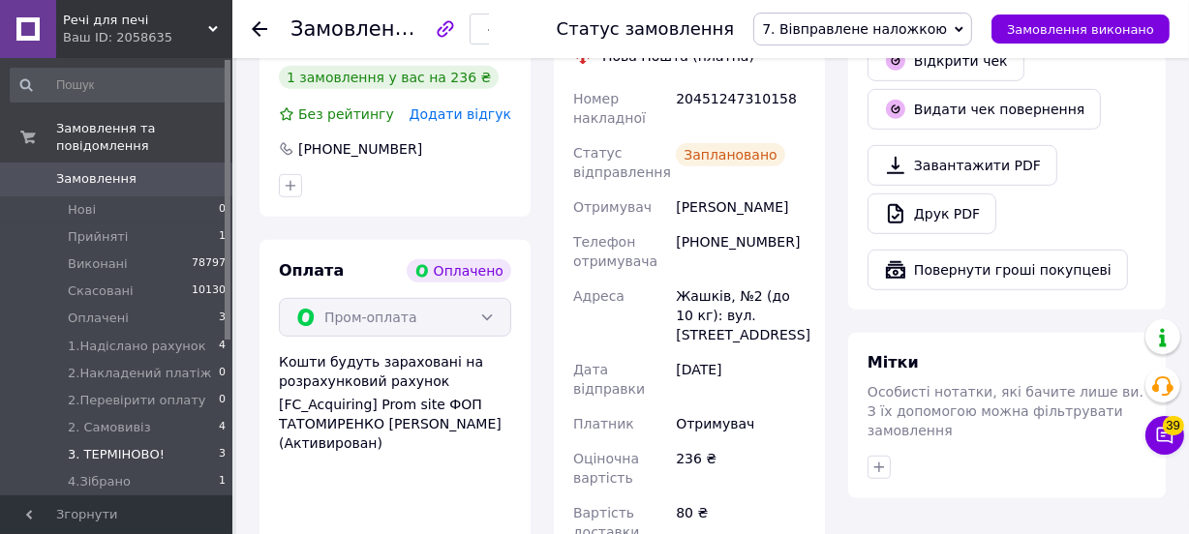
click at [126, 446] on span "3. ТЕРМІНОВО!" at bounding box center [116, 454] width 97 height 17
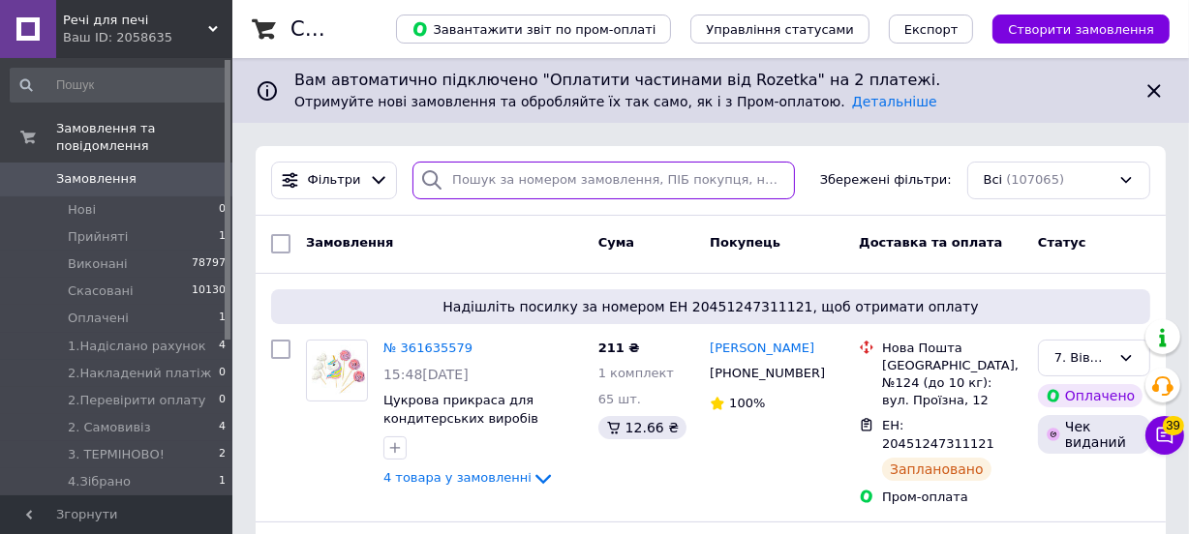
click at [506, 177] on input "search" at bounding box center [603, 181] width 382 height 38
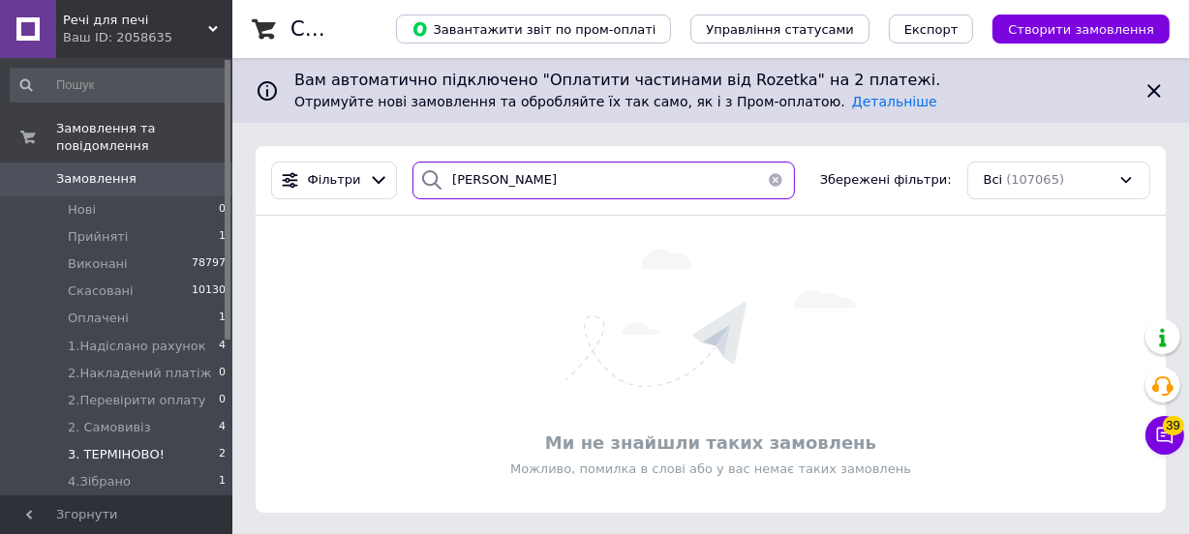
type input "[PERSON_NAME]"
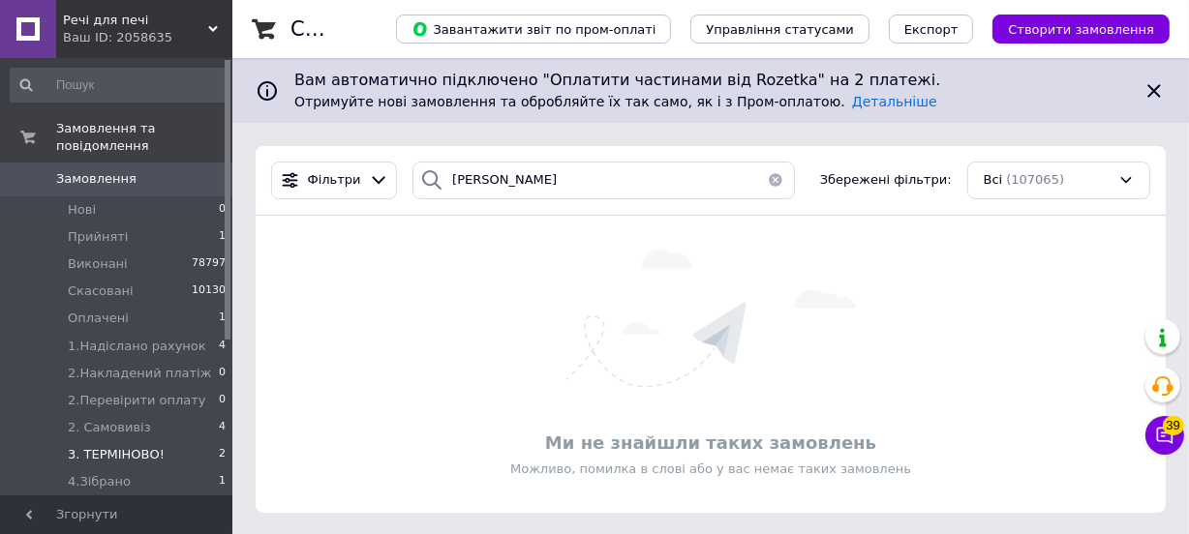
click at [97, 446] on span "3. ТЕРМІНОВО!" at bounding box center [116, 454] width 97 height 17
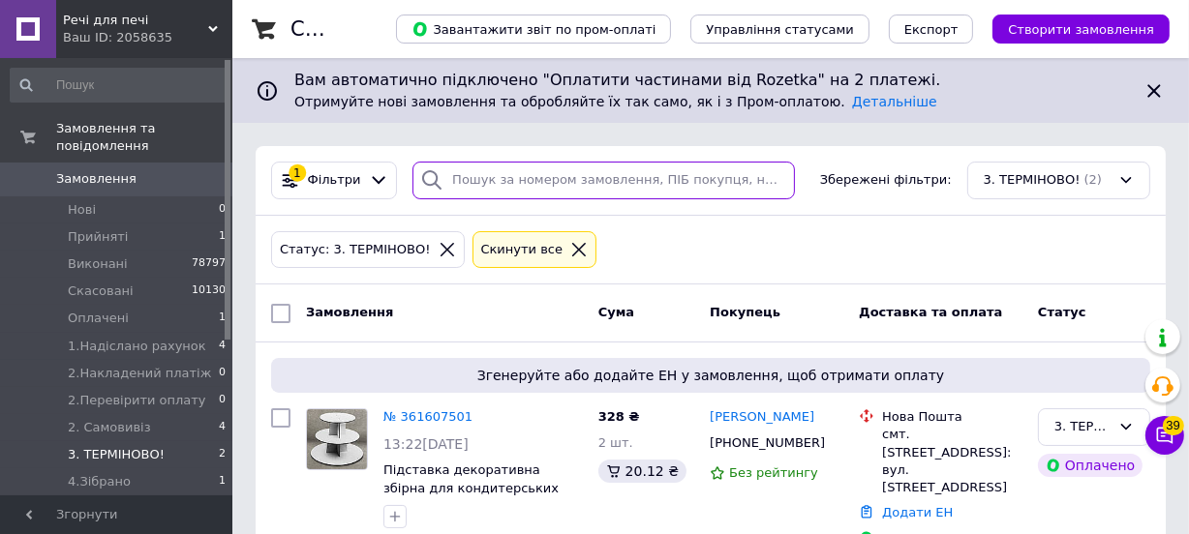
click at [473, 175] on input "search" at bounding box center [603, 181] width 382 height 38
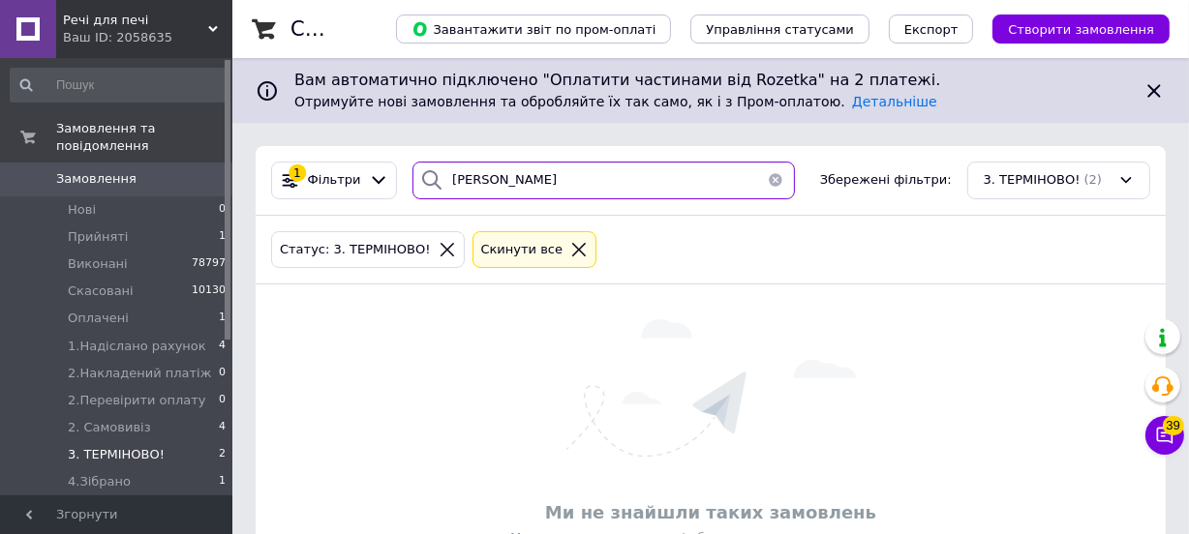
drag, startPoint x: 503, startPoint y: 180, endPoint x: 415, endPoint y: 181, distance: 87.1
click at [415, 181] on div "[PERSON_NAME]" at bounding box center [603, 181] width 382 height 38
type input "361632218"
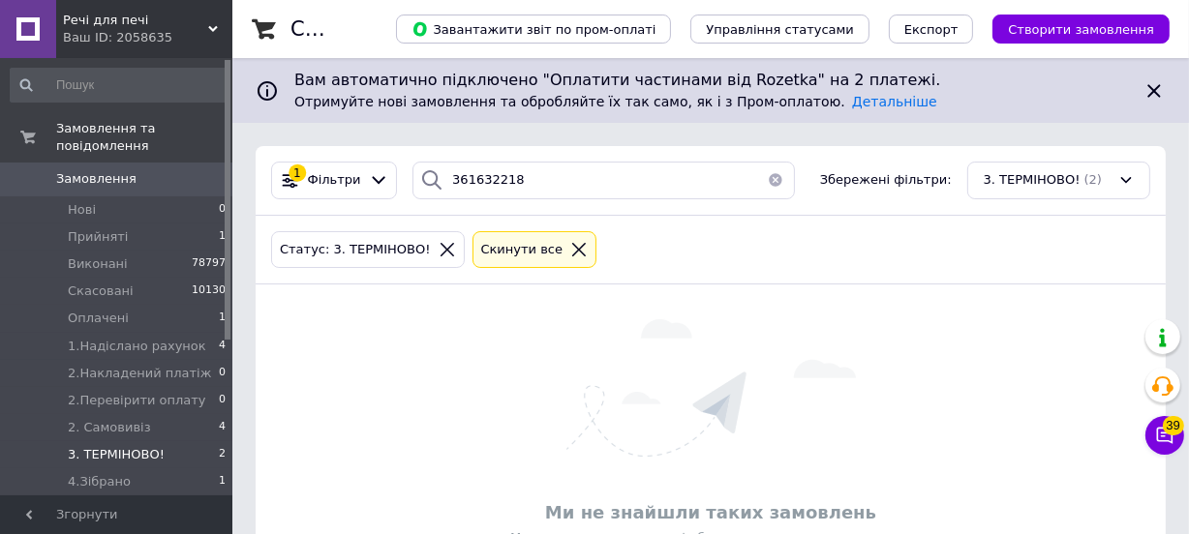
click at [420, 181] on icon at bounding box center [431, 179] width 23 height 23
click at [91, 446] on span "3. ТЕРМІНОВО!" at bounding box center [116, 454] width 97 height 17
click at [126, 446] on span "3. ТЕРМІНОВО!" at bounding box center [116, 454] width 97 height 17
click at [115, 170] on span "Замовлення" at bounding box center [96, 178] width 80 height 17
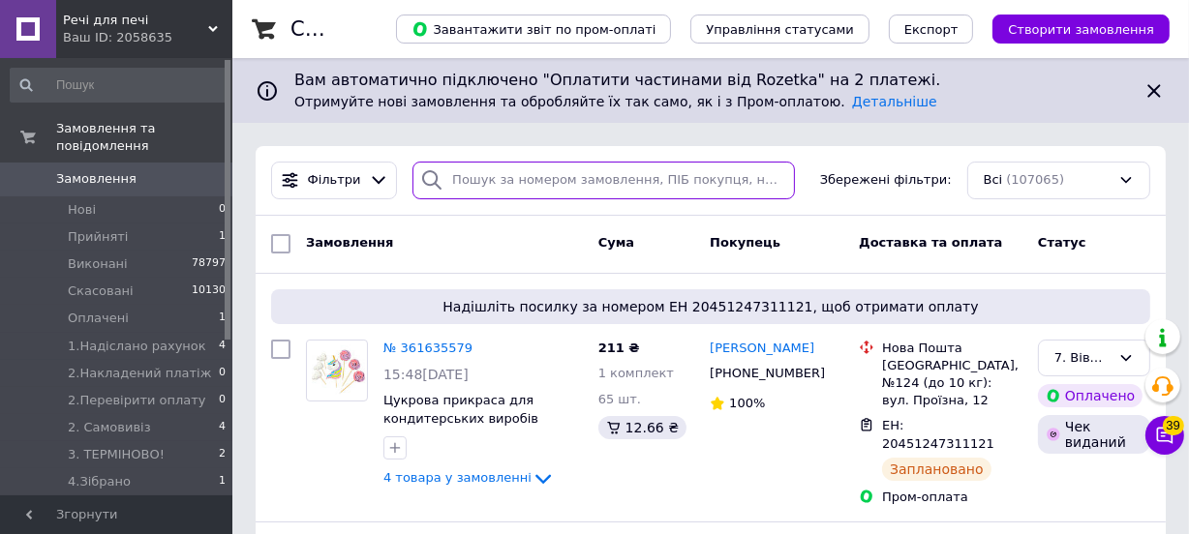
click at [462, 184] on input "search" at bounding box center [603, 181] width 382 height 38
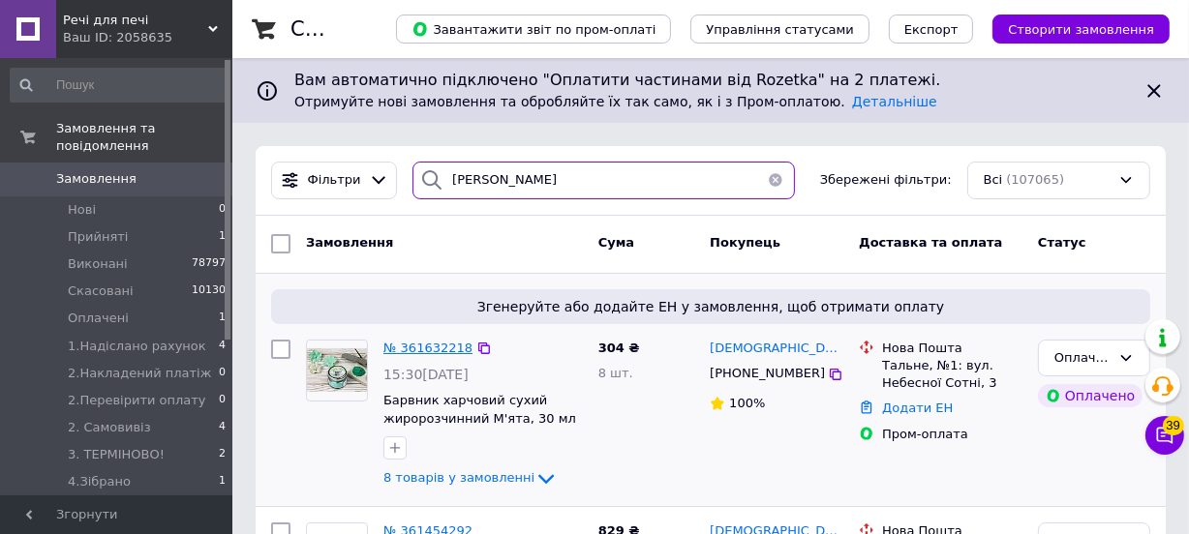
type input "[PERSON_NAME]"
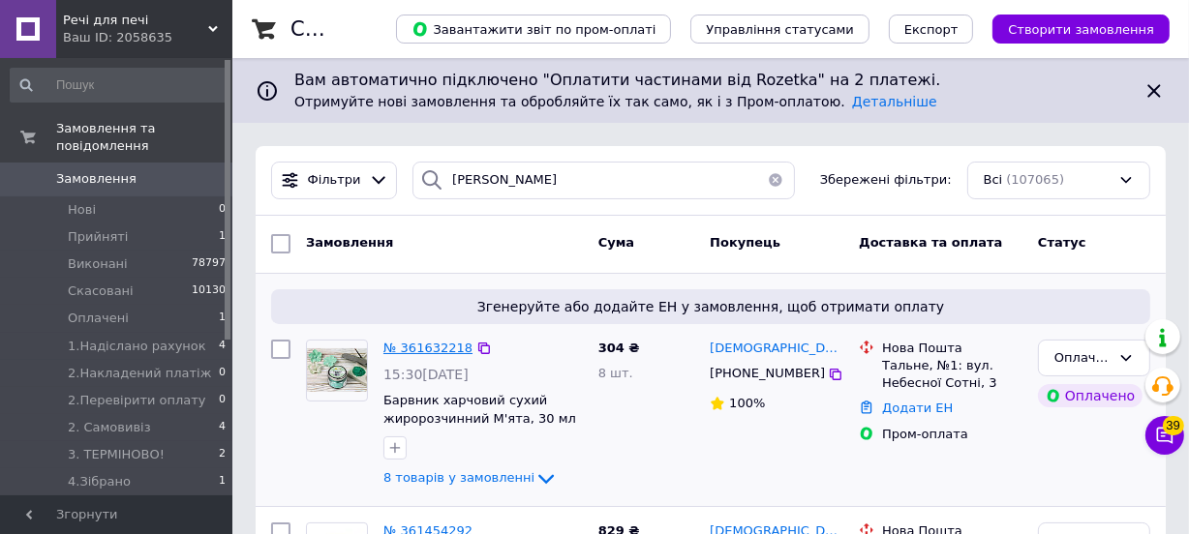
click at [410, 349] on span "№ 361632218" at bounding box center [427, 348] width 89 height 15
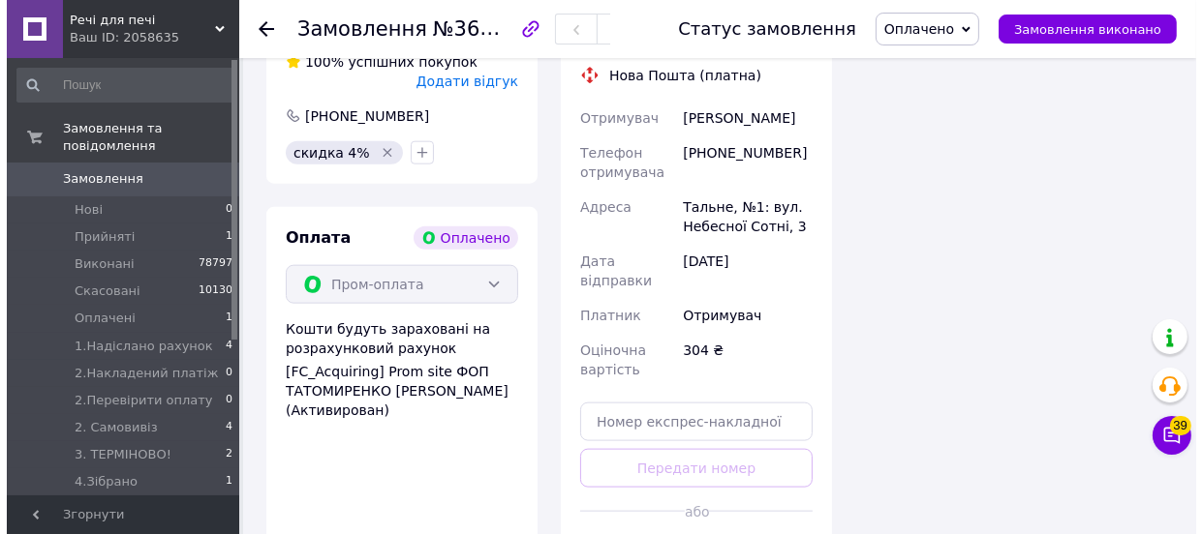
scroll to position [1760, 0]
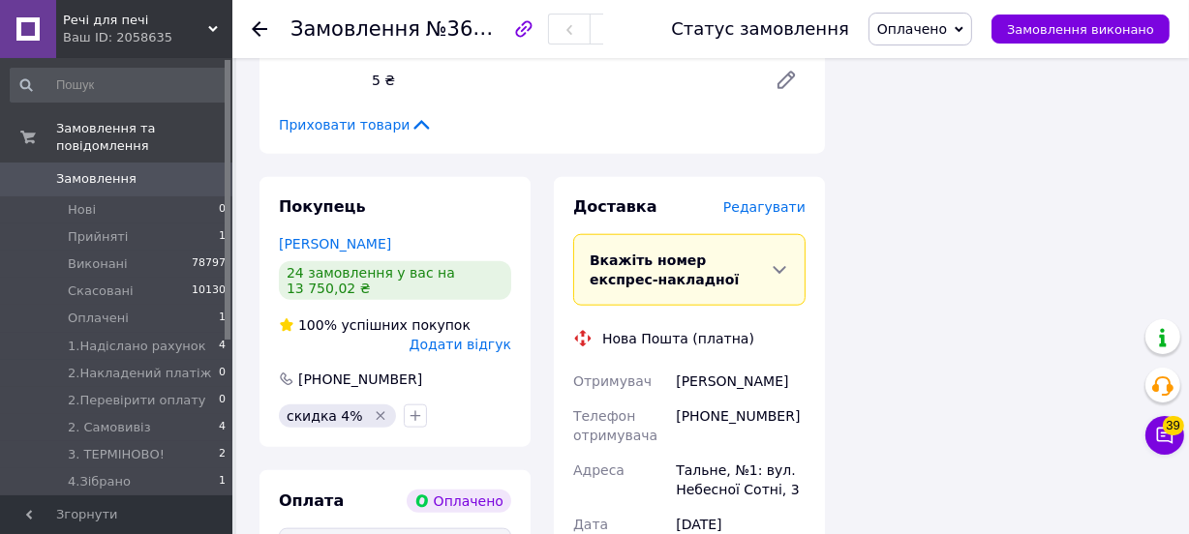
click at [775, 199] on span "Редагувати" at bounding box center [764, 206] width 82 height 15
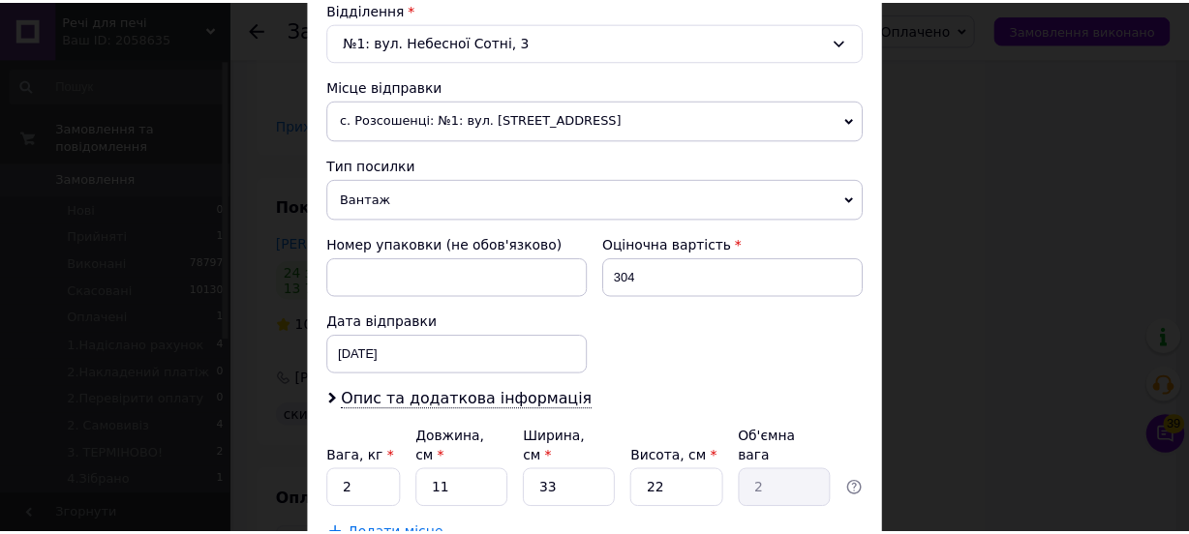
scroll to position [748, 0]
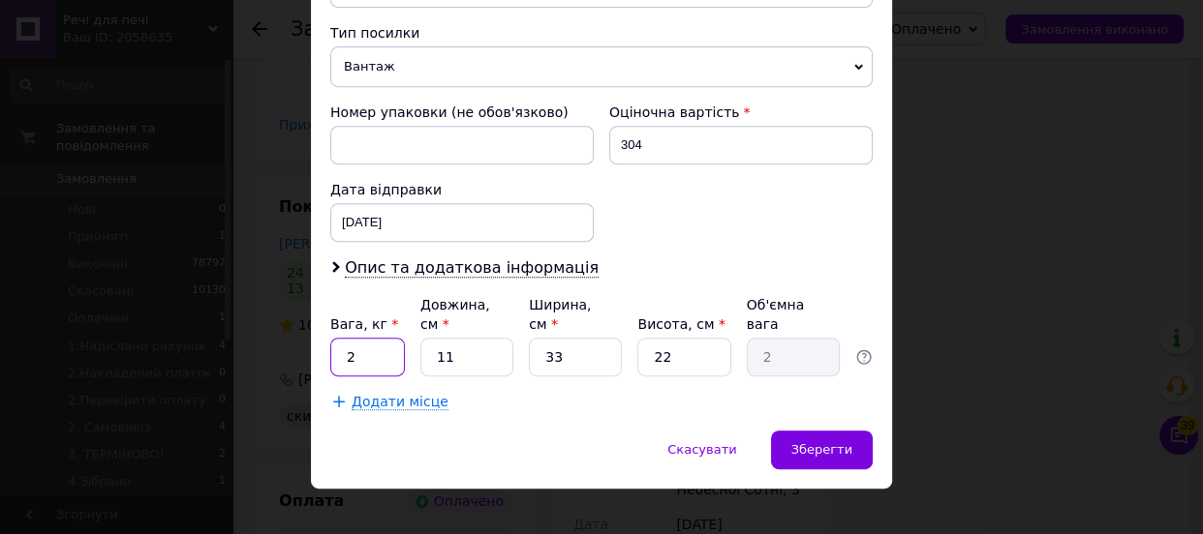
drag, startPoint x: 357, startPoint y: 333, endPoint x: 332, endPoint y: 330, distance: 25.3
type input "0.400"
drag, startPoint x: 451, startPoint y: 338, endPoint x: 410, endPoint y: 338, distance: 41.6
click at [410, 338] on div "Вага, кг * 0.400 Довжина, см * 11 Ширина, см * 33 Висота, см * 22 Об'ємна вага 2" at bounding box center [601, 335] width 542 height 81
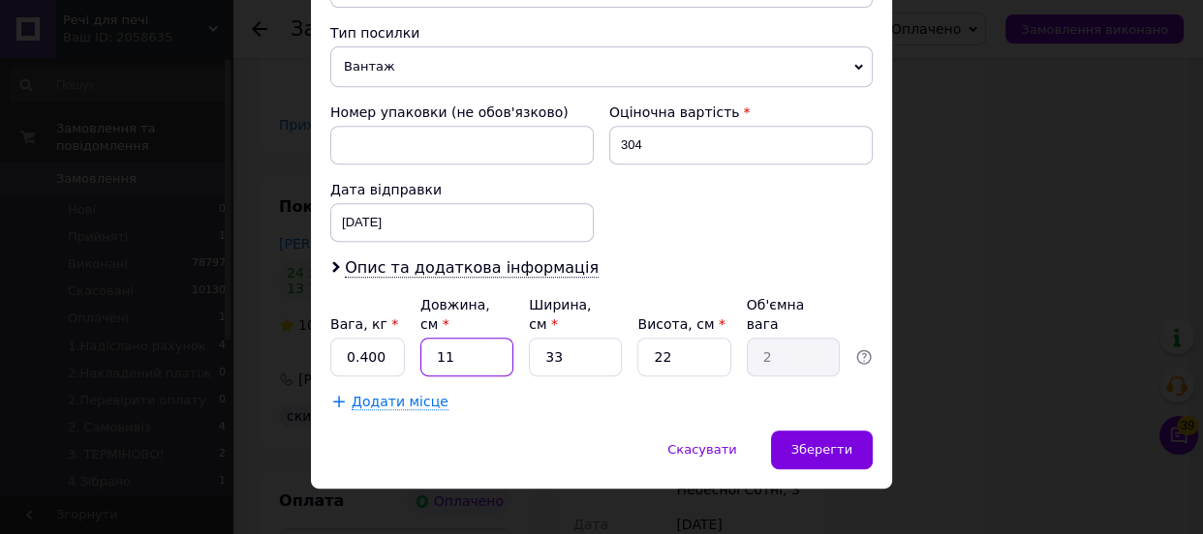
type input "3"
type input "0.54"
type input "33"
type input "5.99"
type input "33"
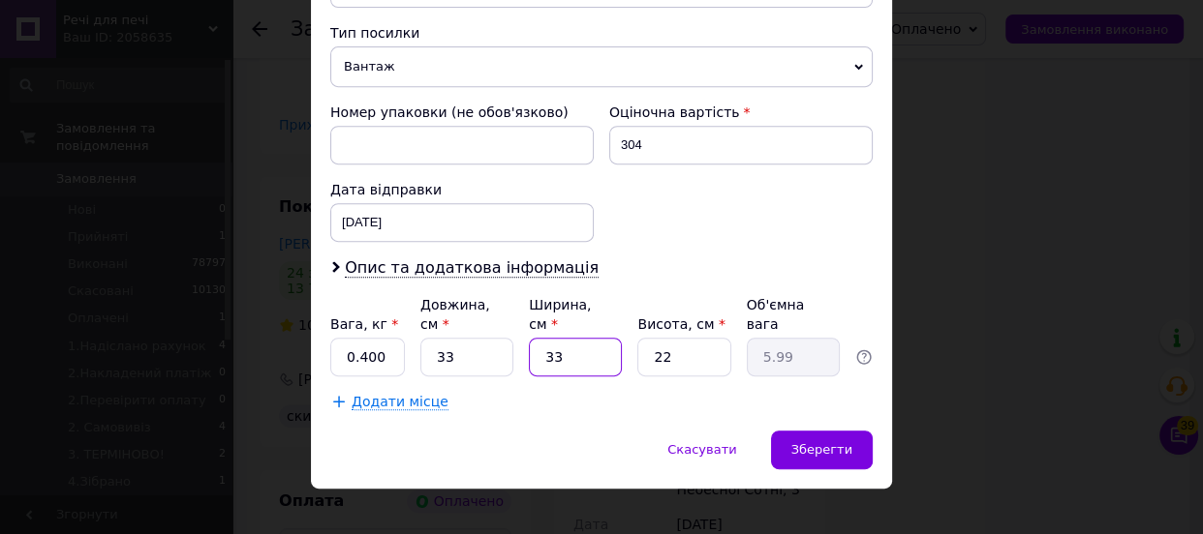
drag, startPoint x: 565, startPoint y: 330, endPoint x: 520, endPoint y: 338, distance: 46.2
click at [520, 338] on div "Вага, кг * 0.400 Довжина, см * 33 Ширина, см * 33 Висота, см * 22 Об'ємна вага …" at bounding box center [601, 335] width 542 height 81
type input "2"
type input "0.36"
type input "24"
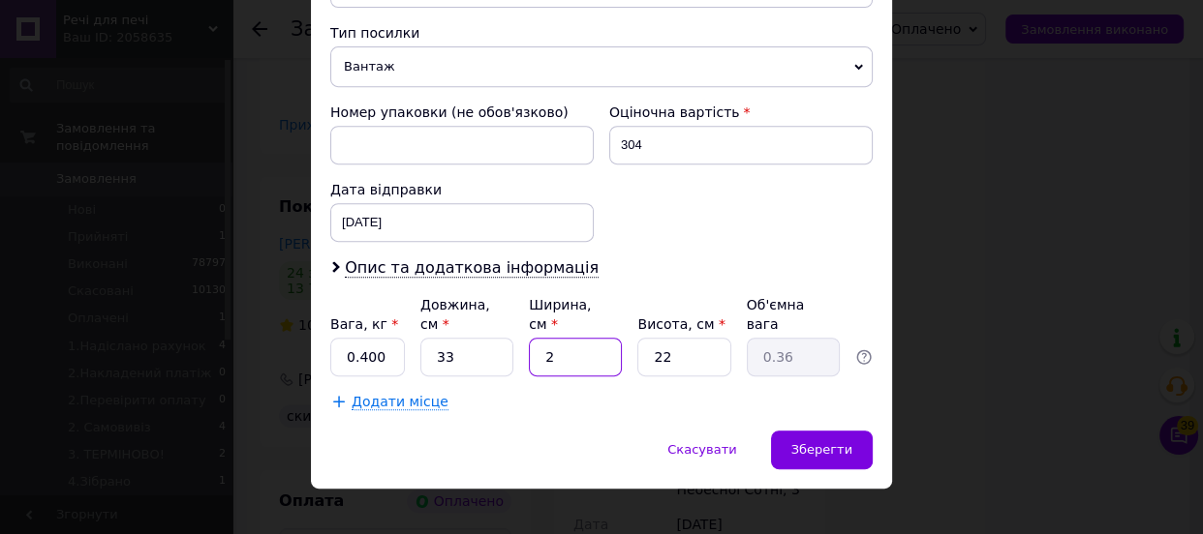
type input "4.36"
type input "24"
drag, startPoint x: 682, startPoint y: 334, endPoint x: 640, endPoint y: 333, distance: 41.6
click at [640, 338] on input "22" at bounding box center [683, 357] width 93 height 39
type input "5"
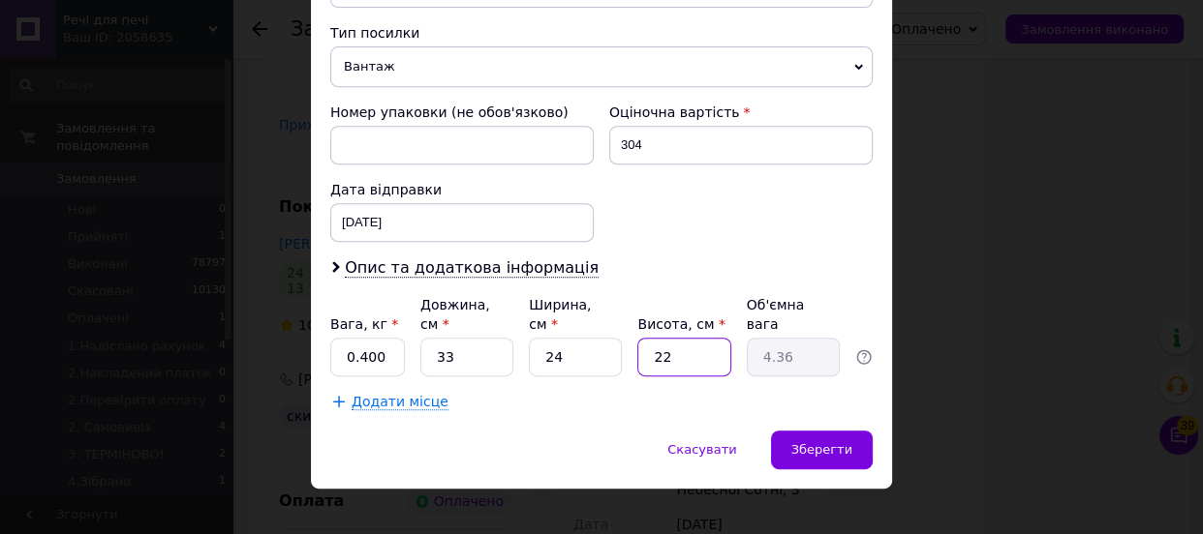
type input "0.99"
type input "5"
click at [830, 442] on span "Зберегти" at bounding box center [821, 449] width 61 height 15
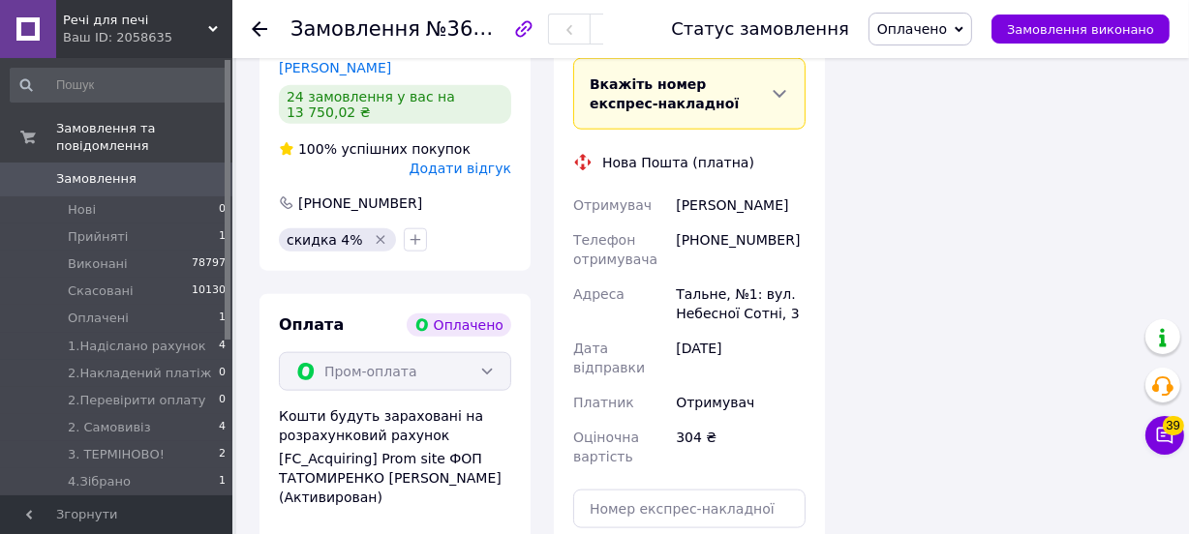
scroll to position [2024, 0]
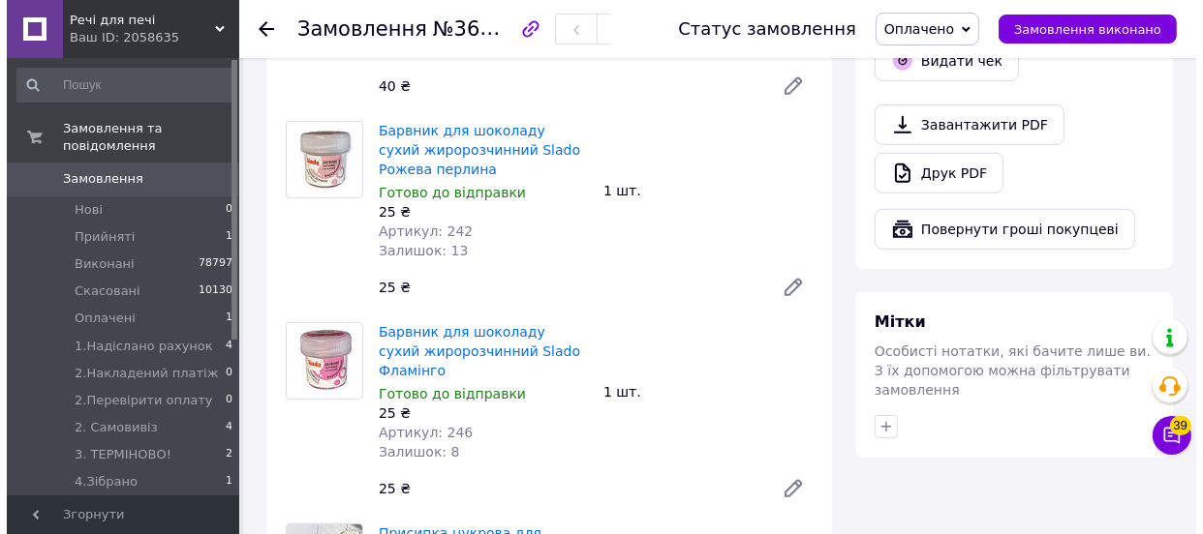
scroll to position [704, 0]
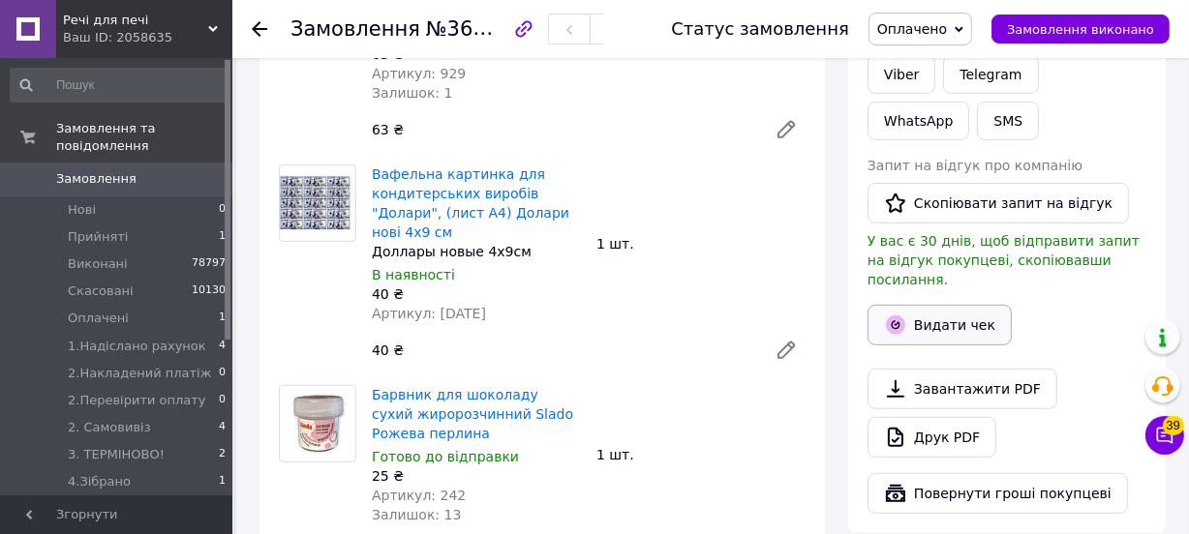
click at [948, 305] on button "Видати чек" at bounding box center [940, 325] width 144 height 41
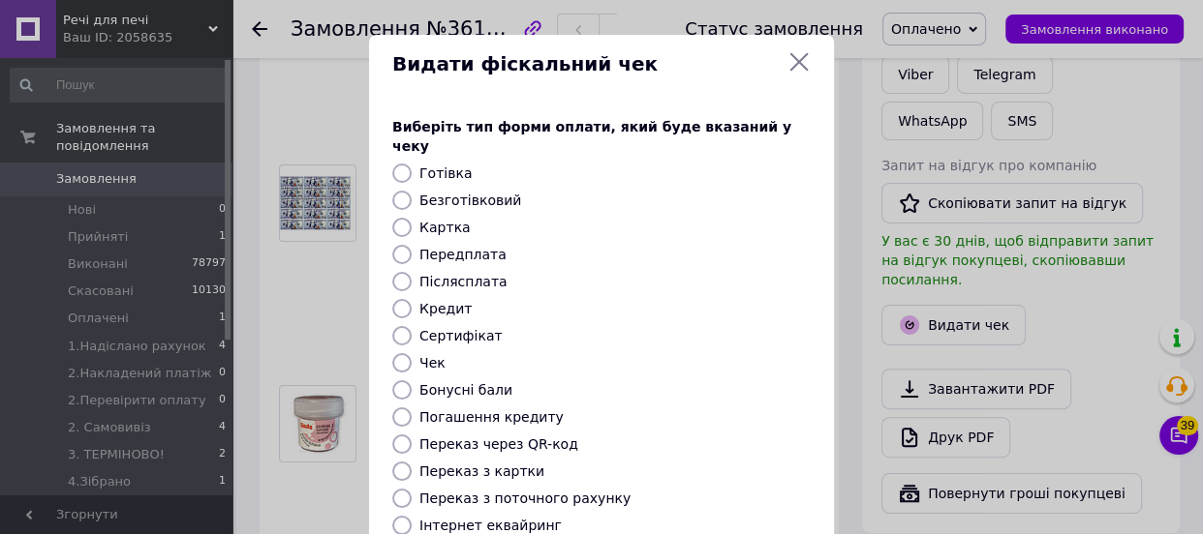
click at [397, 191] on input "Безготівковий" at bounding box center [401, 200] width 19 height 19
radio input "true"
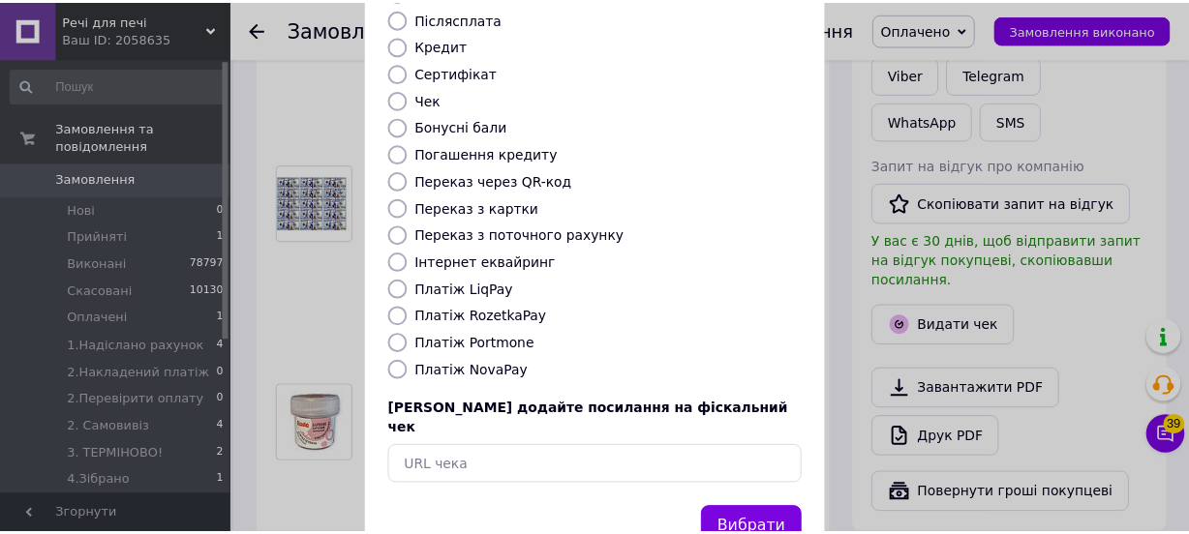
scroll to position [297, 0]
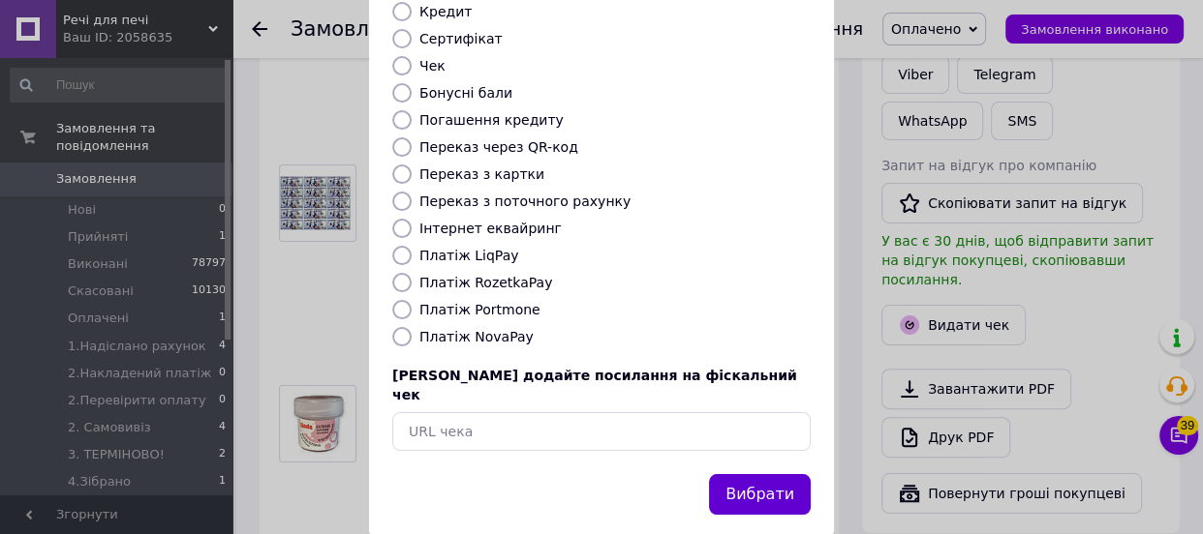
click at [754, 474] on button "Вибрати" at bounding box center [760, 495] width 102 height 42
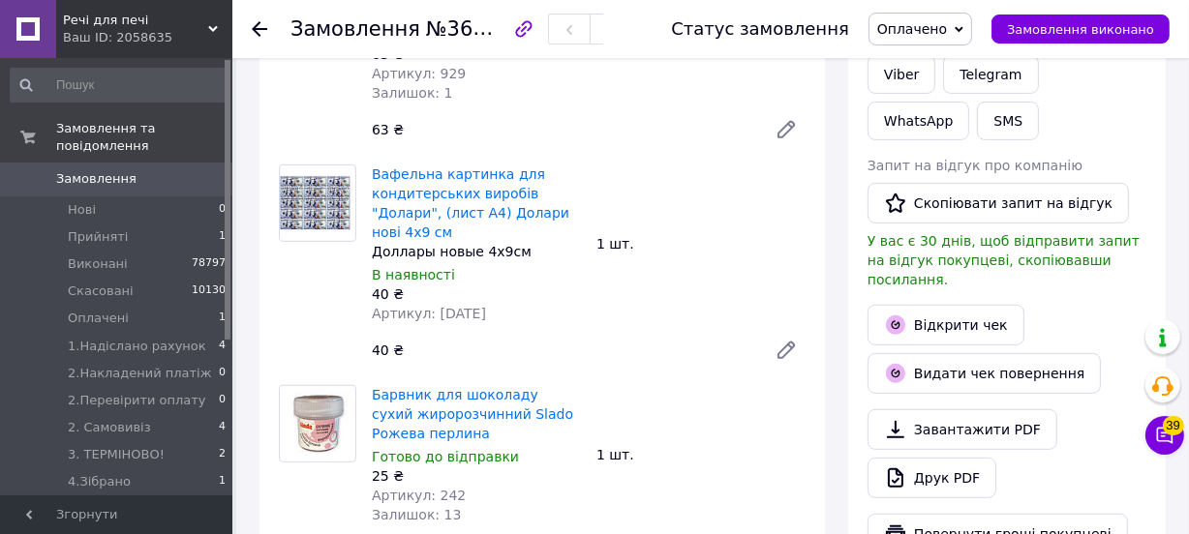
scroll to position [528, 0]
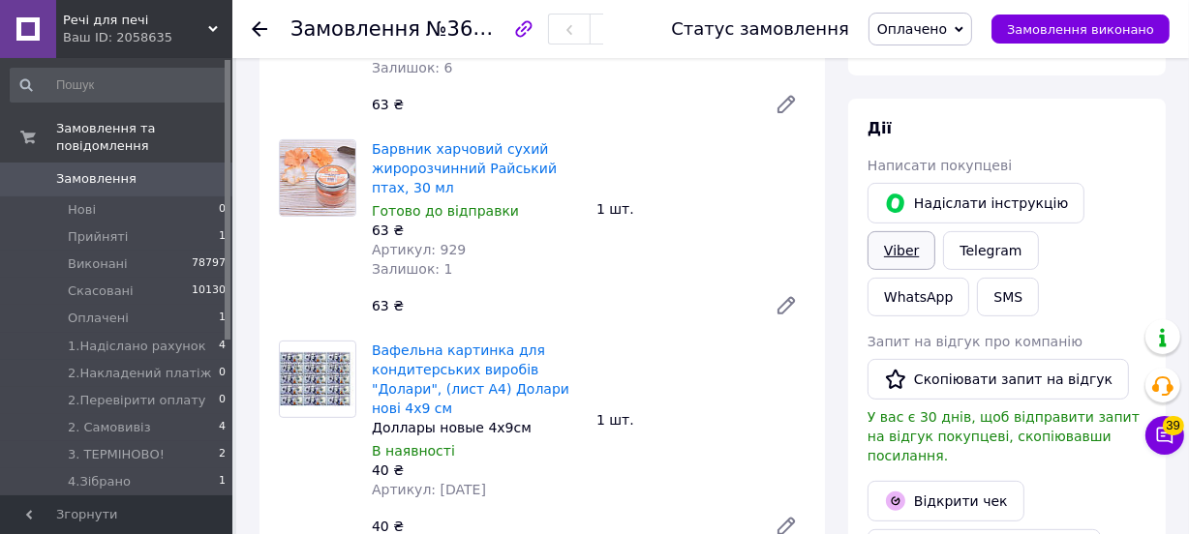
click at [935, 231] on link "Viber" at bounding box center [902, 250] width 68 height 39
click at [972, 28] on span "Оплачено" at bounding box center [920, 29] width 104 height 33
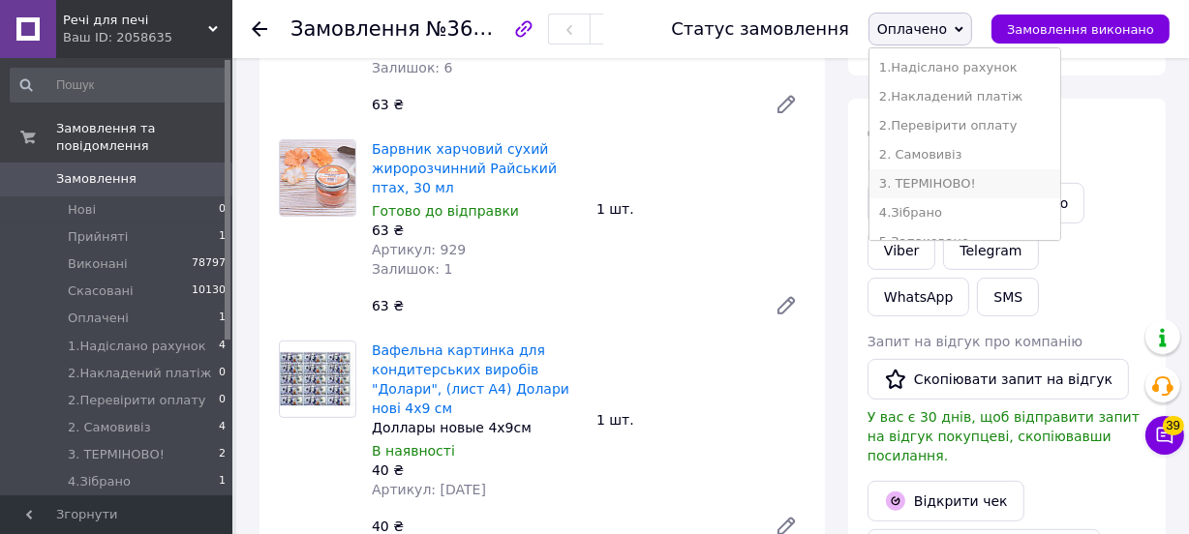
scroll to position [253, 0]
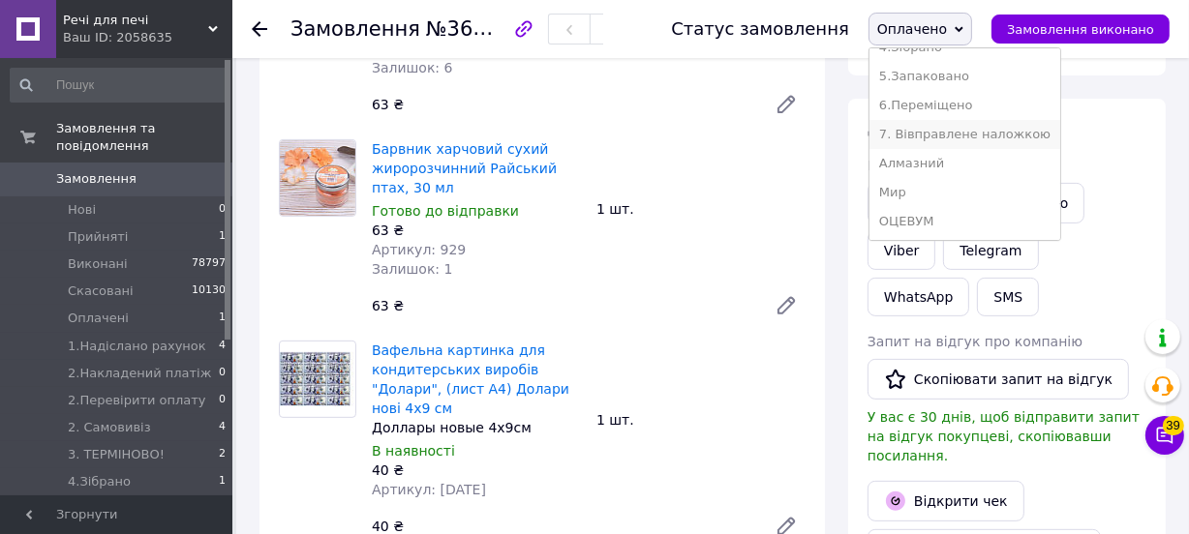
click at [967, 137] on li "7. Вівправлене наложкою" at bounding box center [964, 134] width 191 height 29
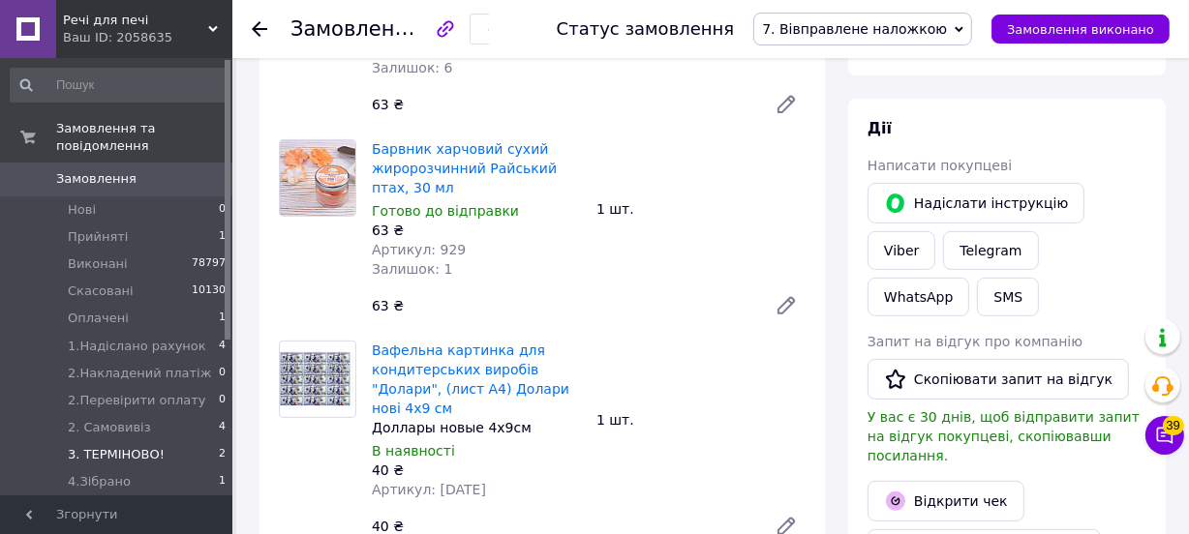
click at [123, 446] on span "3. ТЕРМІНОВО!" at bounding box center [116, 454] width 97 height 17
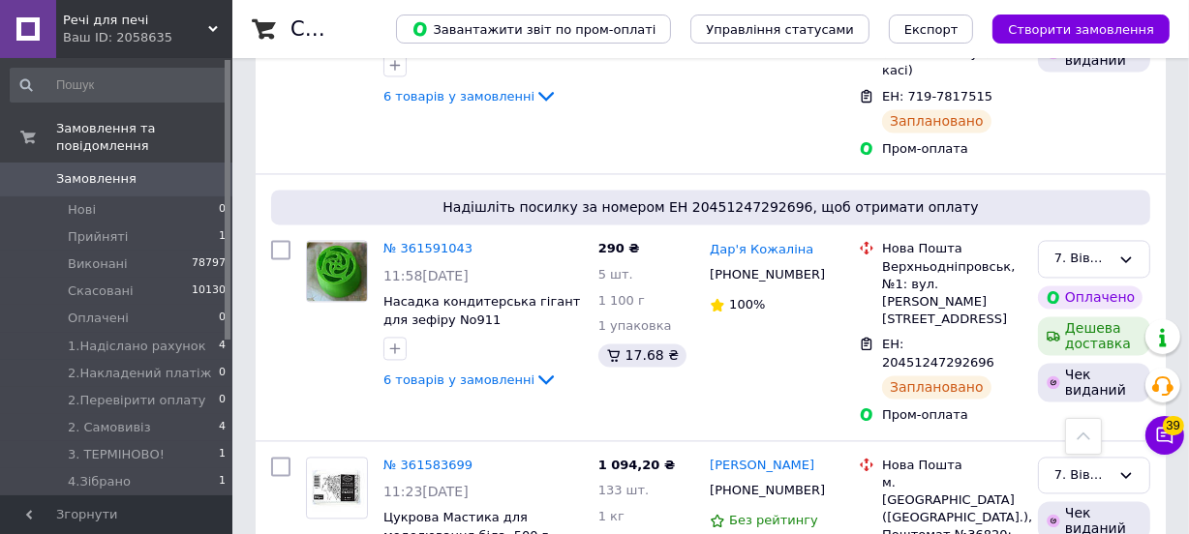
scroll to position [3609, 0]
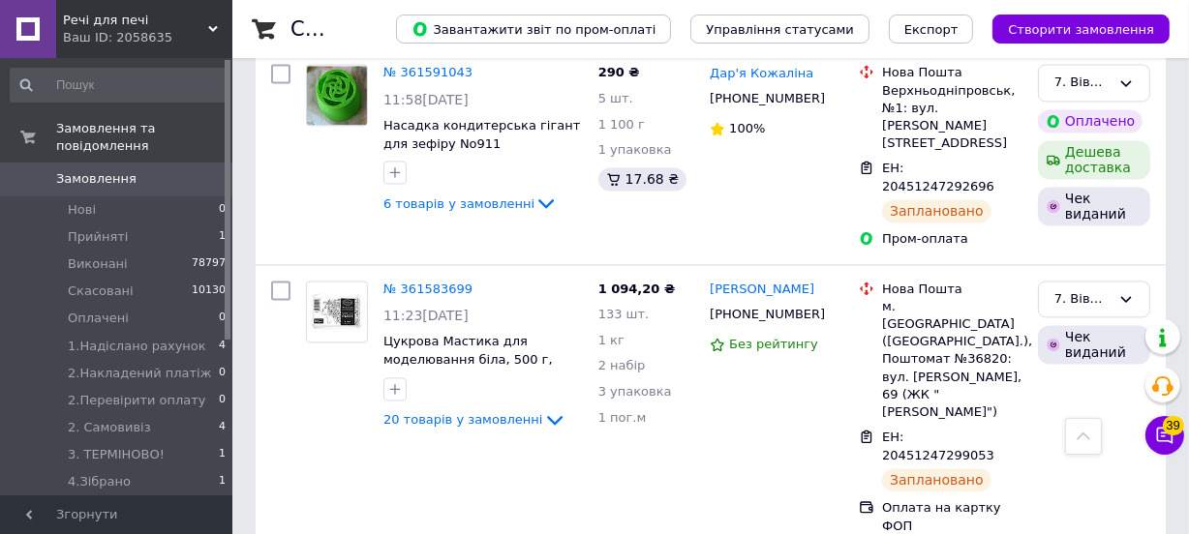
click at [86, 170] on span "Замовлення" at bounding box center [96, 178] width 80 height 17
